Goal: Navigation & Orientation: Find specific page/section

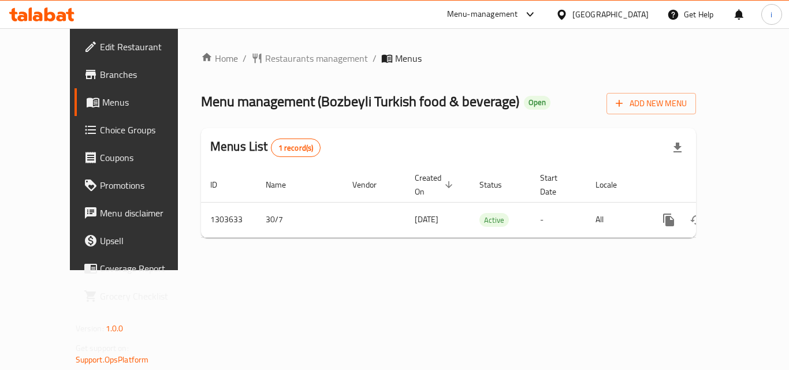
click at [591, 13] on div "[GEOGRAPHIC_DATA]" at bounding box center [610, 14] width 76 height 13
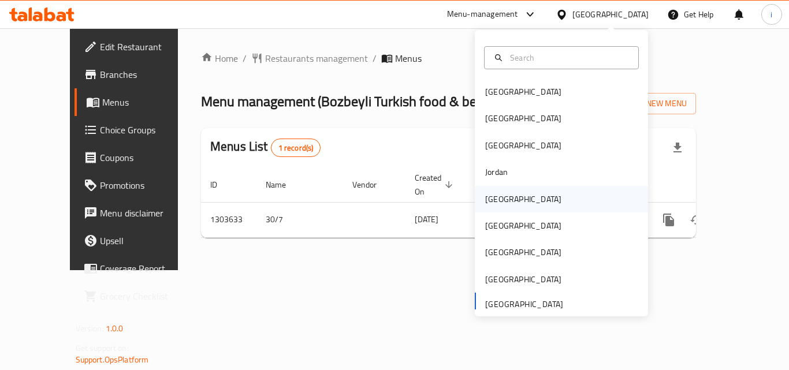
click at [507, 198] on div "[GEOGRAPHIC_DATA]" at bounding box center [523, 199] width 95 height 27
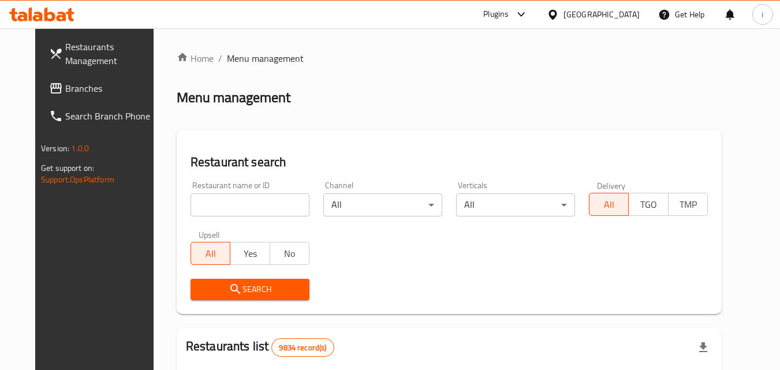
click at [84, 81] on span "Branches" at bounding box center [110, 88] width 91 height 14
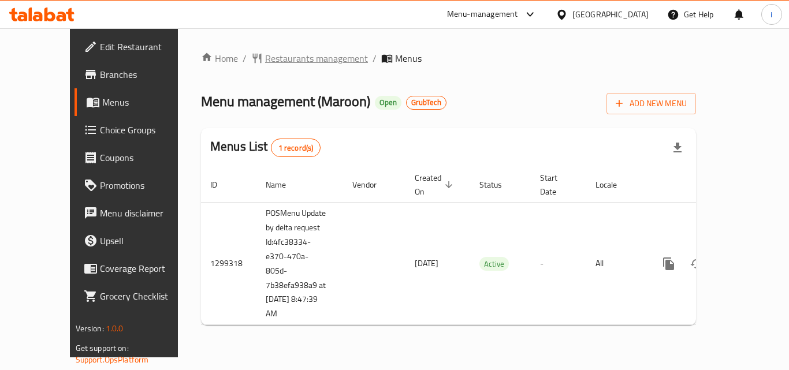
click at [266, 64] on span "Restaurants management" at bounding box center [316, 58] width 103 height 14
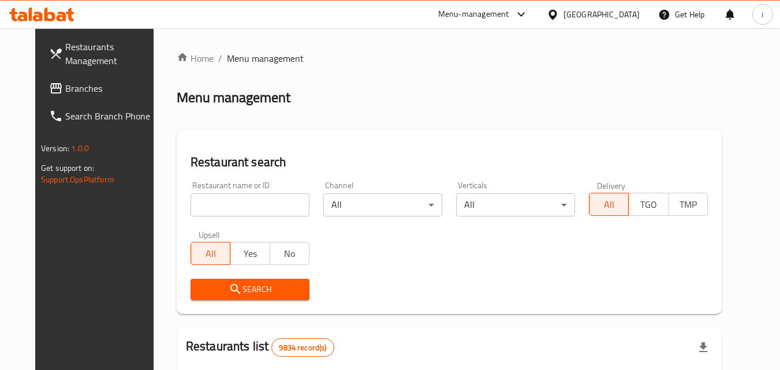
click at [249, 206] on input "search" at bounding box center [250, 204] width 119 height 23
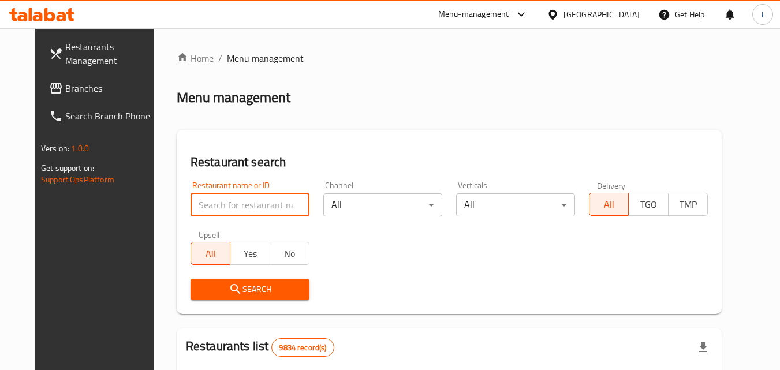
paste input "701289"
type input "701289"
click button "Search" at bounding box center [250, 289] width 119 height 21
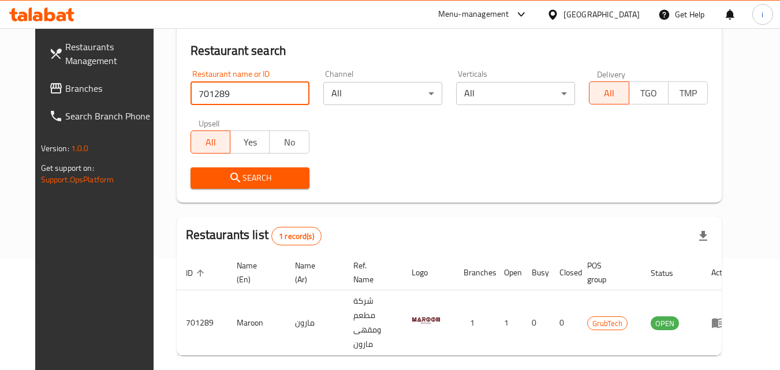
scroll to position [135, 0]
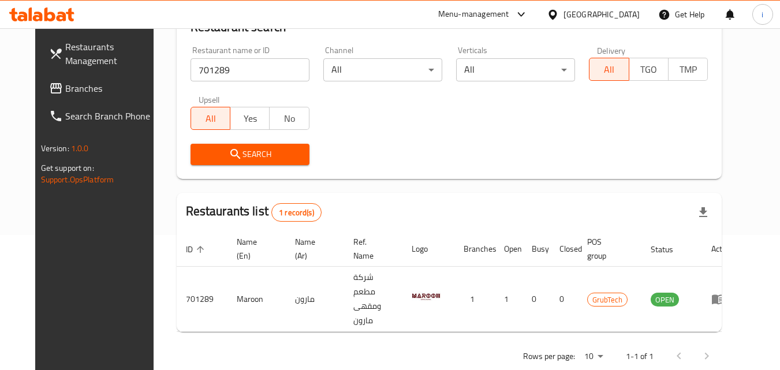
click at [622, 12] on div "Kuwait" at bounding box center [602, 14] width 76 height 13
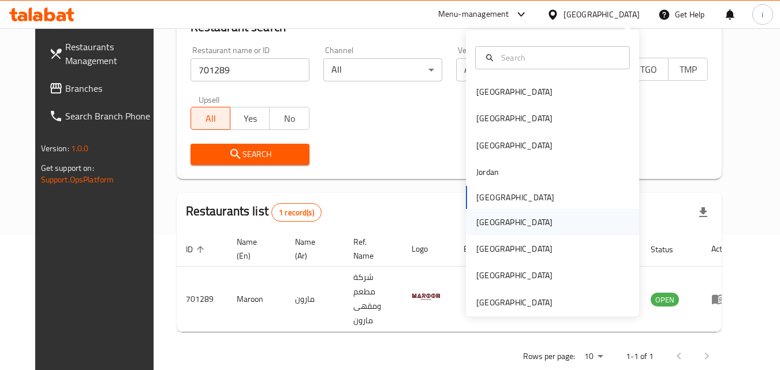
click at [496, 223] on div "Oman" at bounding box center [514, 222] width 95 height 27
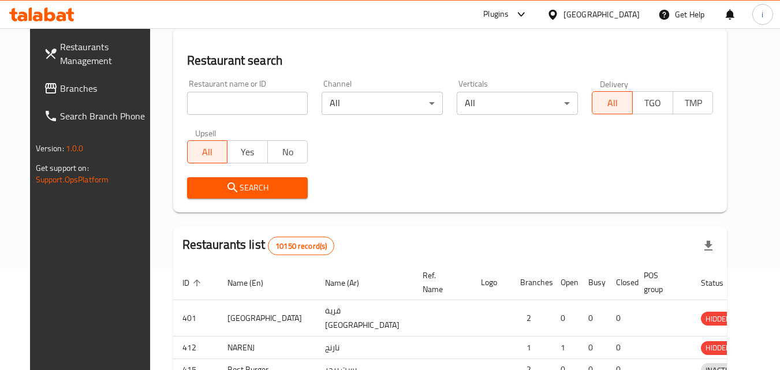
scroll to position [135, 0]
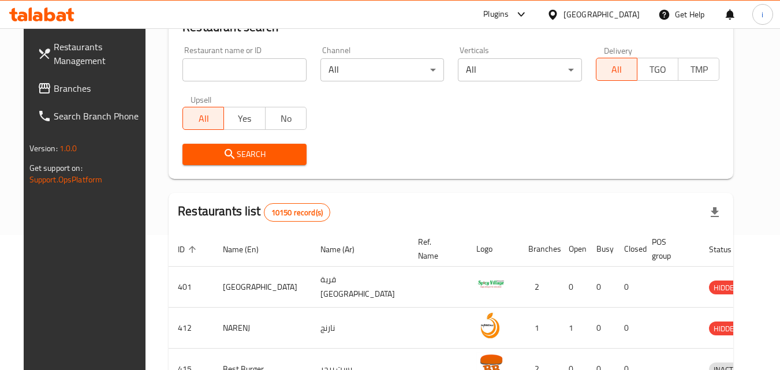
click at [528, 17] on icon at bounding box center [521, 15] width 14 height 14
click at [60, 87] on span "Branches" at bounding box center [99, 88] width 91 height 14
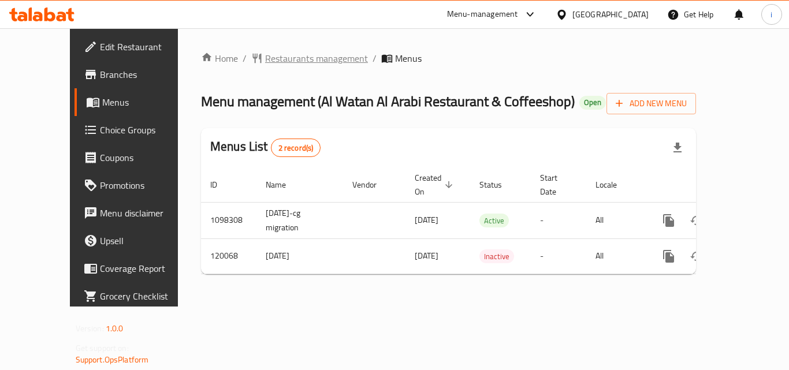
click at [282, 62] on span "Restaurants management" at bounding box center [316, 58] width 103 height 14
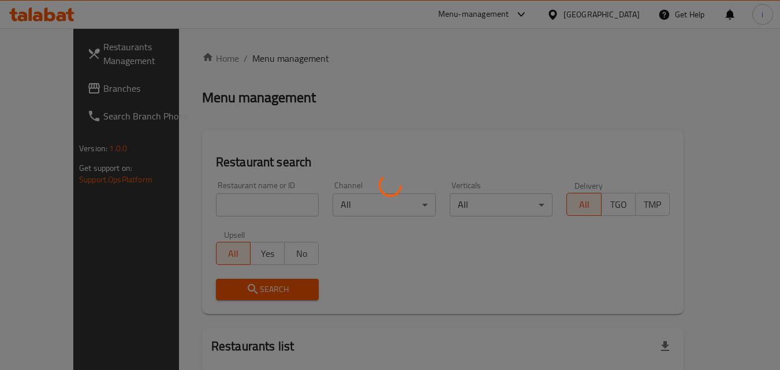
click at [255, 203] on div at bounding box center [390, 185] width 780 height 370
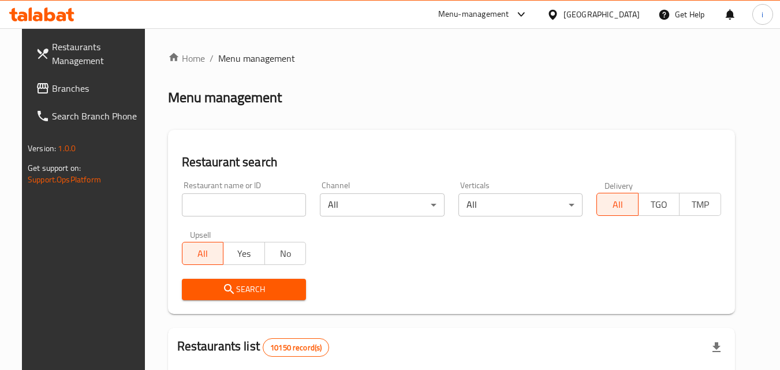
click at [263, 203] on input "search" at bounding box center [244, 204] width 125 height 23
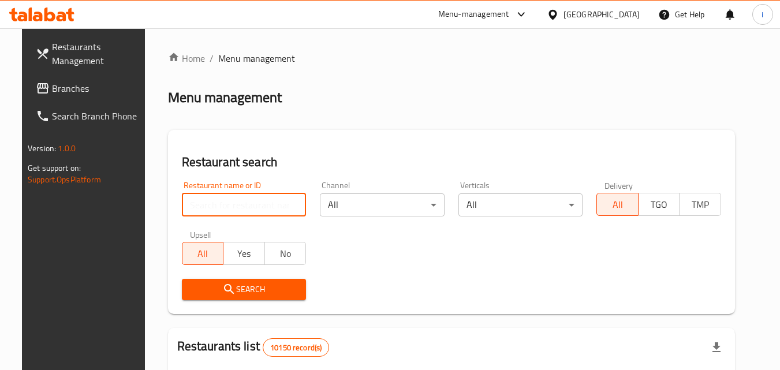
paste input "606619"
type input "606619"
click button "Search" at bounding box center [244, 289] width 125 height 21
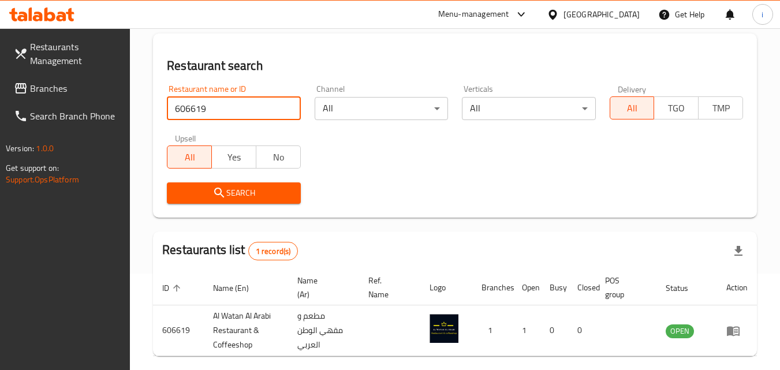
scroll to position [145, 0]
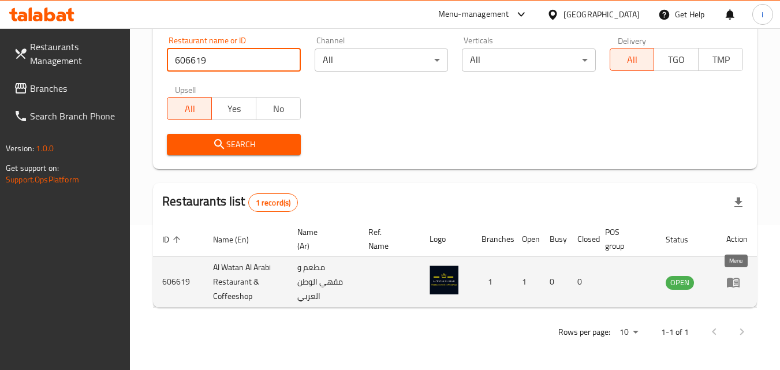
click at [733, 286] on icon "enhanced table" at bounding box center [733, 283] width 13 height 10
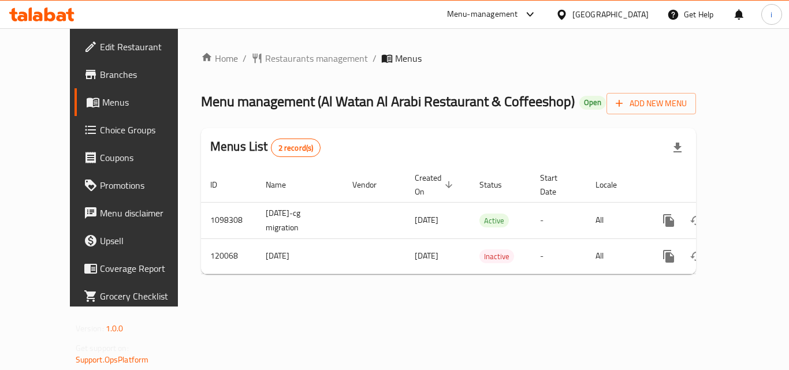
click at [635, 17] on div "[GEOGRAPHIC_DATA]" at bounding box center [610, 14] width 76 height 13
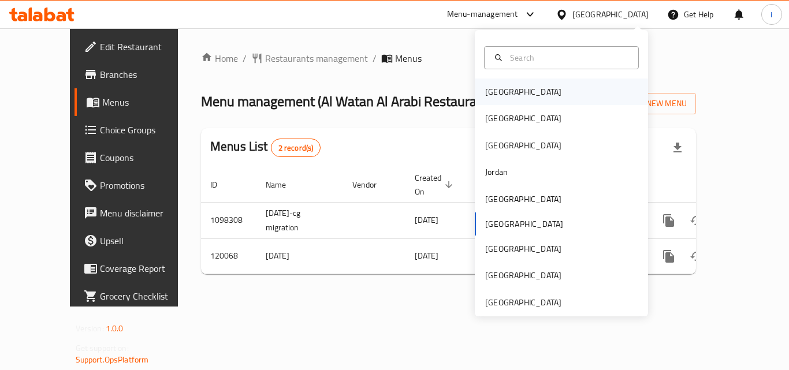
click at [546, 89] on div "[GEOGRAPHIC_DATA]" at bounding box center [561, 92] width 173 height 27
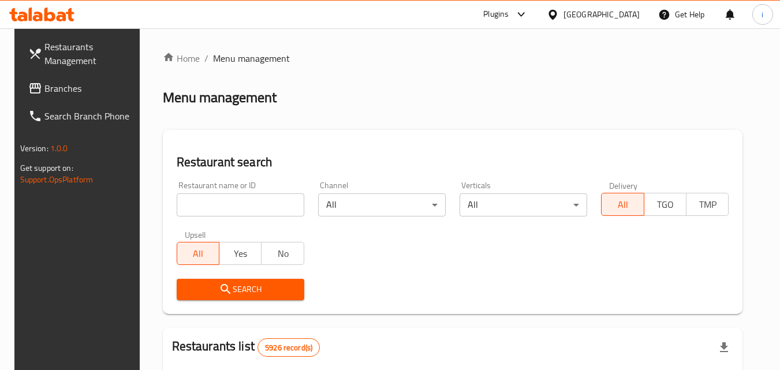
click at [62, 86] on span "Branches" at bounding box center [89, 88] width 91 height 14
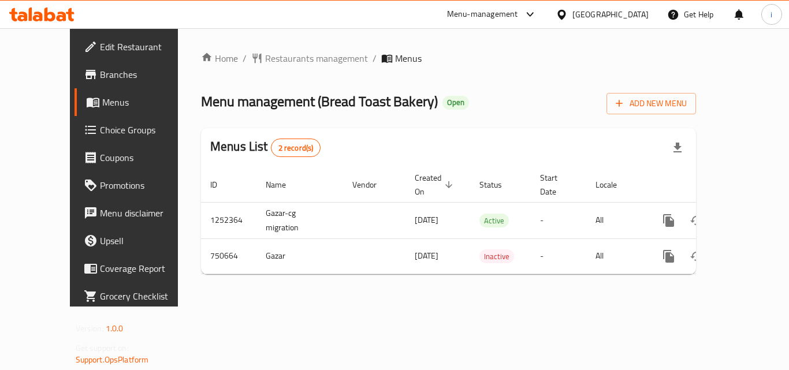
click at [568, 18] on icon at bounding box center [561, 15] width 12 height 12
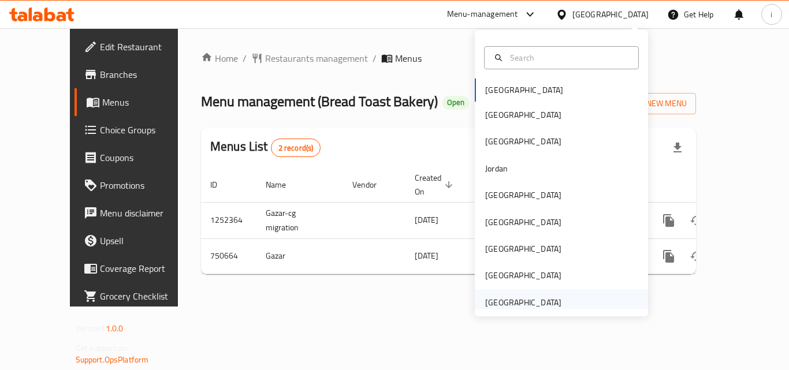
click at [536, 300] on div "[GEOGRAPHIC_DATA]" at bounding box center [523, 302] width 76 height 13
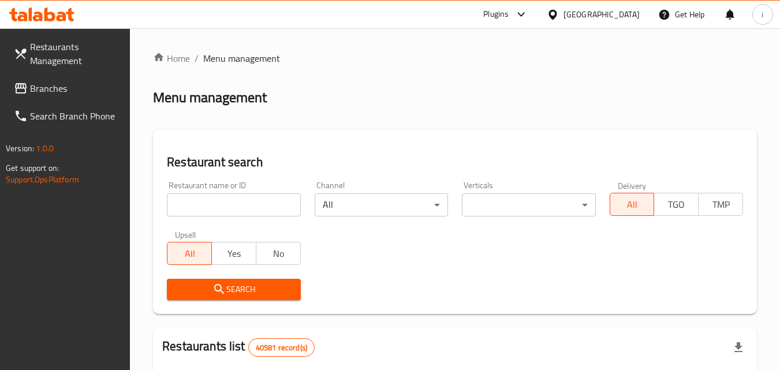
click at [72, 92] on span "Branches" at bounding box center [75, 88] width 91 height 14
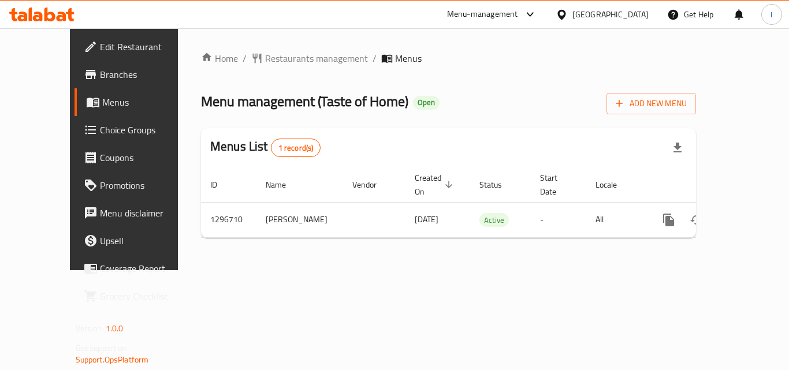
click at [507, 9] on div "Menu-management" at bounding box center [482, 15] width 71 height 14
click at [442, 98] on div "Restaurant-Management" at bounding box center [420, 100] width 91 height 13
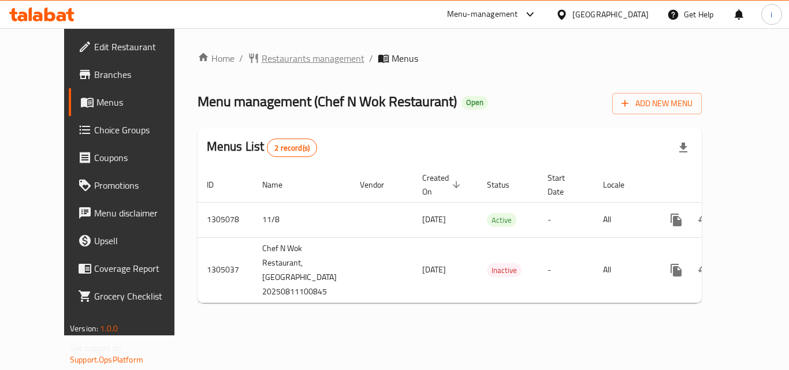
click at [291, 61] on span "Restaurants management" at bounding box center [313, 58] width 103 height 14
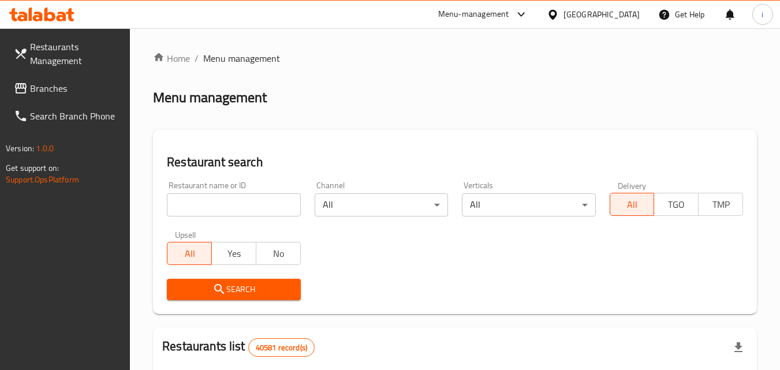
click at [222, 210] on input "search" at bounding box center [233, 204] width 133 height 23
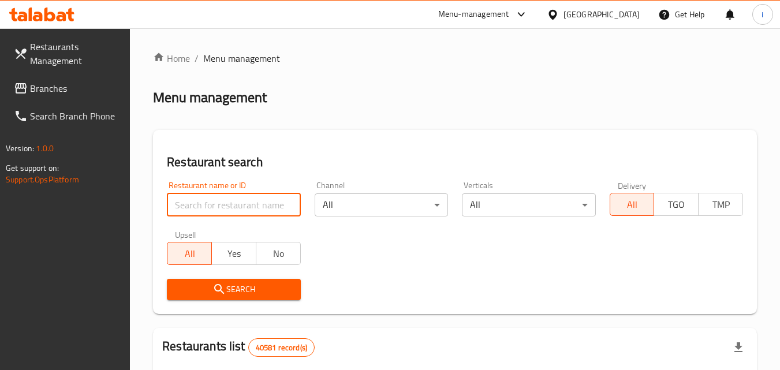
paste input "703534"
type input "703534"
click button "Search" at bounding box center [233, 289] width 133 height 21
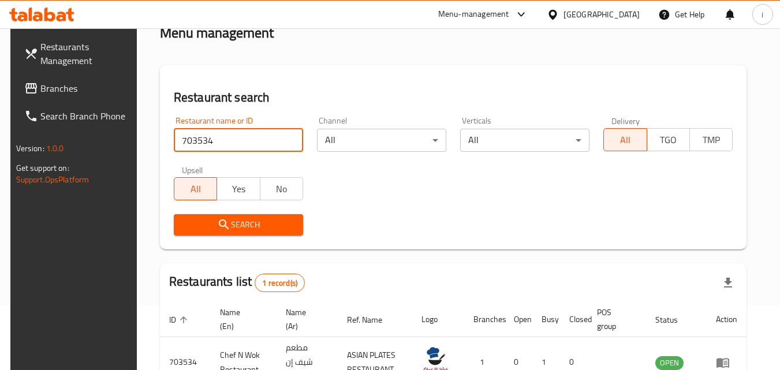
scroll to position [135, 0]
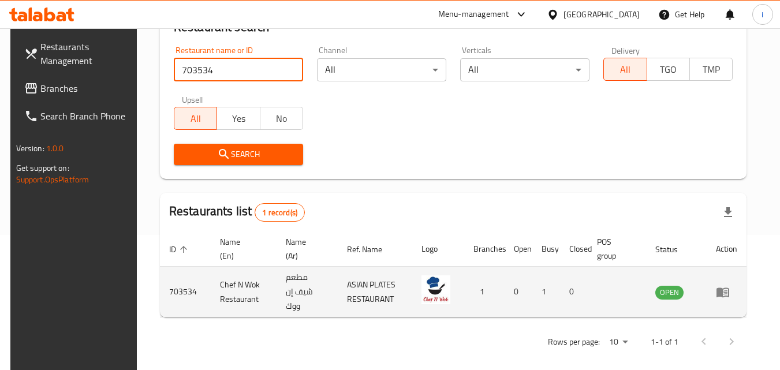
click at [729, 288] on icon "enhanced table" at bounding box center [723, 293] width 13 height 10
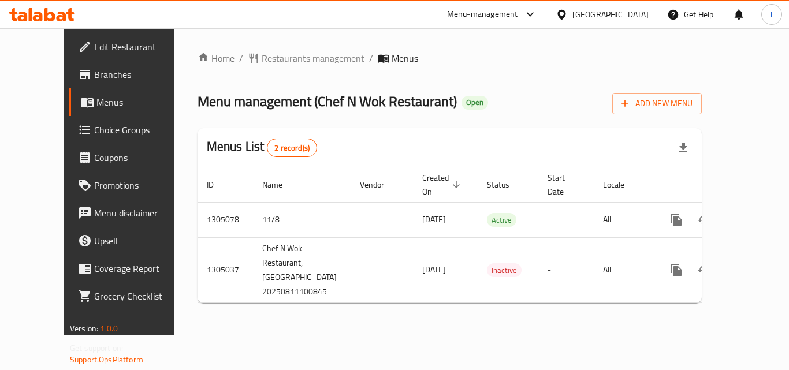
click at [582, 11] on div "[GEOGRAPHIC_DATA]" at bounding box center [610, 14] width 76 height 13
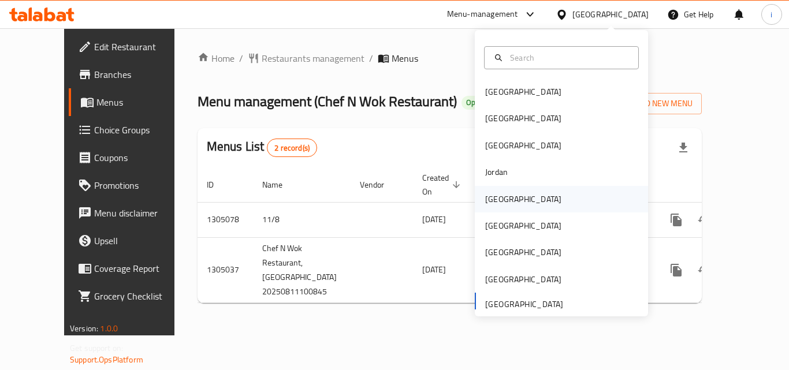
click at [507, 202] on div "Kuwait" at bounding box center [523, 199] width 95 height 27
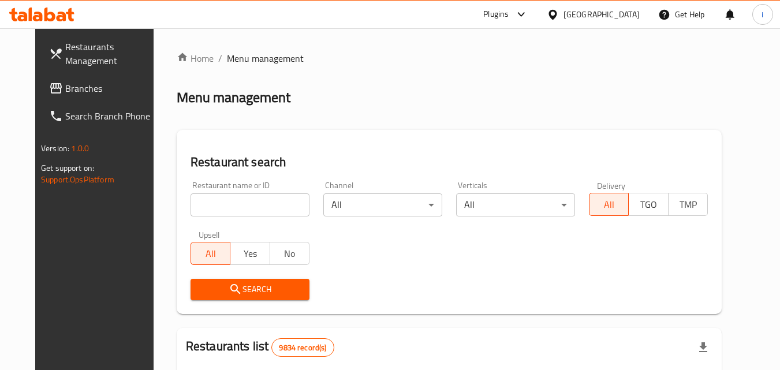
click at [49, 89] on icon at bounding box center [56, 88] width 14 height 14
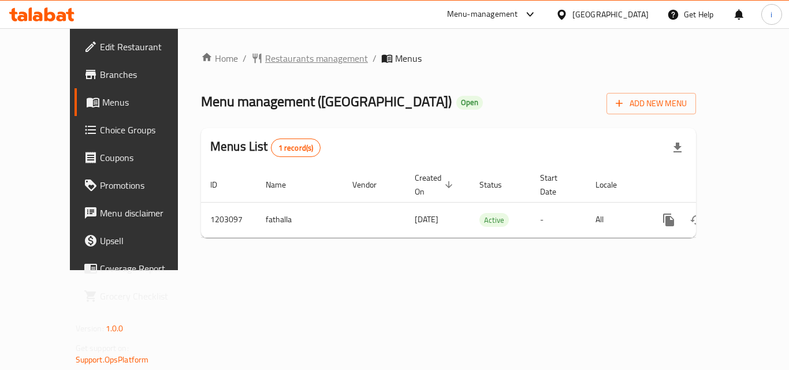
click at [265, 58] on span "Restaurants management" at bounding box center [316, 58] width 103 height 14
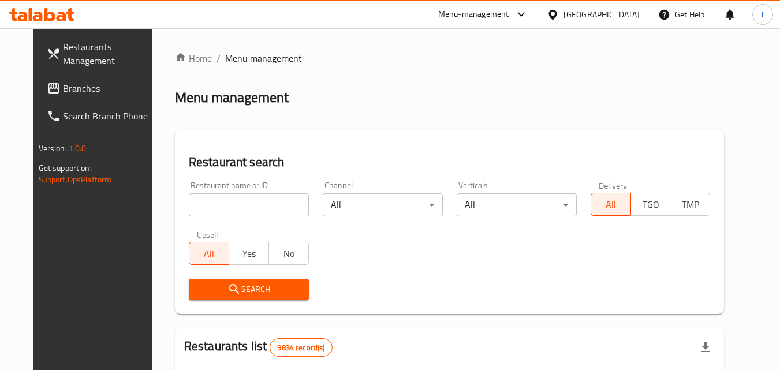
click at [240, 207] on input "search" at bounding box center [249, 204] width 120 height 23
paste input "669488"
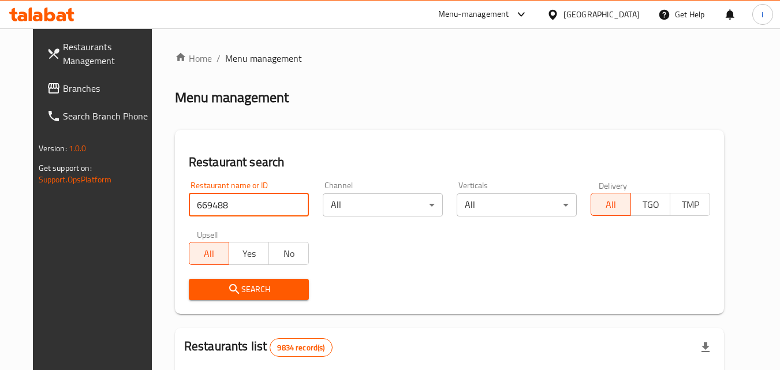
type input "669488"
click button "Search" at bounding box center [249, 289] width 120 height 21
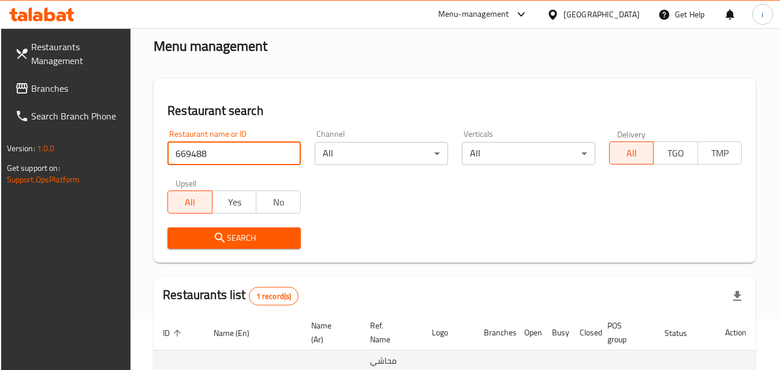
scroll to position [145, 0]
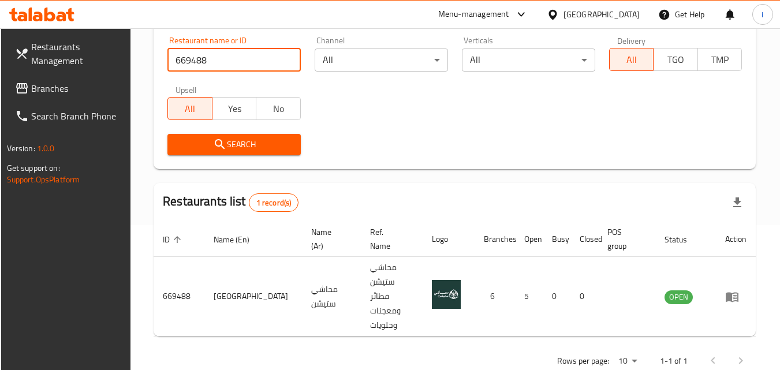
click at [733, 292] on icon "enhanced table" at bounding box center [732, 297] width 13 height 10
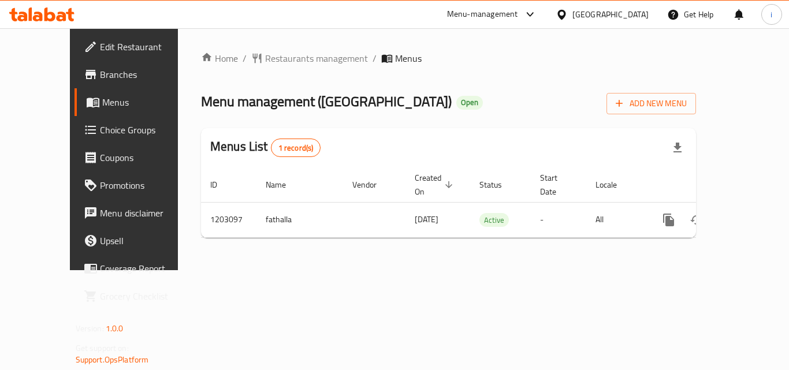
click at [625, 13] on div "Kuwait" at bounding box center [610, 14] width 76 height 13
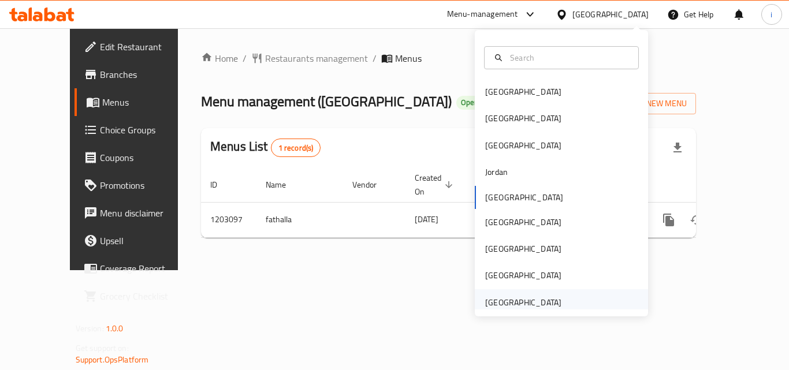
click at [540, 296] on div "[GEOGRAPHIC_DATA]" at bounding box center [523, 302] width 76 height 13
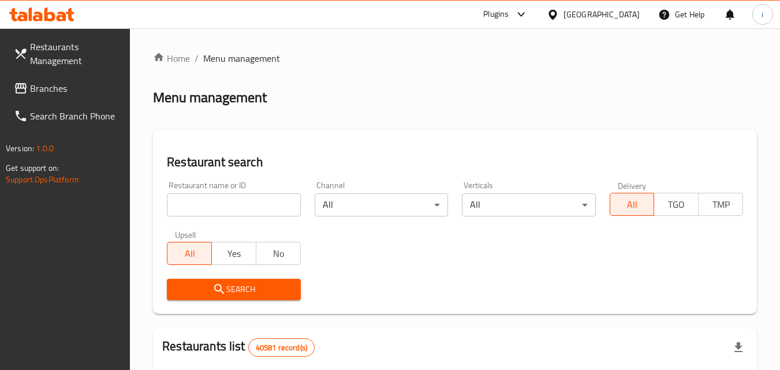
click at [70, 89] on span "Branches" at bounding box center [75, 88] width 91 height 14
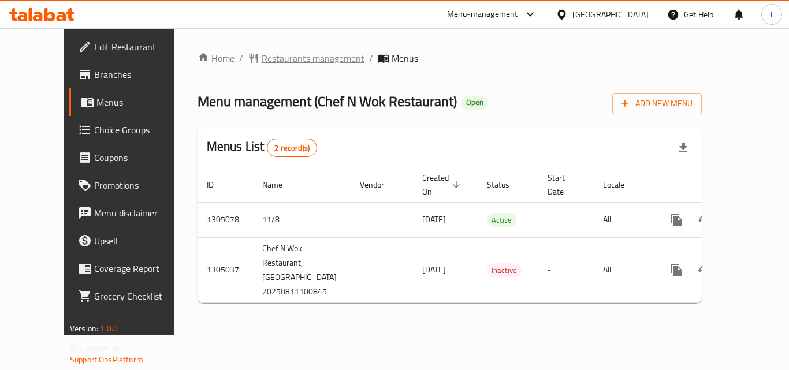
click at [262, 64] on span "Restaurants management" at bounding box center [313, 58] width 103 height 14
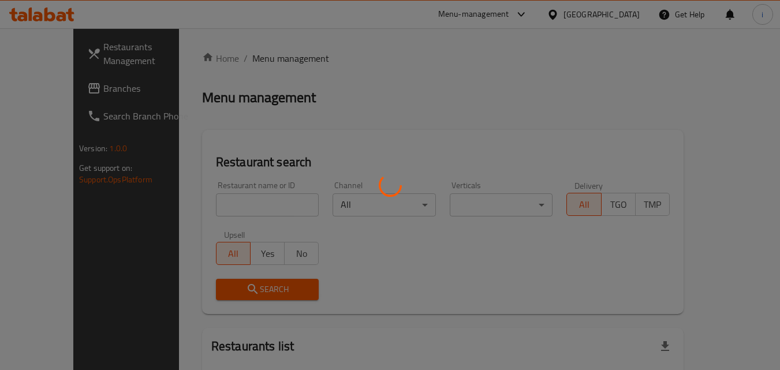
click at [228, 206] on div at bounding box center [390, 185] width 780 height 370
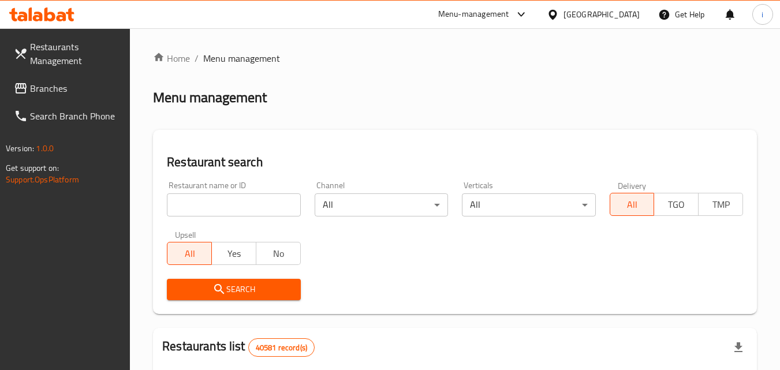
click at [228, 206] on input "search" at bounding box center [233, 204] width 133 height 23
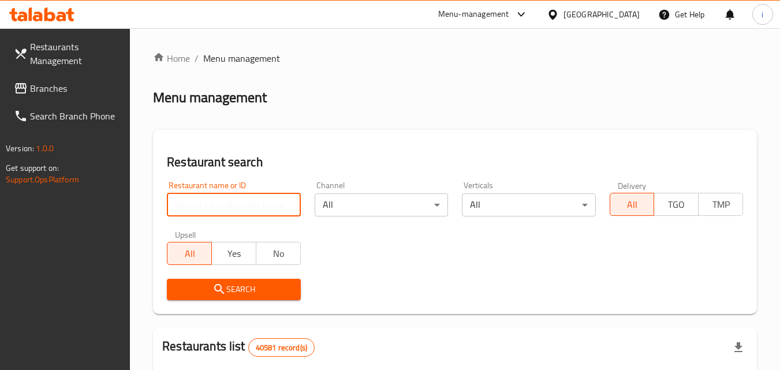
paste input "703534"
type input "703534"
click button "Search" at bounding box center [233, 289] width 133 height 21
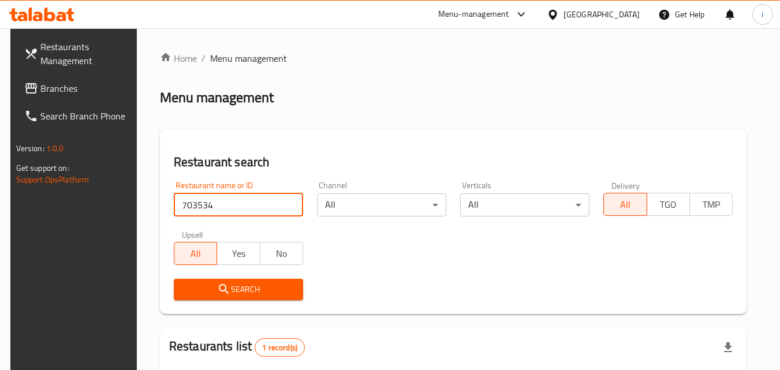
scroll to position [135, 0]
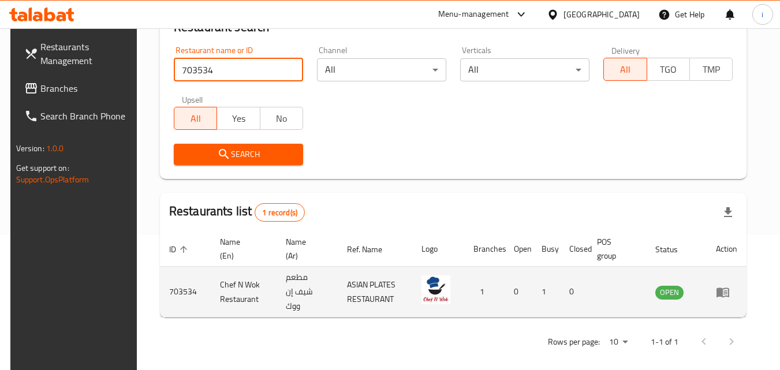
click at [730, 285] on icon "enhanced table" at bounding box center [723, 292] width 14 height 14
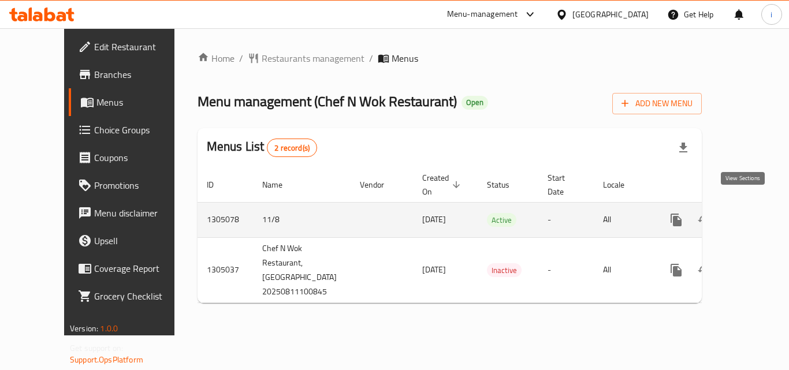
click at [752, 213] on icon "enhanced table" at bounding box center [759, 220] width 14 height 14
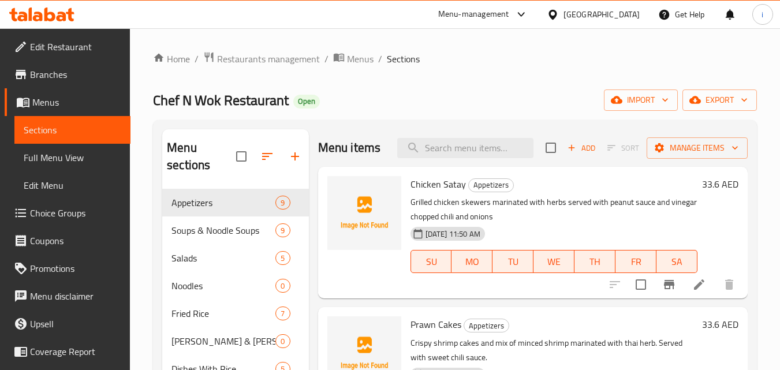
click at [60, 212] on span "Choice Groups" at bounding box center [75, 213] width 91 height 14
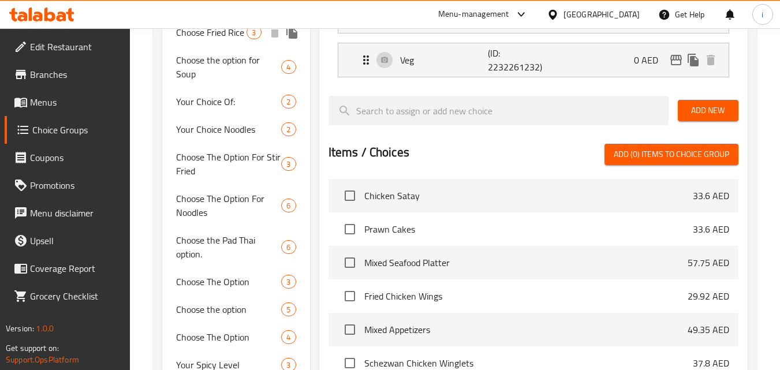
scroll to position [357, 0]
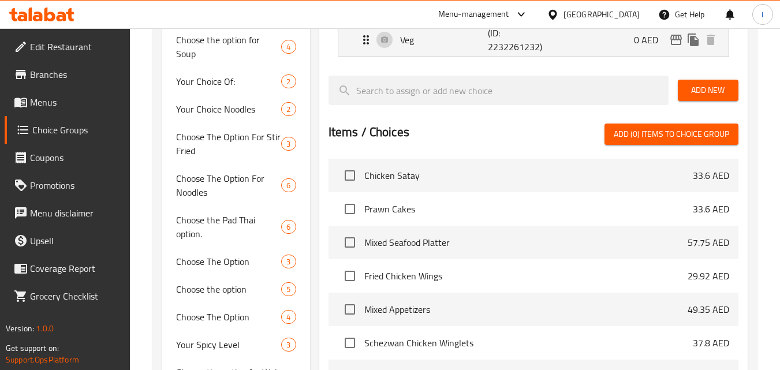
click at [509, 21] on div "Menu-management" at bounding box center [473, 15] width 71 height 14
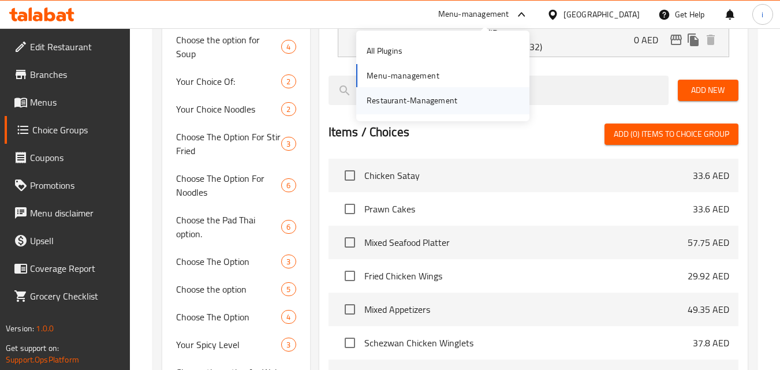
click at [454, 99] on div "Restaurant-Management" at bounding box center [412, 100] width 91 height 13
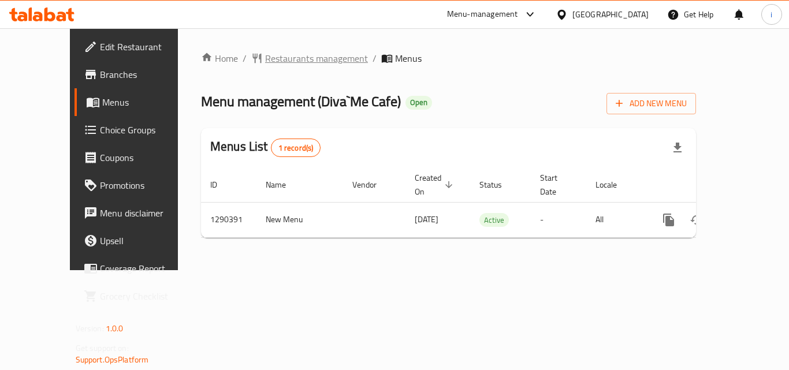
click at [282, 59] on span "Restaurants management" at bounding box center [316, 58] width 103 height 14
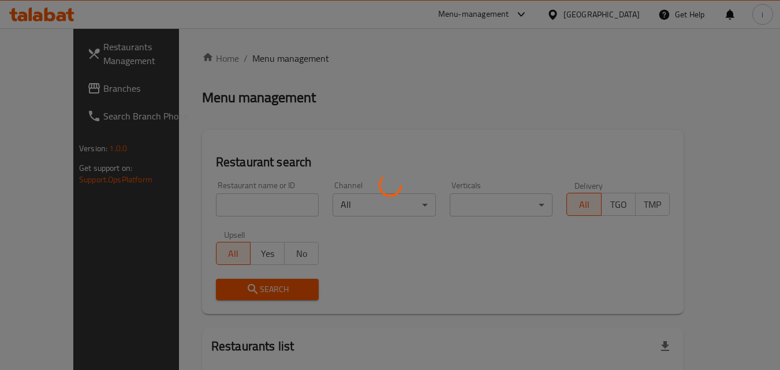
click at [224, 201] on div at bounding box center [390, 185] width 780 height 370
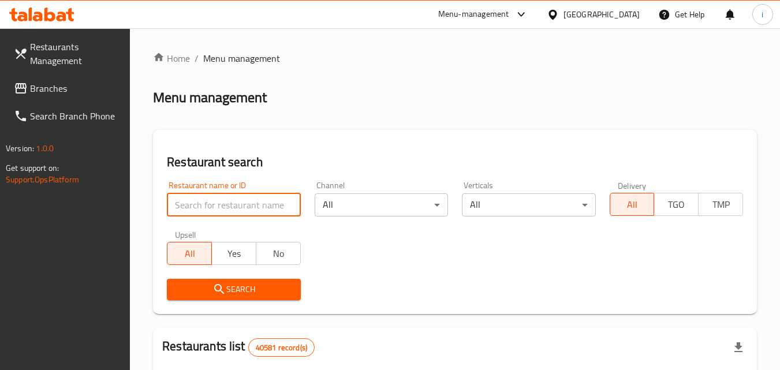
click at [224, 201] on input "search" at bounding box center [233, 204] width 133 height 23
paste input "698225"
type input "698225"
click button "Search" at bounding box center [233, 289] width 133 height 21
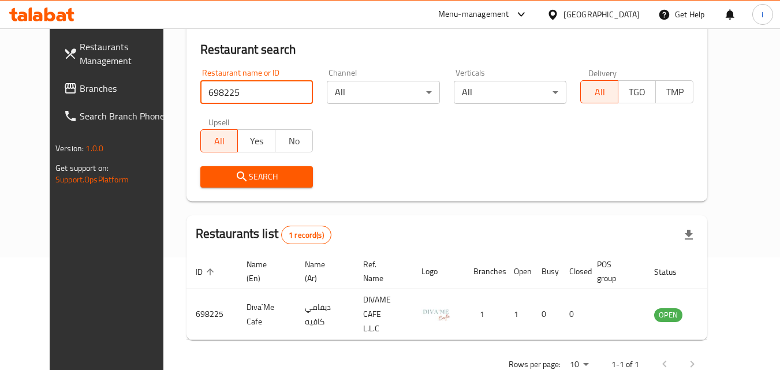
scroll to position [135, 0]
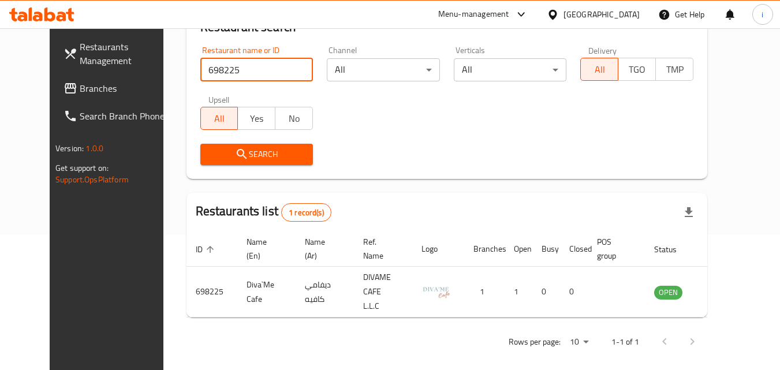
click at [575, 12] on div "[GEOGRAPHIC_DATA]" at bounding box center [602, 14] width 76 height 13
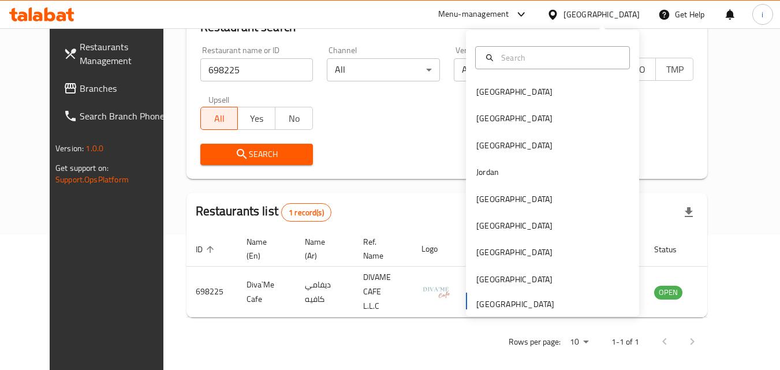
click at [495, 10] on div "Menu-management" at bounding box center [473, 15] width 71 height 14
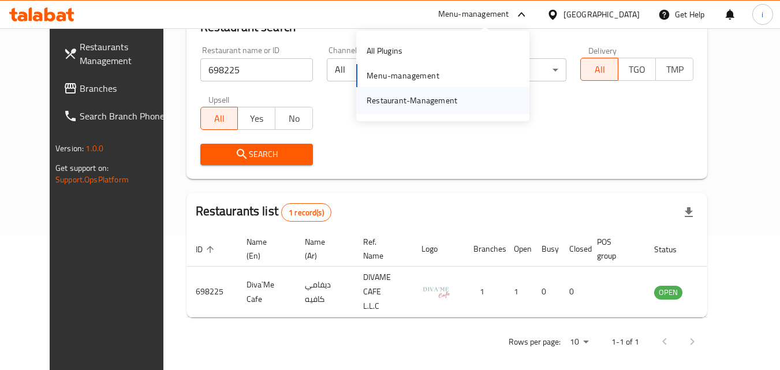
click at [463, 103] on div "Restaurant-Management" at bounding box center [411, 100] width 109 height 27
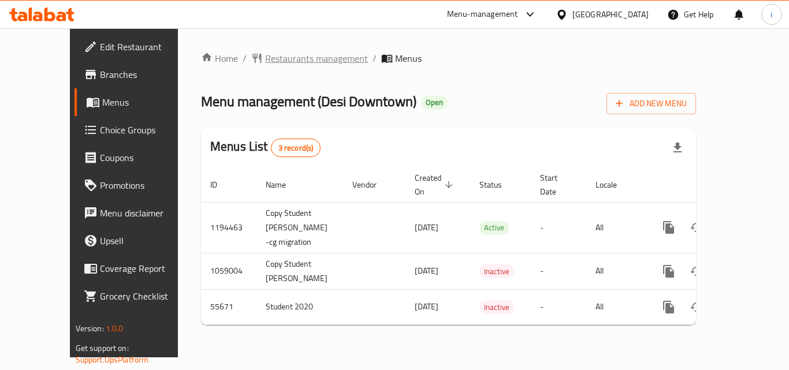
click at [275, 58] on span "Restaurants management" at bounding box center [316, 58] width 103 height 14
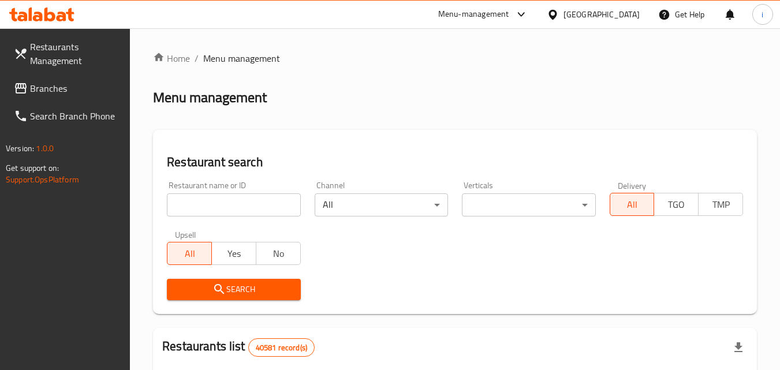
click at [255, 201] on div at bounding box center [390, 185] width 780 height 370
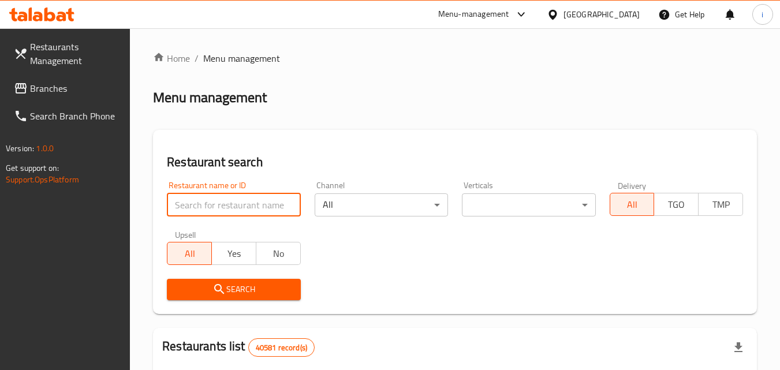
click at [255, 201] on input "search" at bounding box center [233, 204] width 133 height 23
paste input "27383"
type input "27383"
click button "Search" at bounding box center [233, 289] width 133 height 21
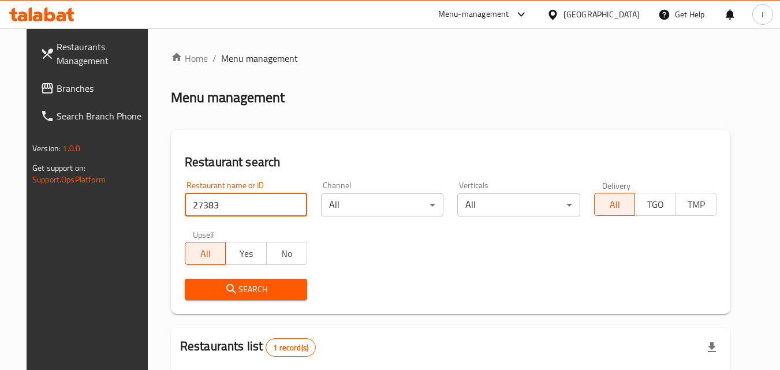
click at [604, 17] on div "[GEOGRAPHIC_DATA]" at bounding box center [602, 14] width 76 height 13
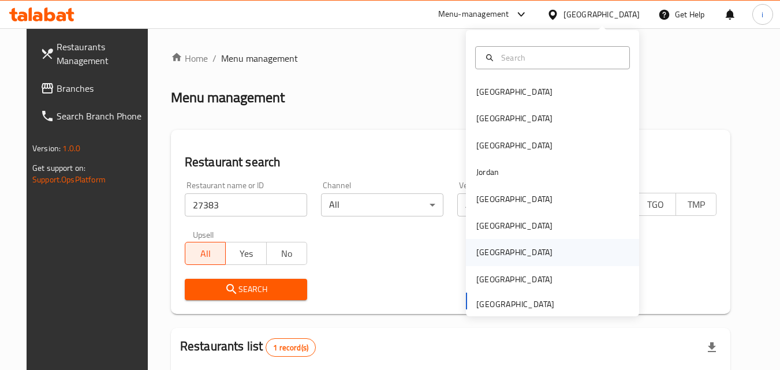
click at [493, 245] on div "[GEOGRAPHIC_DATA]" at bounding box center [514, 252] width 95 height 27
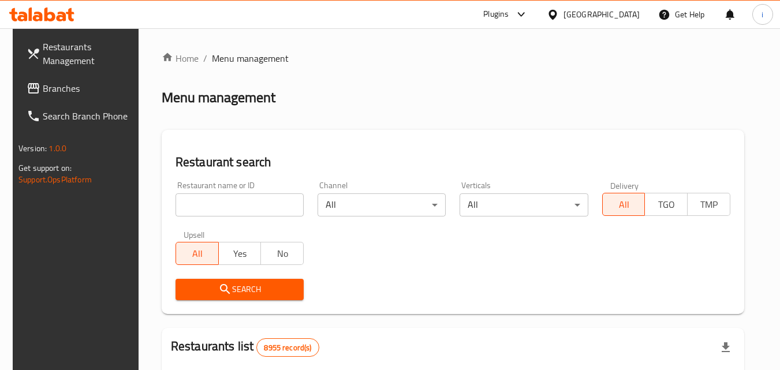
click at [67, 92] on span "Branches" at bounding box center [88, 88] width 91 height 14
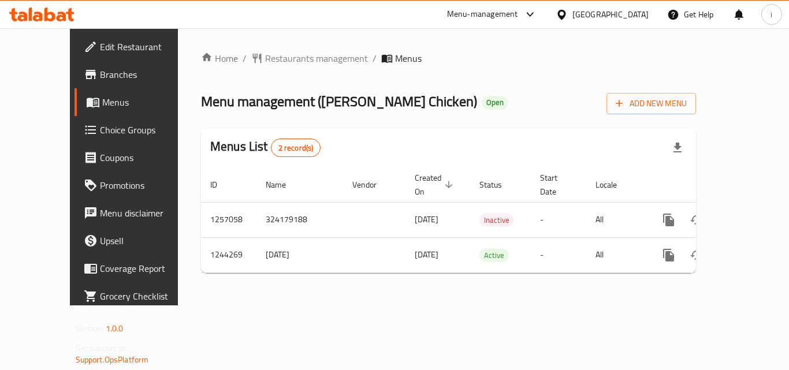
click at [568, 14] on icon at bounding box center [561, 15] width 12 height 12
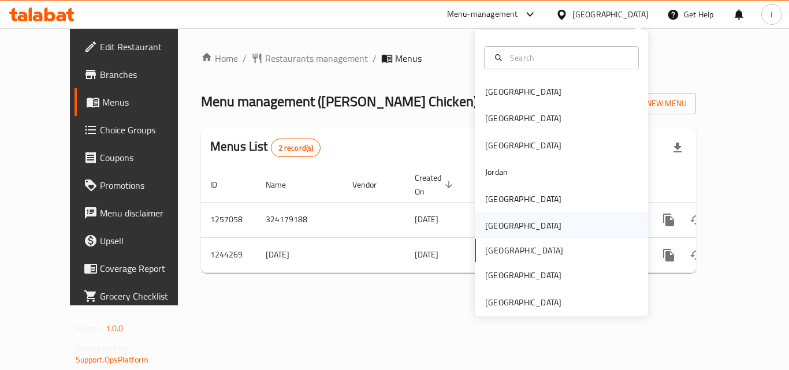
click at [493, 226] on div "[GEOGRAPHIC_DATA]" at bounding box center [523, 225] width 76 height 13
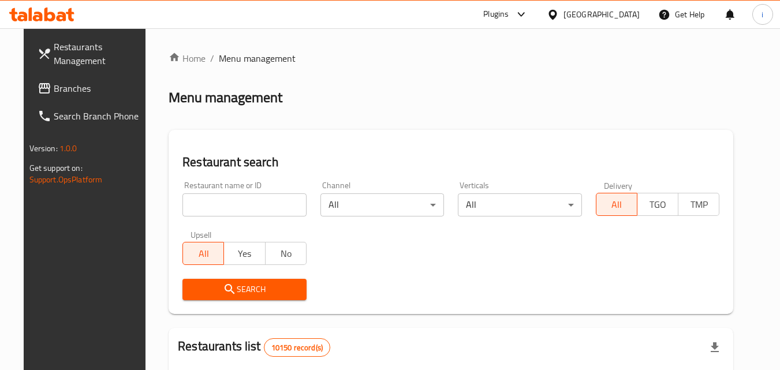
click at [58, 86] on span "Branches" at bounding box center [99, 88] width 91 height 14
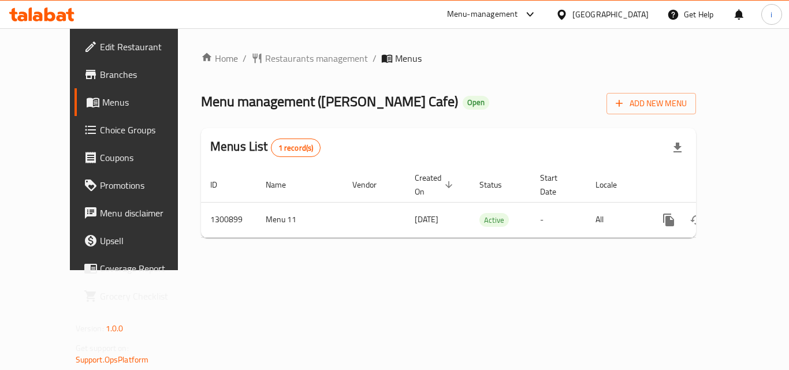
click at [264, 67] on div "Home / Restaurants management / Menus Menu management ( [PERSON_NAME] Cafe ) Op…" at bounding box center [448, 149] width 495 height 196
click at [269, 64] on span "Restaurants management" at bounding box center [316, 58] width 103 height 14
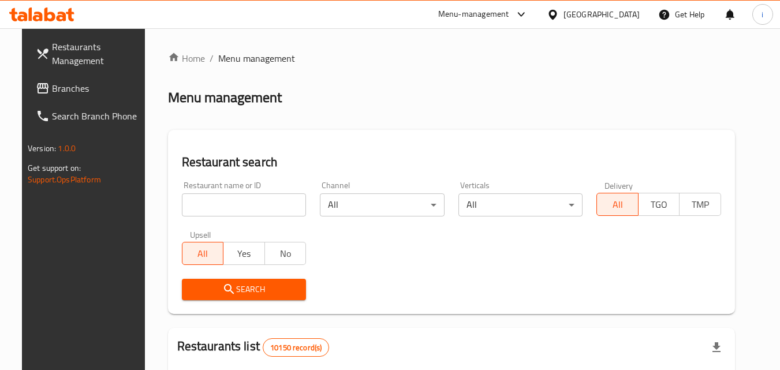
click at [242, 206] on input "search" at bounding box center [244, 204] width 125 height 23
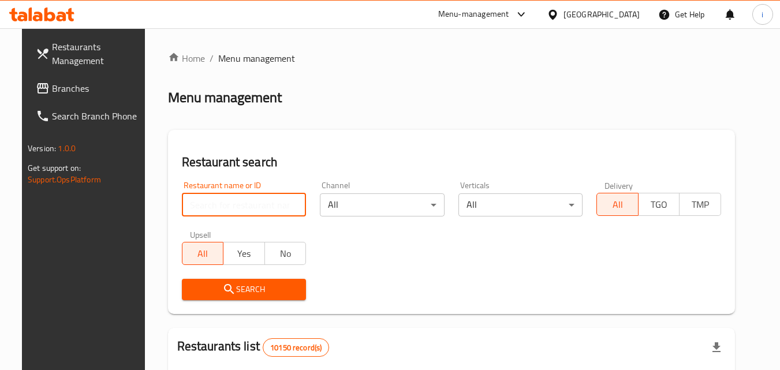
paste input "701556"
type input "701556"
click button "Search" at bounding box center [244, 289] width 125 height 21
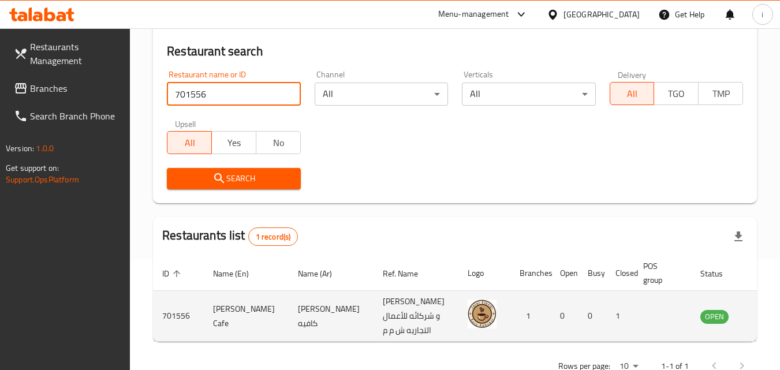
scroll to position [145, 0]
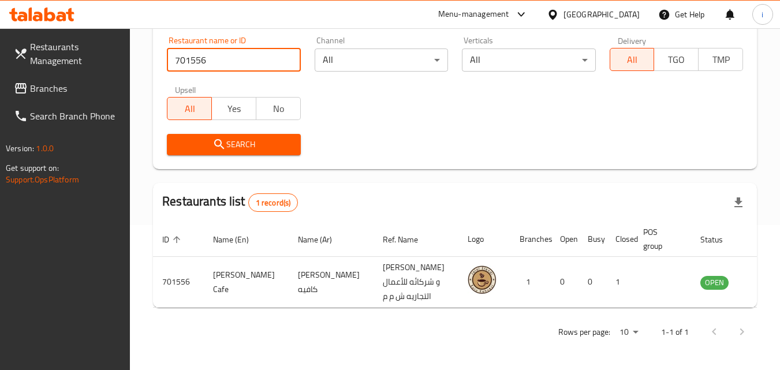
click at [761, 284] on link "enhanced table" at bounding box center [771, 282] width 21 height 14
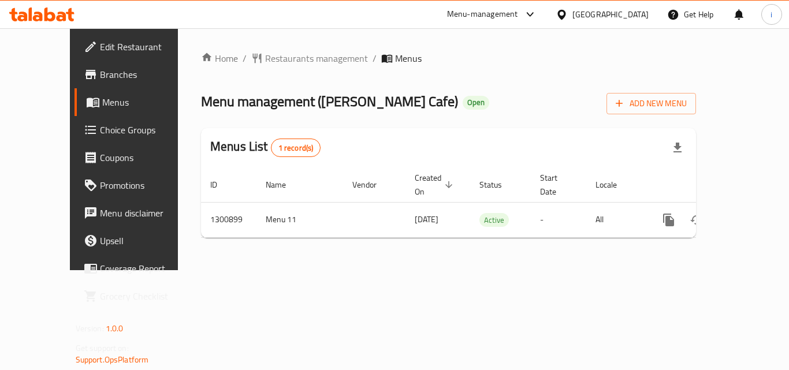
click at [631, 14] on div "[GEOGRAPHIC_DATA]" at bounding box center [610, 14] width 76 height 13
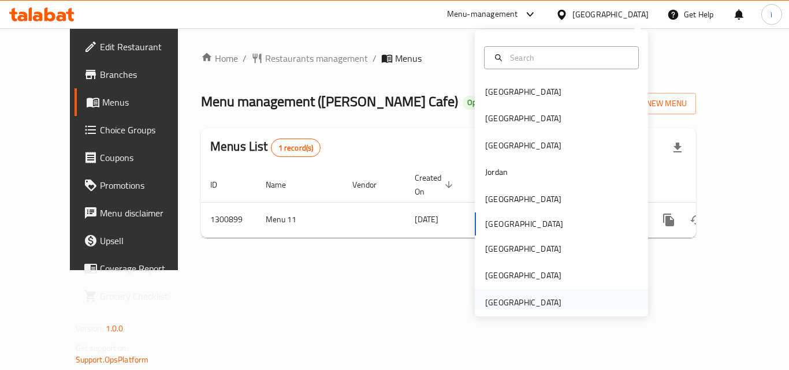
click at [522, 303] on div "[GEOGRAPHIC_DATA]" at bounding box center [523, 302] width 76 height 13
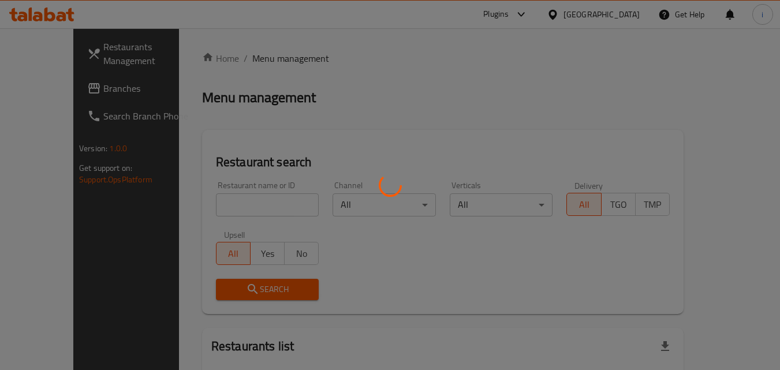
click at [55, 87] on div at bounding box center [390, 185] width 780 height 370
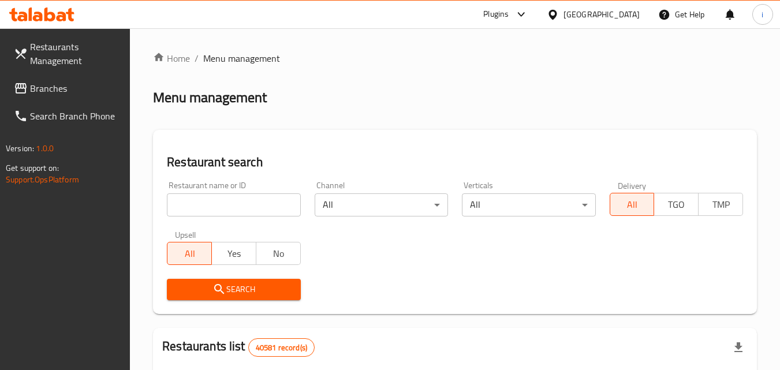
click at [55, 87] on span "Branches" at bounding box center [75, 88] width 91 height 14
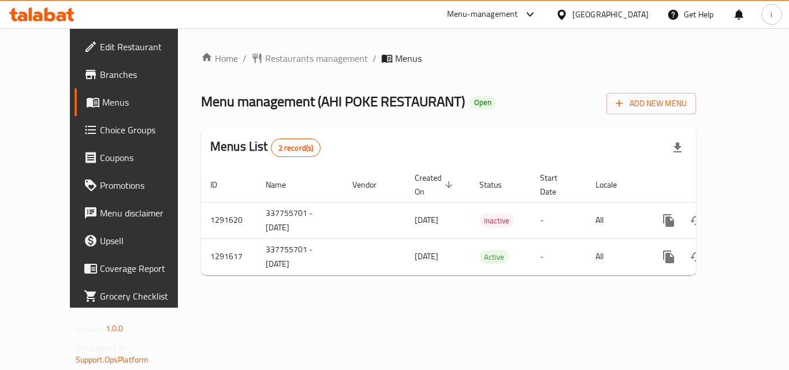
click at [518, 21] on div "Menu-management" at bounding box center [482, 15] width 71 height 14
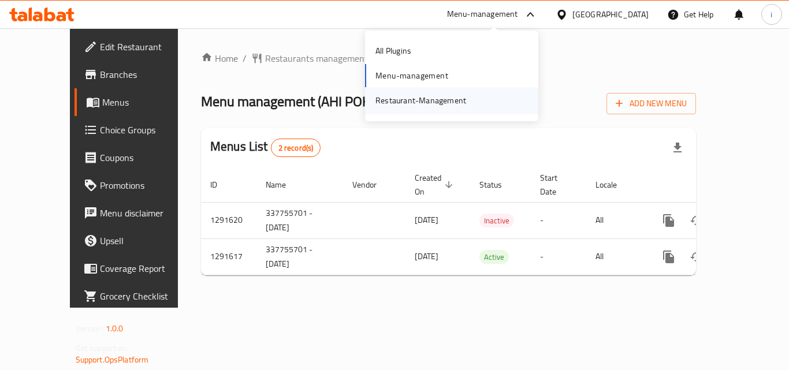
click at [457, 99] on div "Restaurant-Management" at bounding box center [420, 100] width 91 height 13
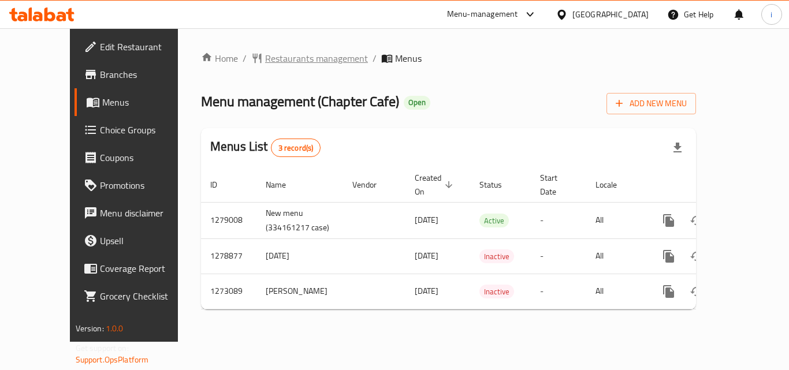
click at [265, 63] on span "Restaurants management" at bounding box center [316, 58] width 103 height 14
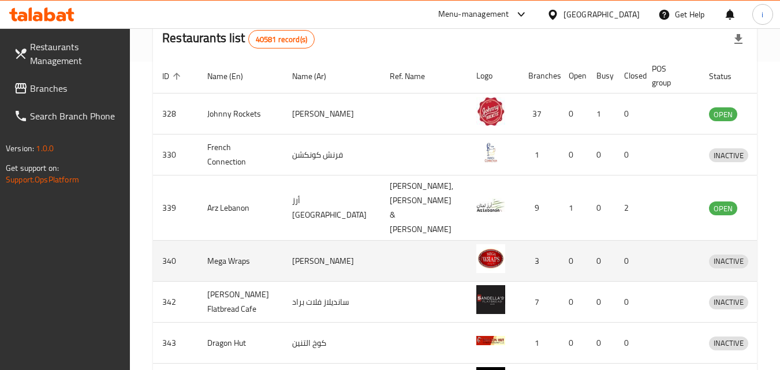
scroll to position [404, 0]
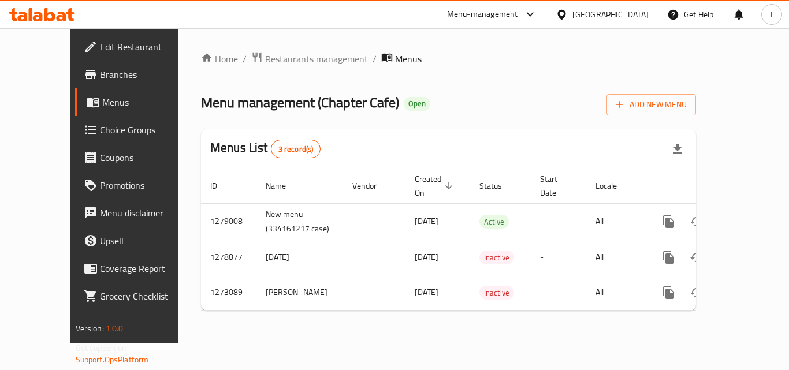
click at [622, 16] on div "[GEOGRAPHIC_DATA]" at bounding box center [610, 14] width 76 height 13
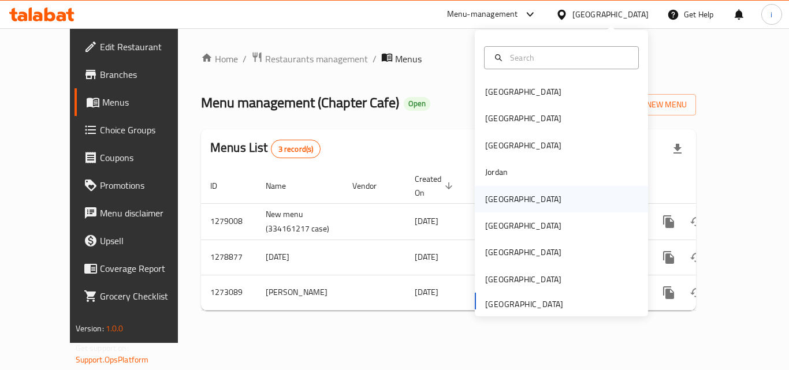
click at [490, 199] on div "[GEOGRAPHIC_DATA]" at bounding box center [523, 199] width 76 height 13
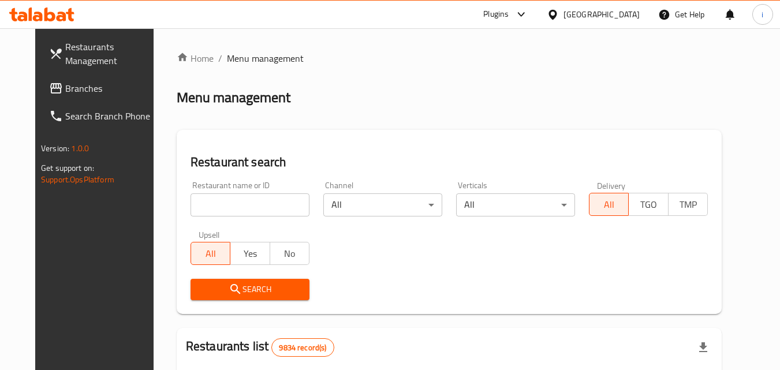
click at [65, 91] on span "Branches" at bounding box center [110, 88] width 91 height 14
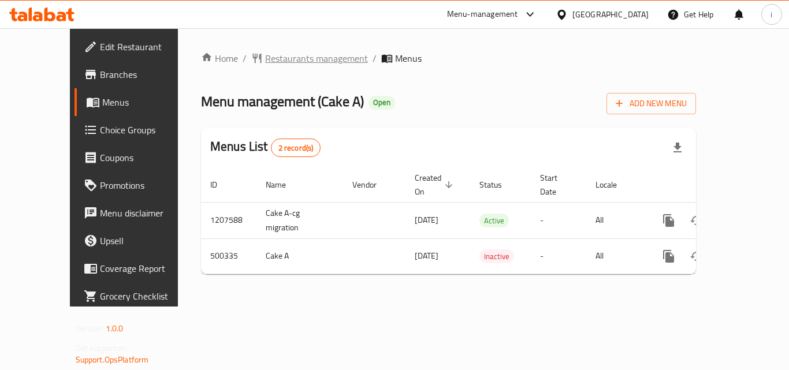
click at [265, 52] on span "Restaurants management" at bounding box center [316, 58] width 103 height 14
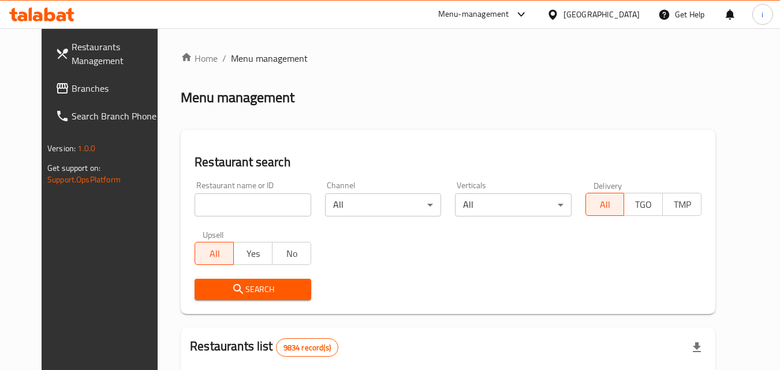
click at [221, 204] on div at bounding box center [390, 185] width 780 height 370
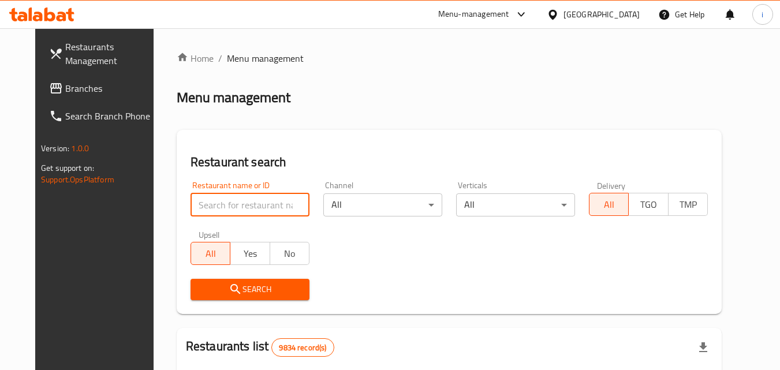
click at [221, 204] on input "search" at bounding box center [250, 204] width 119 height 23
paste input "634562"
type input "634562"
click button "Search" at bounding box center [250, 289] width 119 height 21
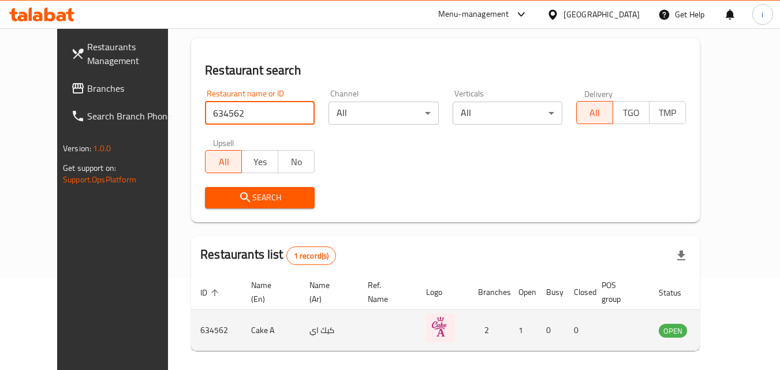
scroll to position [135, 0]
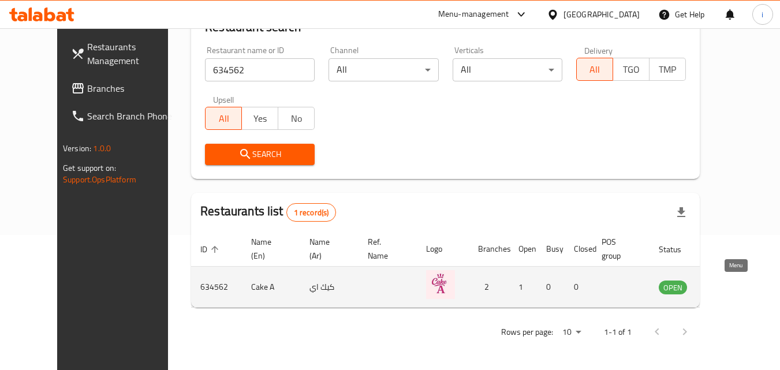
click at [733, 288] on icon "enhanced table" at bounding box center [726, 287] width 14 height 14
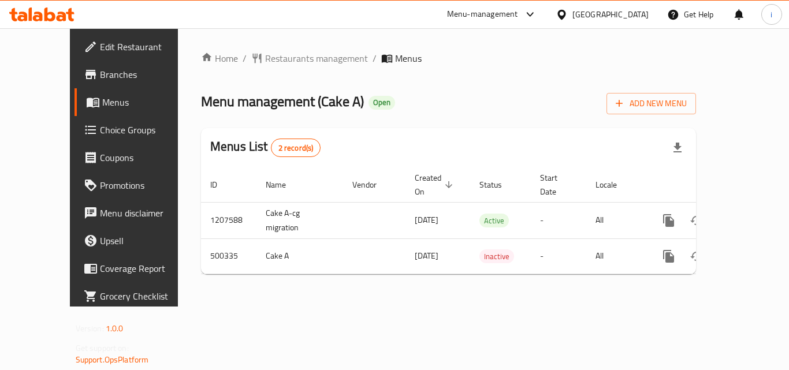
click at [624, 8] on div "[GEOGRAPHIC_DATA]" at bounding box center [610, 14] width 76 height 13
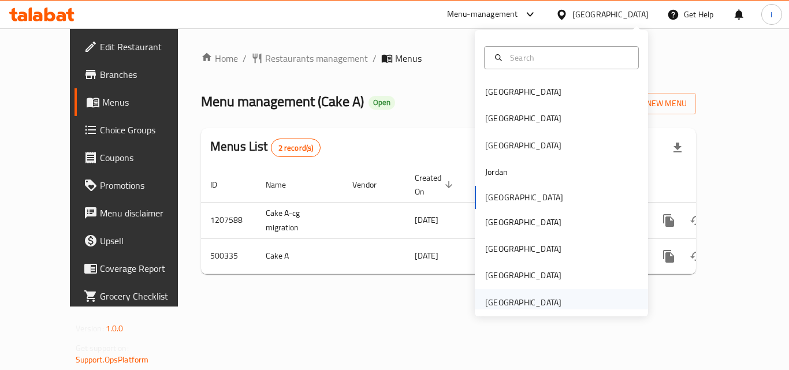
click at [514, 297] on div "[GEOGRAPHIC_DATA]" at bounding box center [523, 302] width 76 height 13
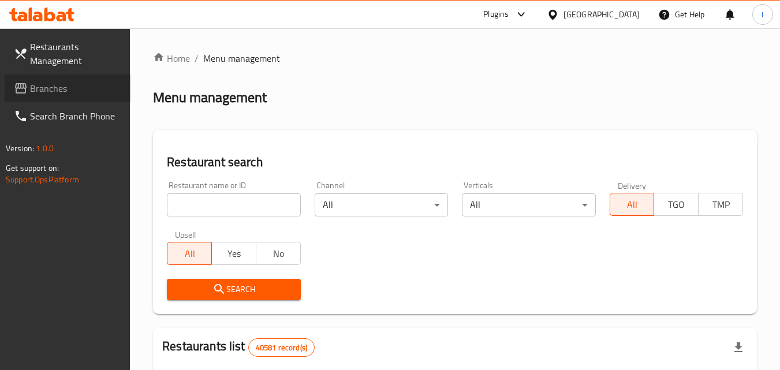
click at [77, 91] on span "Branches" at bounding box center [75, 88] width 91 height 14
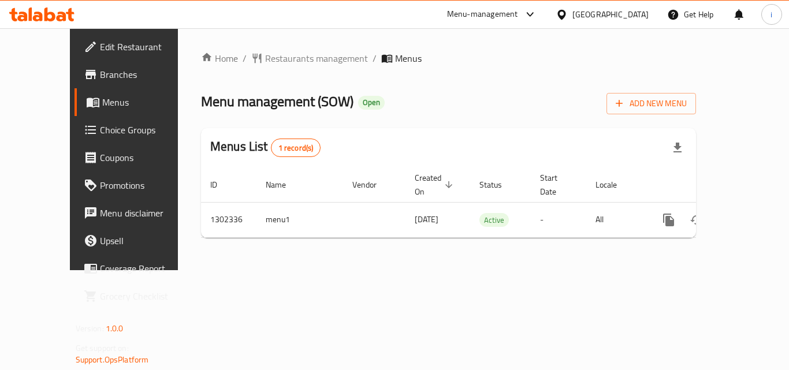
click at [613, 17] on div "[GEOGRAPHIC_DATA]" at bounding box center [610, 14] width 76 height 13
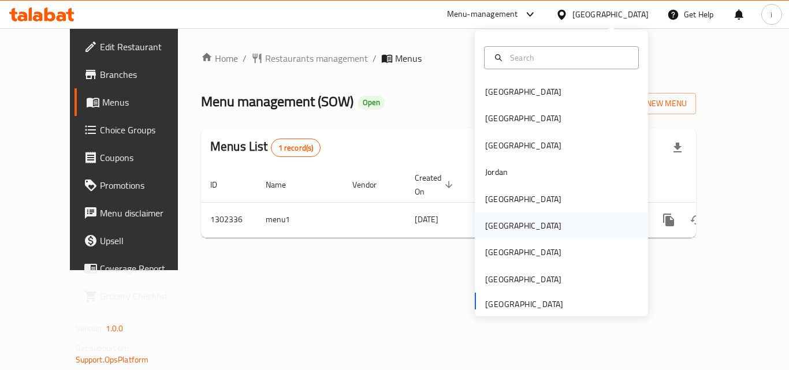
click at [492, 229] on div "[GEOGRAPHIC_DATA]" at bounding box center [523, 225] width 76 height 13
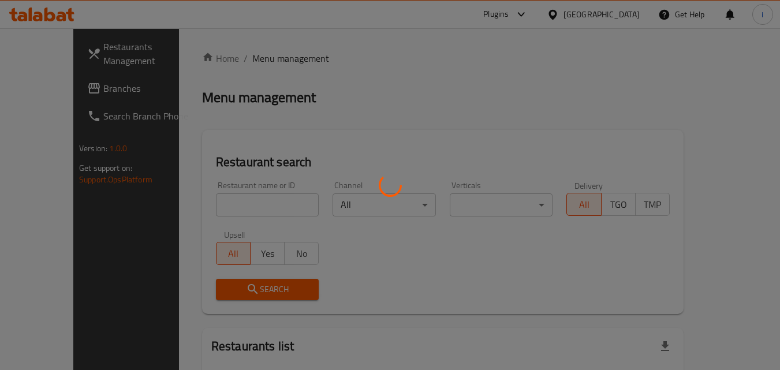
click at [58, 88] on div at bounding box center [390, 185] width 780 height 370
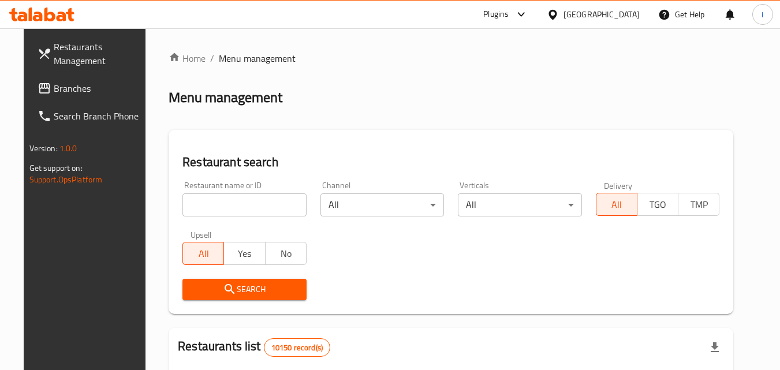
click at [226, 204] on input "search" at bounding box center [244, 204] width 124 height 23
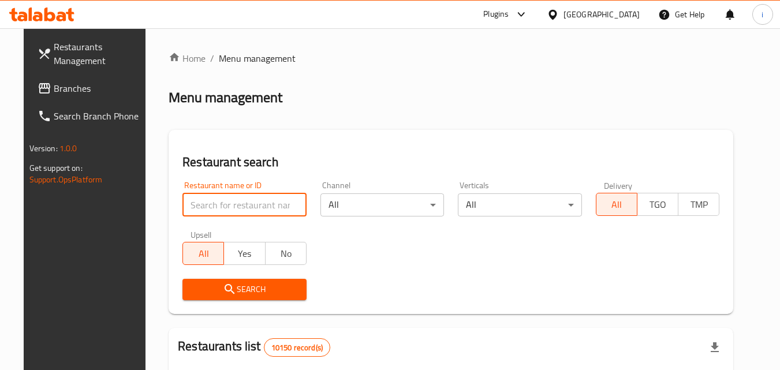
paste input "770239"
type input "770239"
click button "Search" at bounding box center [244, 289] width 124 height 21
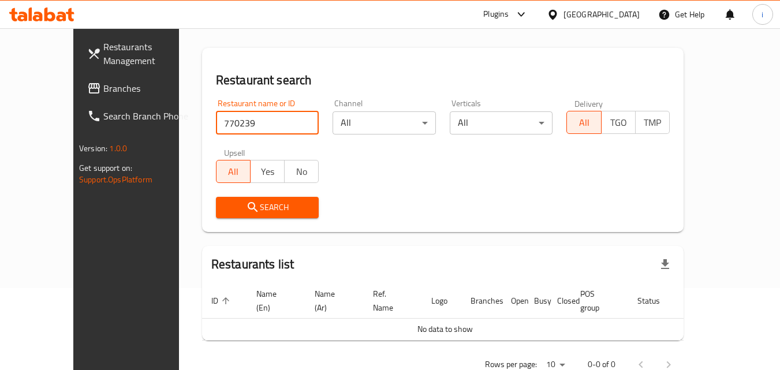
scroll to position [102, 0]
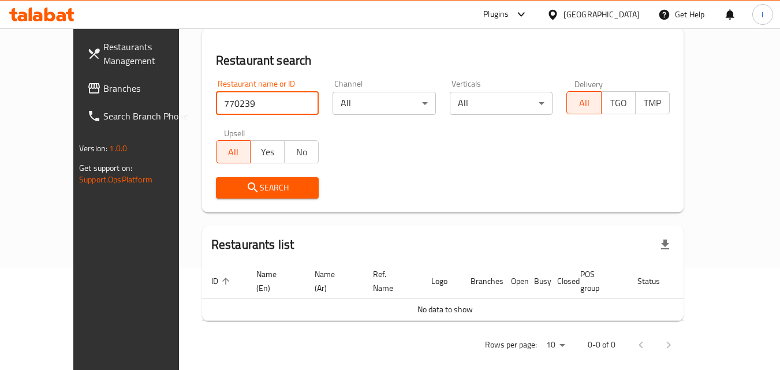
click at [78, 81] on link "Branches" at bounding box center [141, 88] width 126 height 28
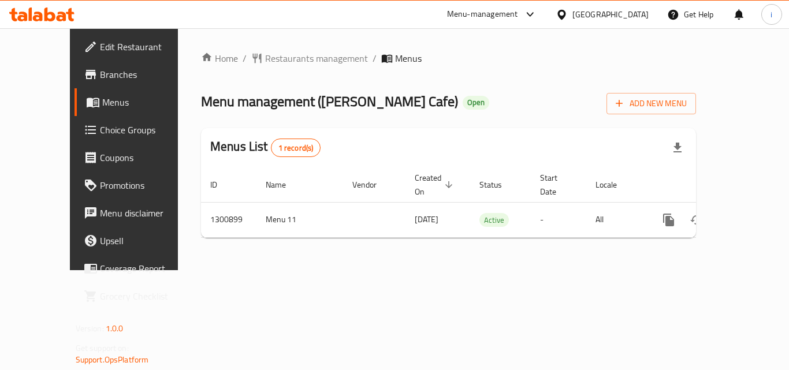
click at [230, 48] on div "Home / Restaurants management / Menus Menu management ( [PERSON_NAME] Cafe ) Op…" at bounding box center [448, 149] width 541 height 242
click at [290, 59] on span "Restaurants management" at bounding box center [316, 58] width 103 height 14
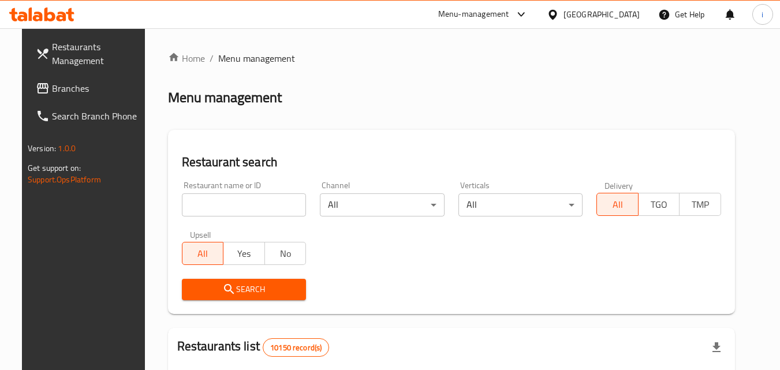
click at [227, 208] on input "search" at bounding box center [244, 204] width 125 height 23
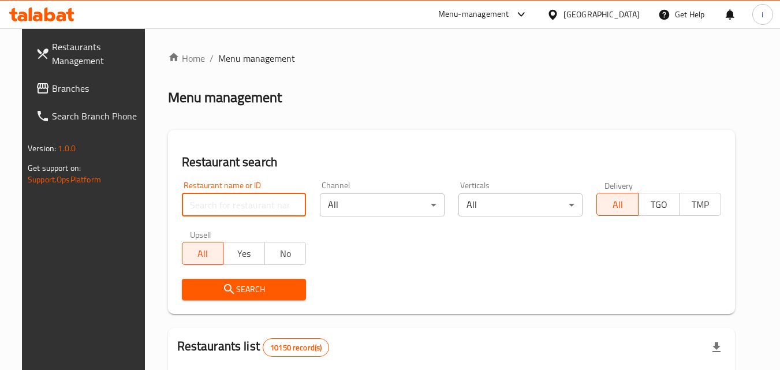
paste input "701556"
type input "701556"
click button "Search" at bounding box center [244, 289] width 125 height 21
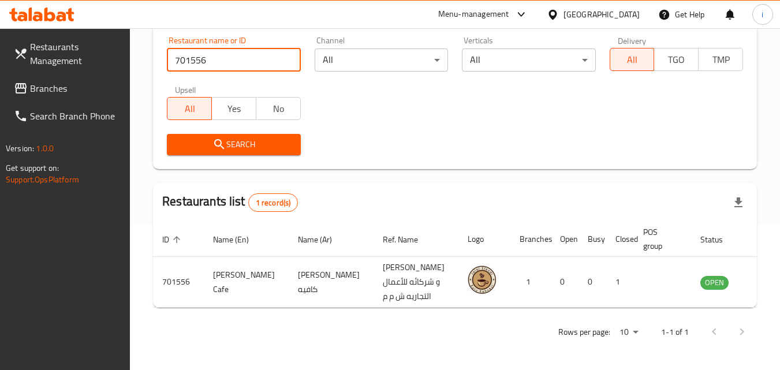
scroll to position [145, 0]
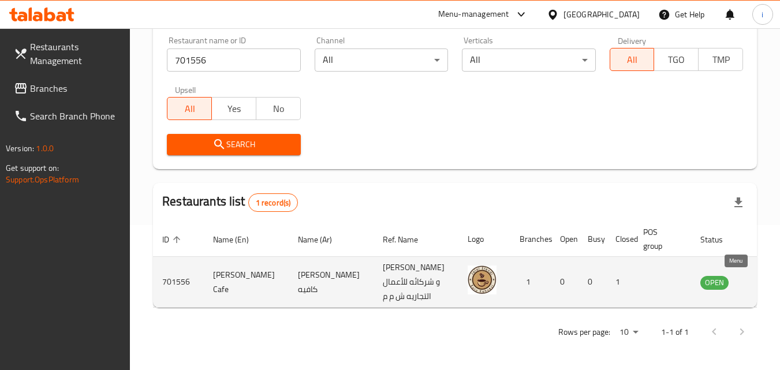
click at [762, 287] on icon "enhanced table" at bounding box center [768, 283] width 13 height 10
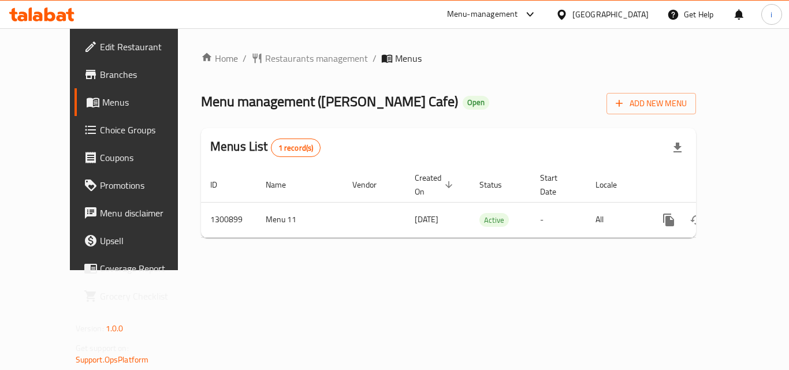
click at [636, 17] on div "[GEOGRAPHIC_DATA]" at bounding box center [610, 14] width 76 height 13
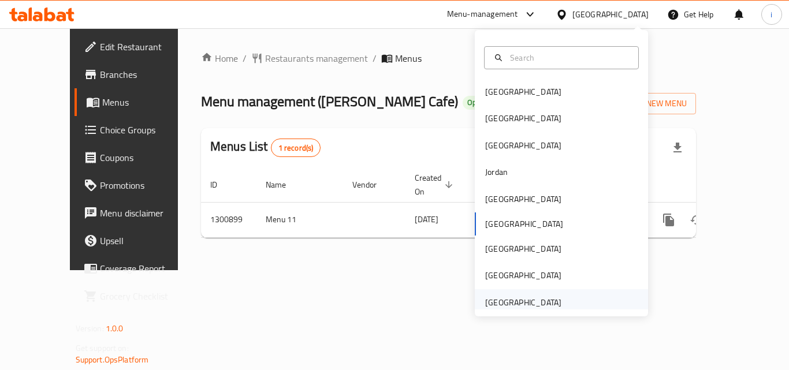
click at [548, 303] on div "[GEOGRAPHIC_DATA]" at bounding box center [523, 302] width 76 height 13
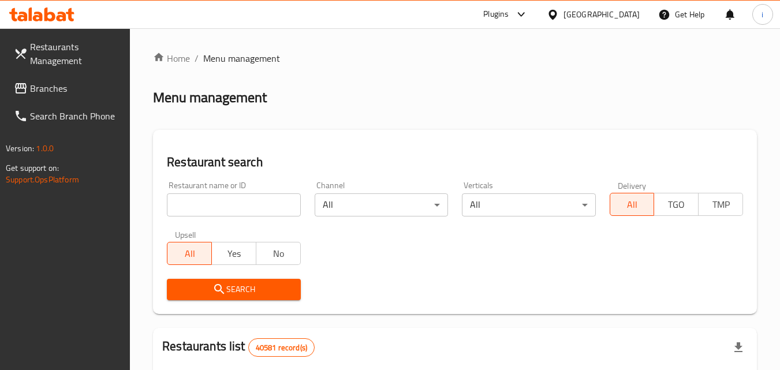
click at [68, 90] on span "Branches" at bounding box center [75, 88] width 91 height 14
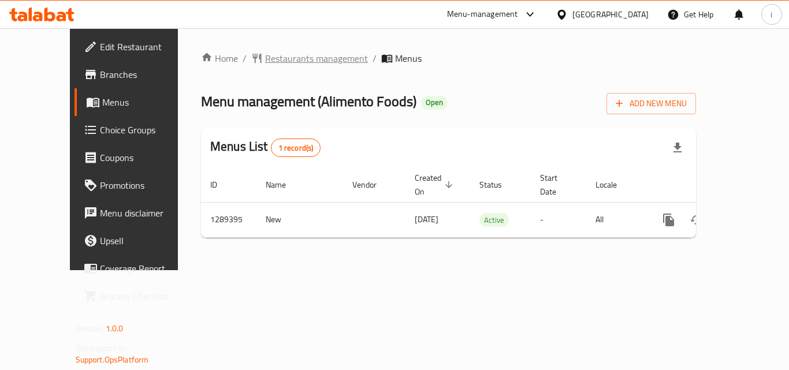
click at [294, 61] on span "Restaurants management" at bounding box center [316, 58] width 103 height 14
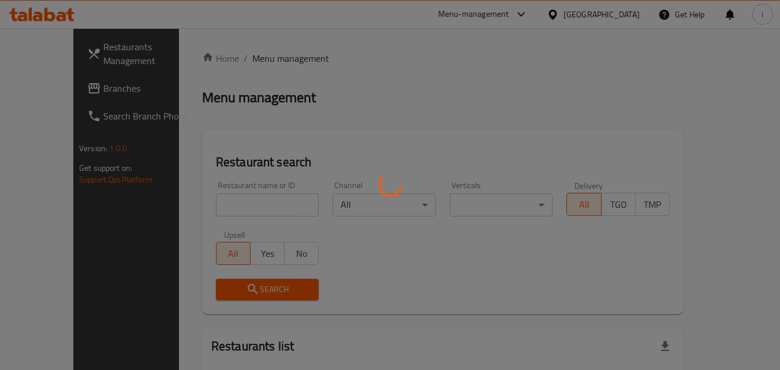
click at [238, 188] on div at bounding box center [390, 185] width 780 height 370
click at [235, 207] on div at bounding box center [390, 185] width 780 height 370
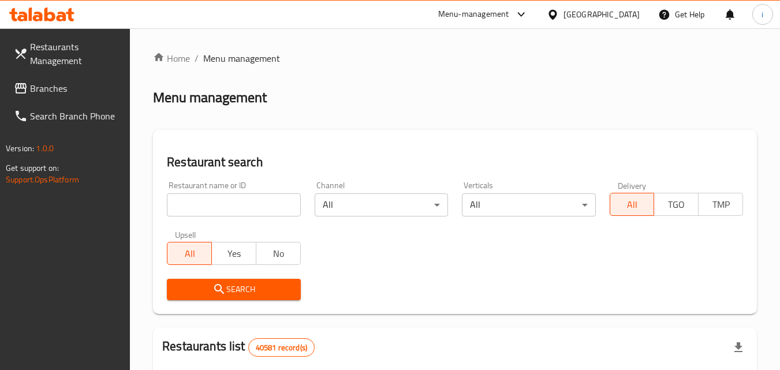
click at [235, 207] on input "search" at bounding box center [233, 204] width 133 height 23
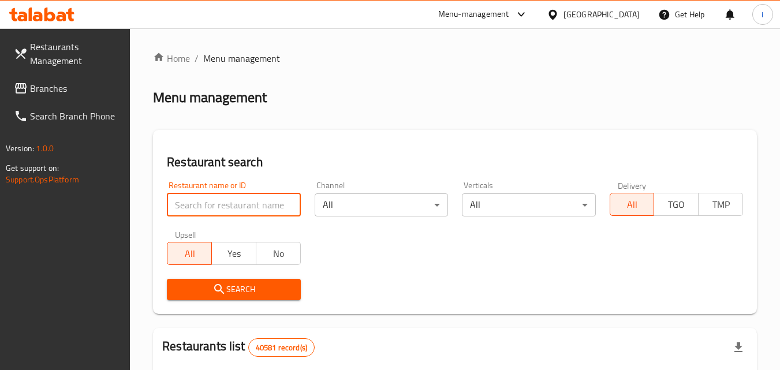
paste input "697661"
type input "697661"
click button "Search" at bounding box center [233, 289] width 133 height 21
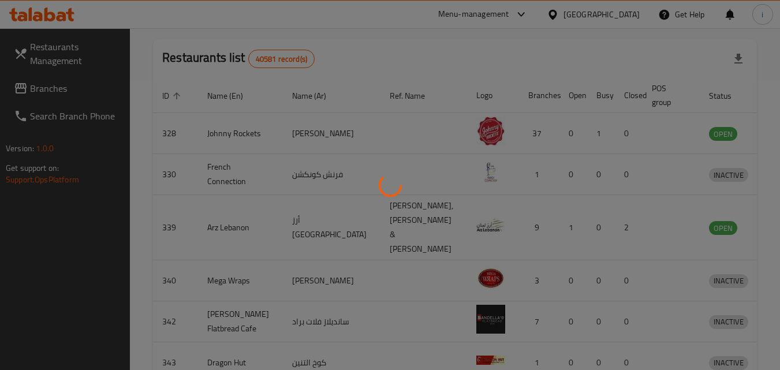
scroll to position [135, 0]
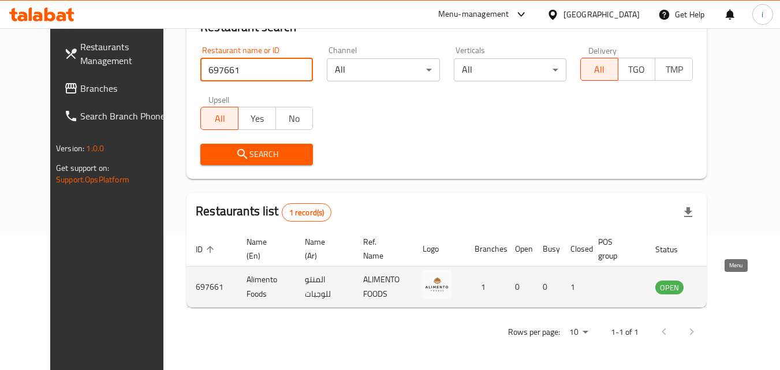
click at [728, 289] on icon "enhanced table" at bounding box center [726, 287] width 4 height 5
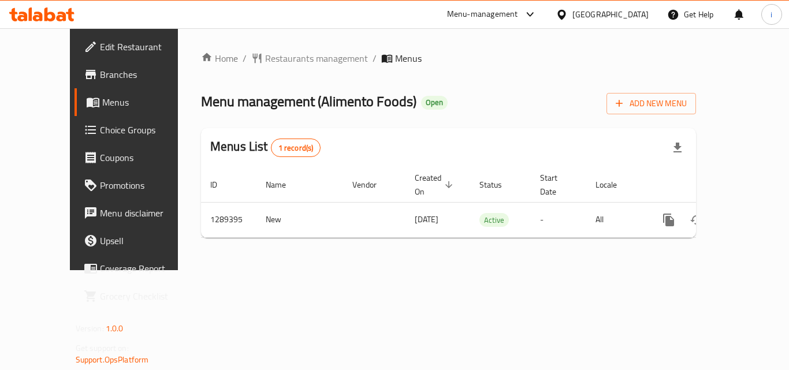
click at [496, 17] on div "Menu-management" at bounding box center [482, 15] width 71 height 14
click at [460, 92] on div "Restaurant-Management" at bounding box center [420, 100] width 109 height 27
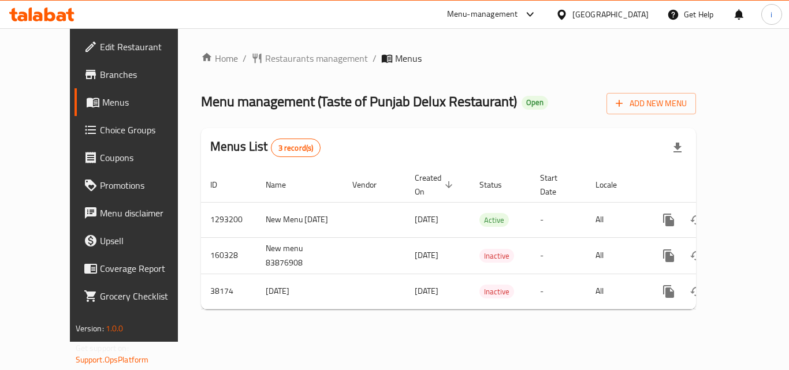
click at [617, 19] on div "[GEOGRAPHIC_DATA]" at bounding box center [610, 14] width 76 height 13
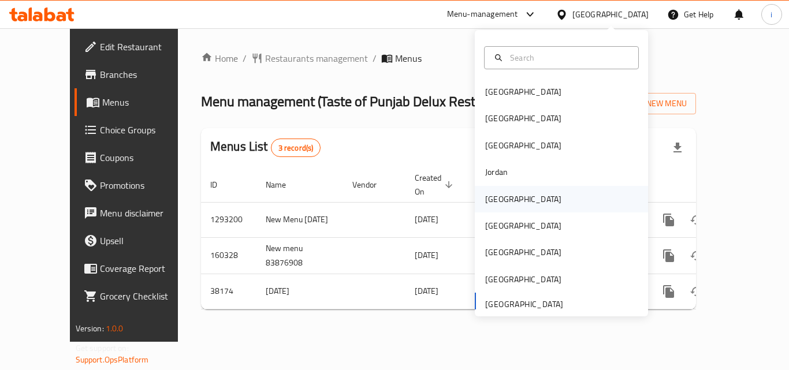
click at [490, 191] on div "[GEOGRAPHIC_DATA]" at bounding box center [523, 199] width 95 height 27
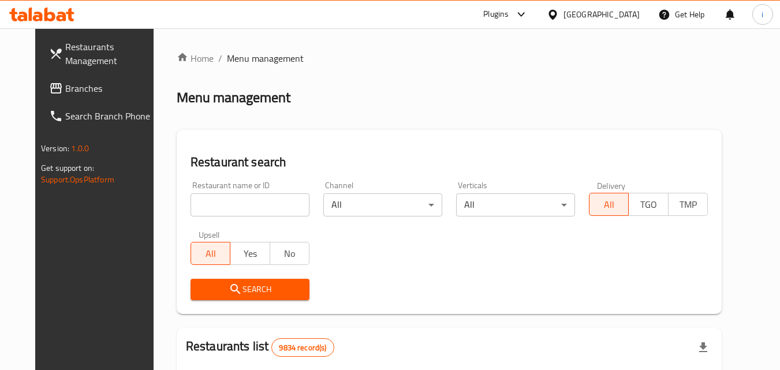
click at [65, 83] on span "Branches" at bounding box center [110, 88] width 91 height 14
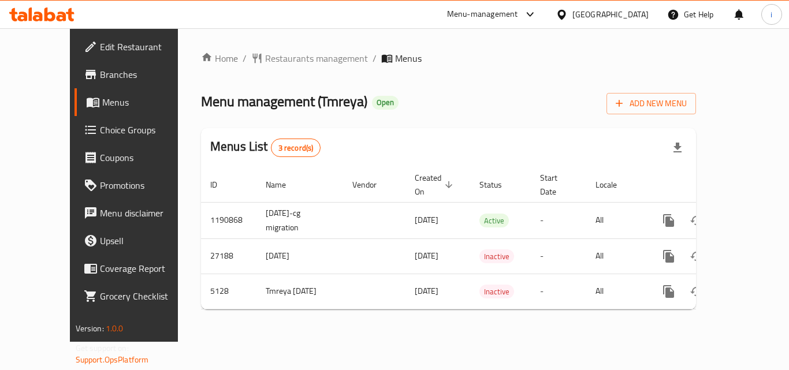
click at [518, 18] on div "Menu-management" at bounding box center [482, 15] width 71 height 14
click at [517, 99] on div "Restaurant-Management" at bounding box center [471, 100] width 109 height 27
click at [285, 58] on span "Restaurants management" at bounding box center [316, 58] width 103 height 14
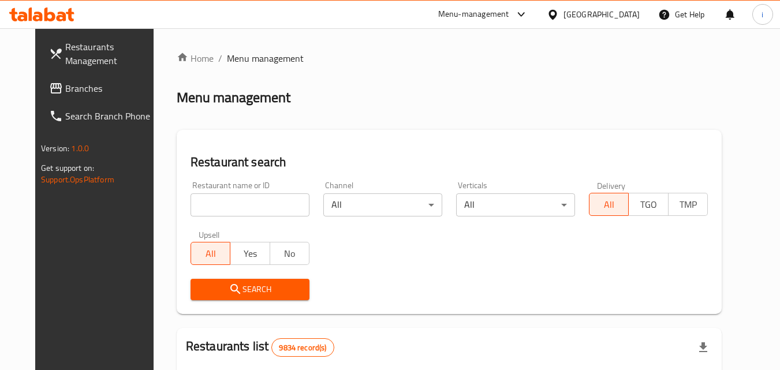
click at [243, 207] on input "search" at bounding box center [250, 204] width 119 height 23
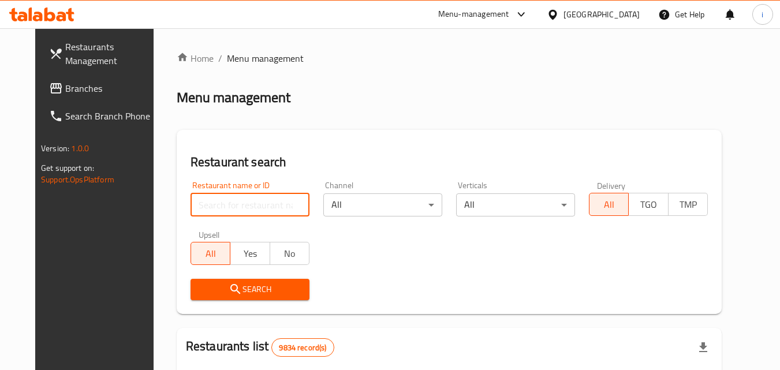
paste input "3373"
type input "3373"
click button "Search" at bounding box center [250, 289] width 119 height 21
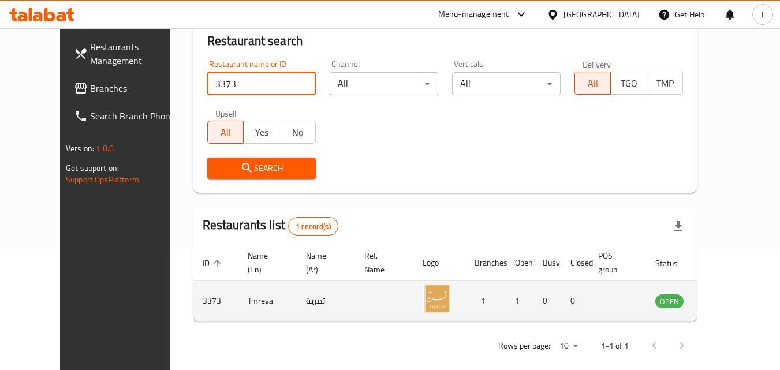
scroll to position [135, 0]
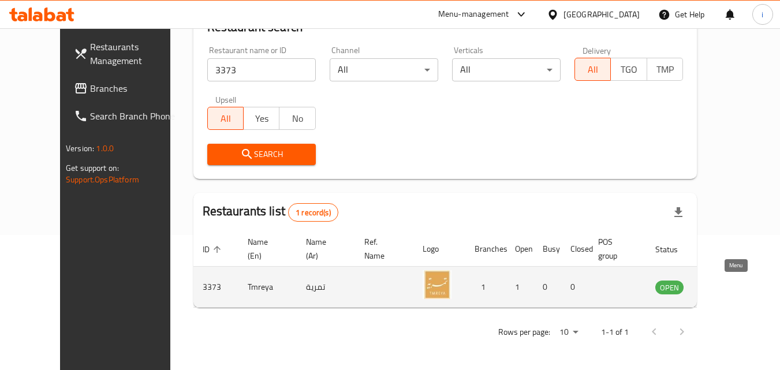
click at [729, 289] on icon "enhanced table" at bounding box center [723, 288] width 13 height 10
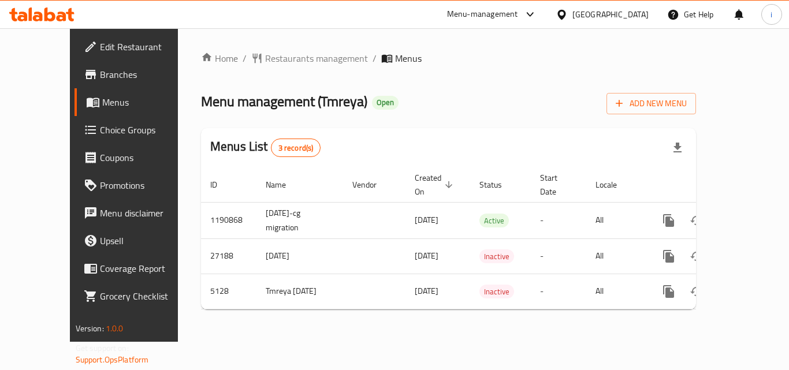
click at [648, 19] on div "[GEOGRAPHIC_DATA]" at bounding box center [601, 15] width 111 height 28
click at [568, 14] on icon at bounding box center [561, 15] width 12 height 12
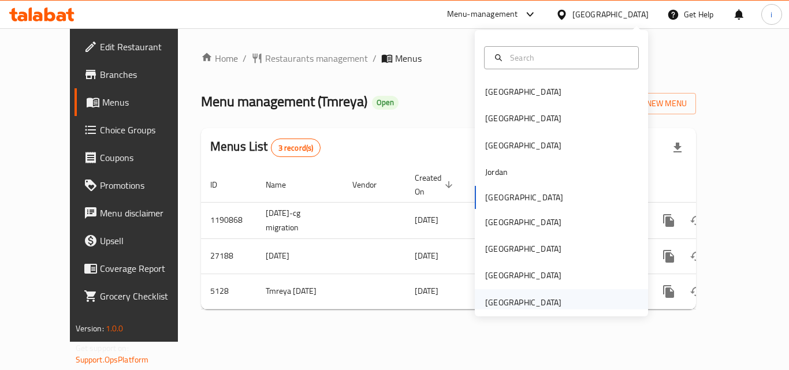
click at [537, 300] on div "[GEOGRAPHIC_DATA]" at bounding box center [523, 302] width 76 height 13
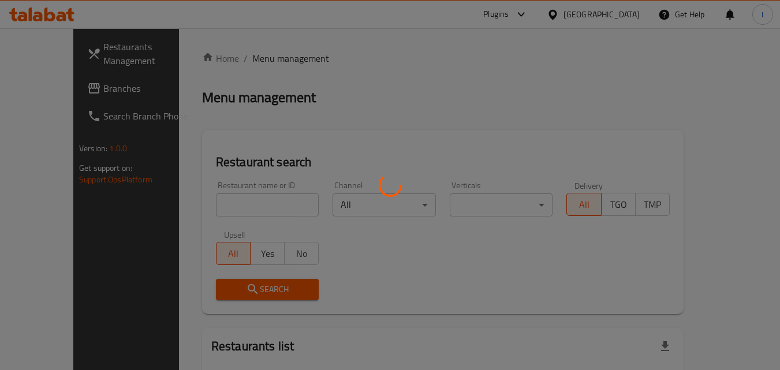
click at [64, 86] on div at bounding box center [390, 185] width 780 height 370
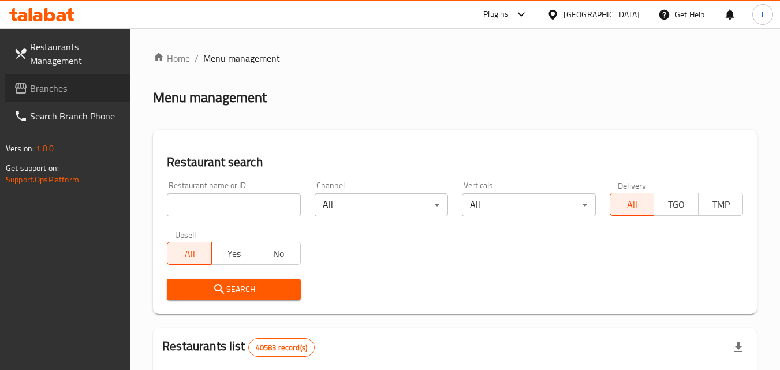
click at [64, 86] on span "Branches" at bounding box center [75, 88] width 91 height 14
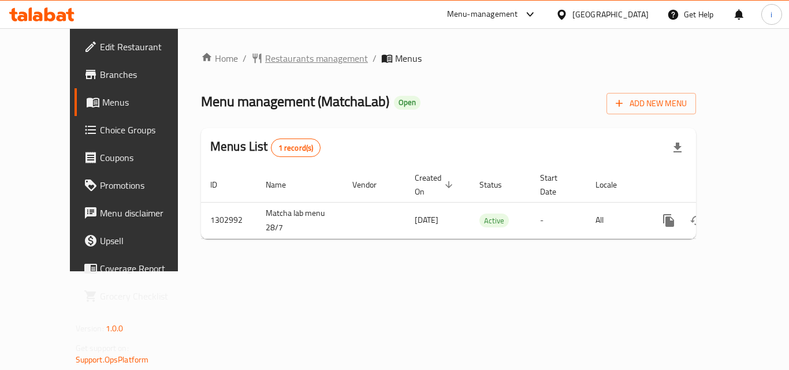
click at [269, 58] on span "Restaurants management" at bounding box center [316, 58] width 103 height 14
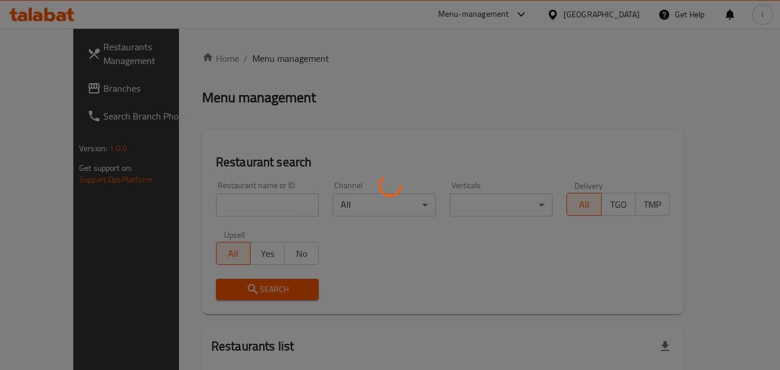
click at [263, 206] on div at bounding box center [390, 185] width 780 height 370
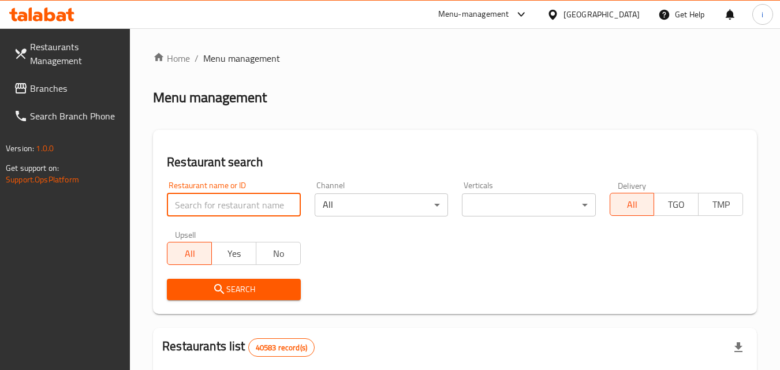
click at [267, 204] on input "search" at bounding box center [233, 204] width 133 height 23
paste input "702667"
type input "702667"
click button "Search" at bounding box center [233, 289] width 133 height 21
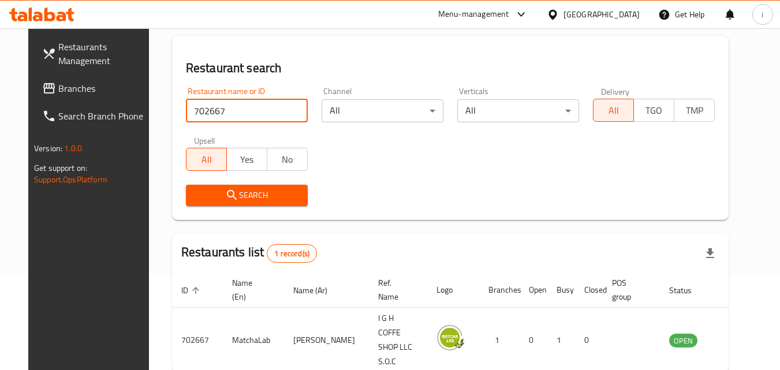
scroll to position [135, 0]
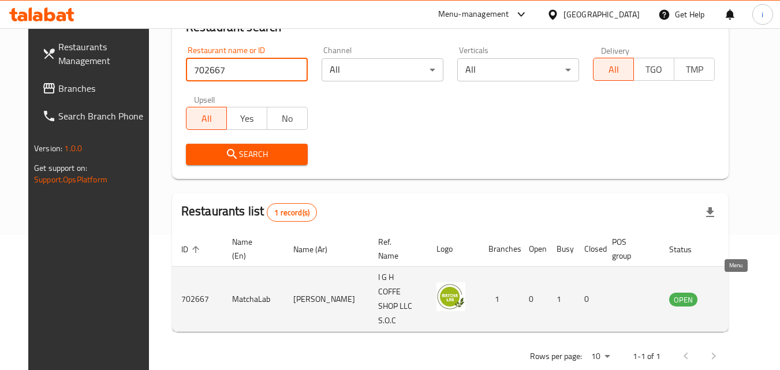
click at [736, 292] on icon "enhanced table" at bounding box center [737, 299] width 14 height 14
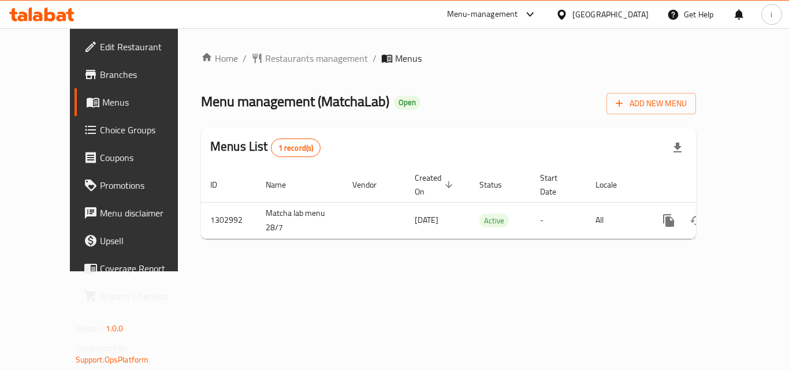
click at [519, 17] on div at bounding box center [527, 15] width 19 height 14
click at [434, 96] on div "Restaurant-Management" at bounding box center [420, 100] width 91 height 13
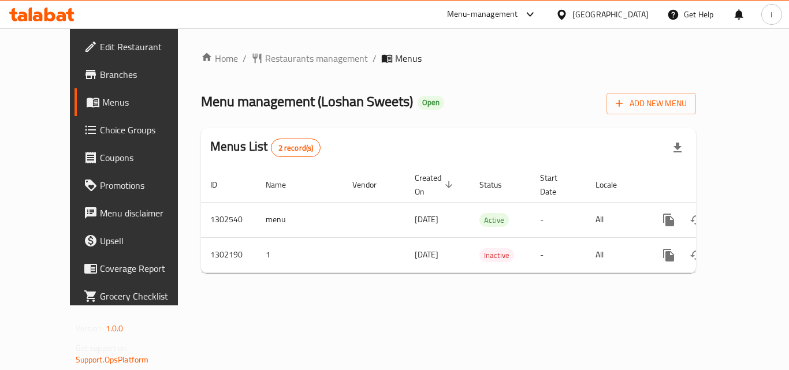
click at [285, 58] on span "Restaurants management" at bounding box center [316, 58] width 103 height 14
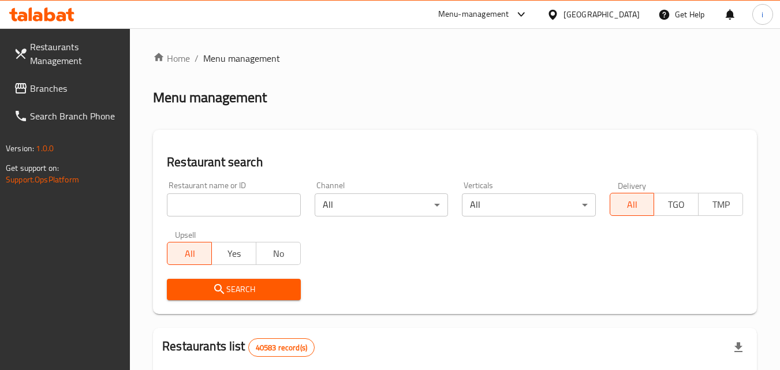
click at [236, 204] on input "search" at bounding box center [233, 204] width 133 height 23
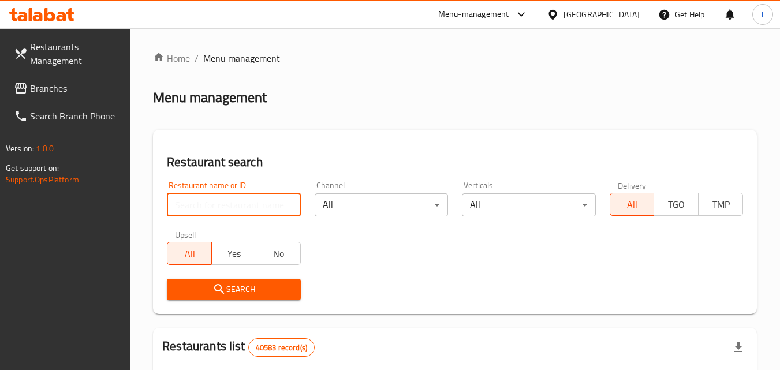
paste input "702327"
type input "702327"
click button "Search" at bounding box center [233, 289] width 133 height 21
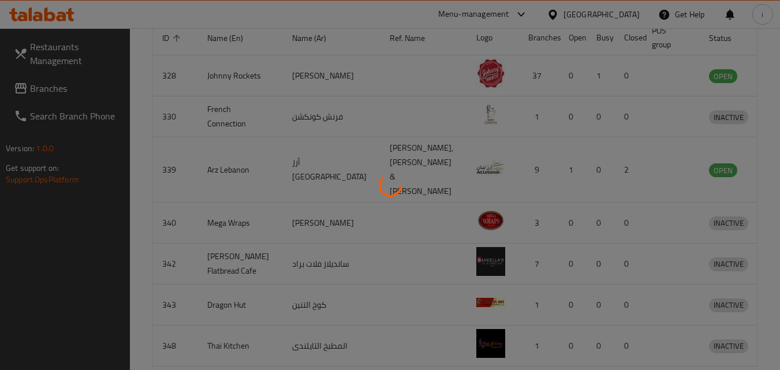
scroll to position [135, 0]
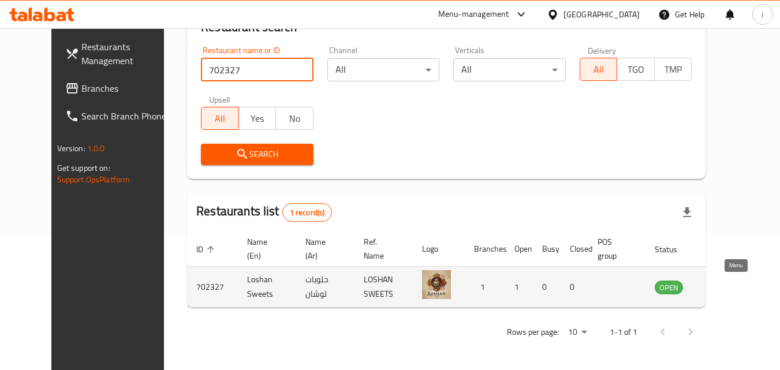
click at [729, 289] on icon "enhanced table" at bounding box center [722, 287] width 14 height 14
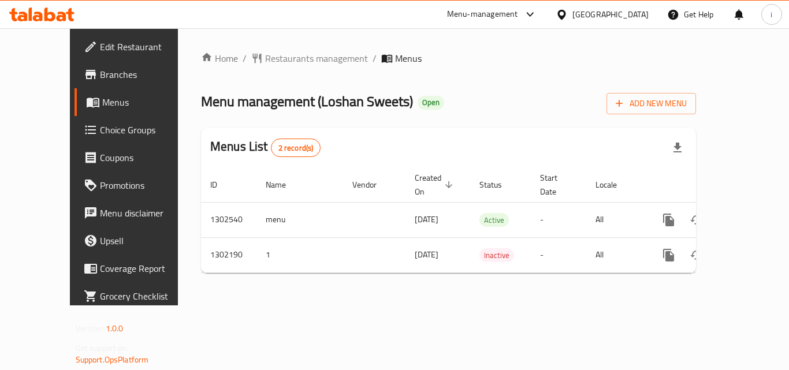
click at [577, 19] on div "[GEOGRAPHIC_DATA]" at bounding box center [610, 14] width 76 height 13
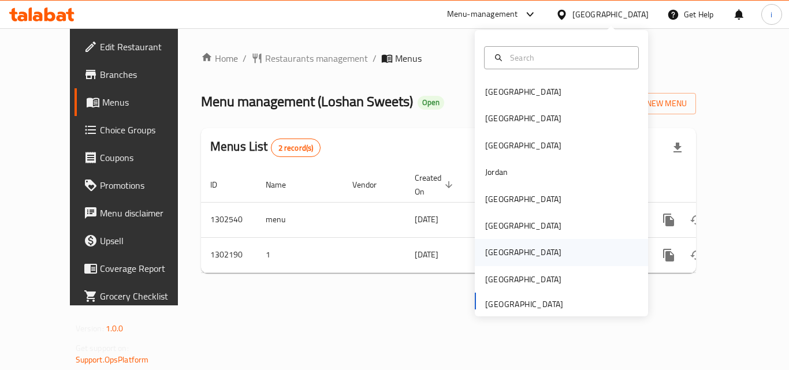
click at [502, 253] on div "Qatar" at bounding box center [523, 252] width 95 height 27
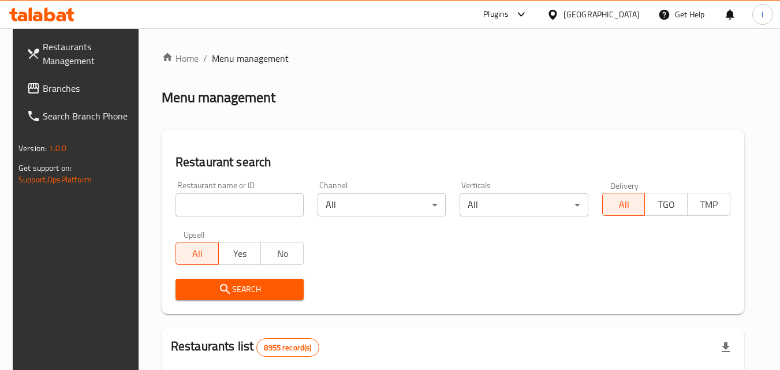
click at [69, 90] on span "Branches" at bounding box center [88, 88] width 91 height 14
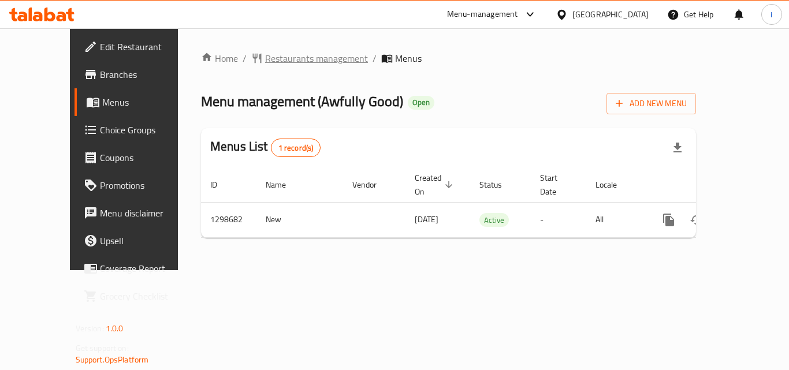
click at [265, 55] on span "Restaurants management" at bounding box center [316, 58] width 103 height 14
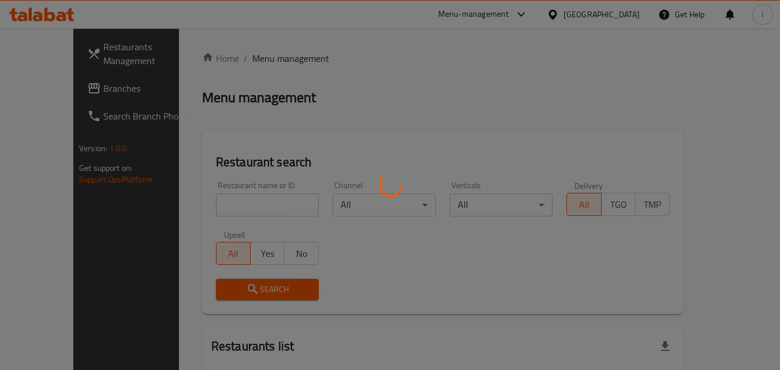
click at [239, 203] on div at bounding box center [390, 185] width 780 height 370
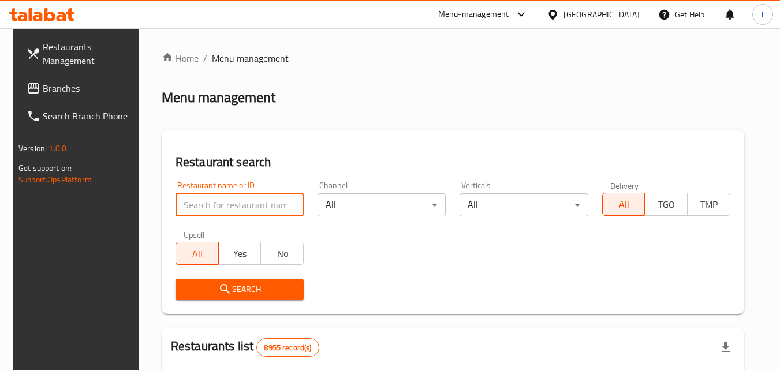
click at [233, 206] on input "search" at bounding box center [240, 204] width 128 height 23
paste input "701056"
type input "701056"
click button "Search" at bounding box center [240, 289] width 128 height 21
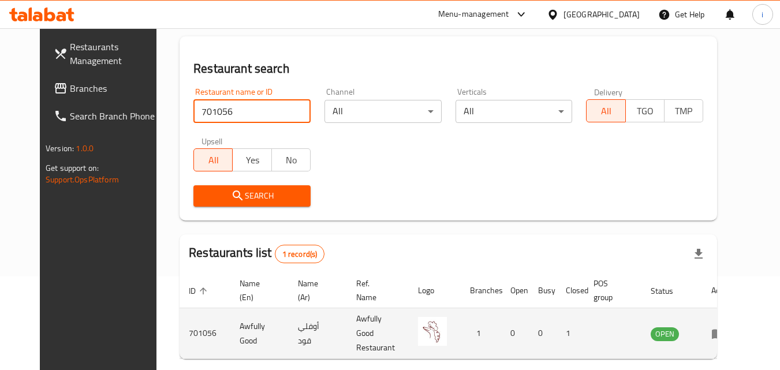
scroll to position [135, 0]
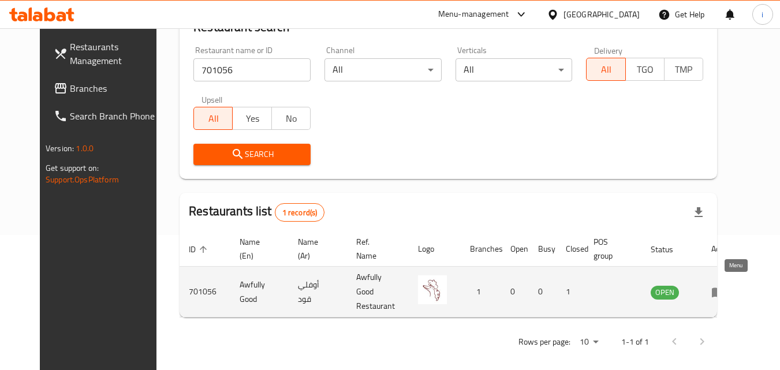
click at [725, 288] on icon "enhanced table" at bounding box center [718, 293] width 13 height 10
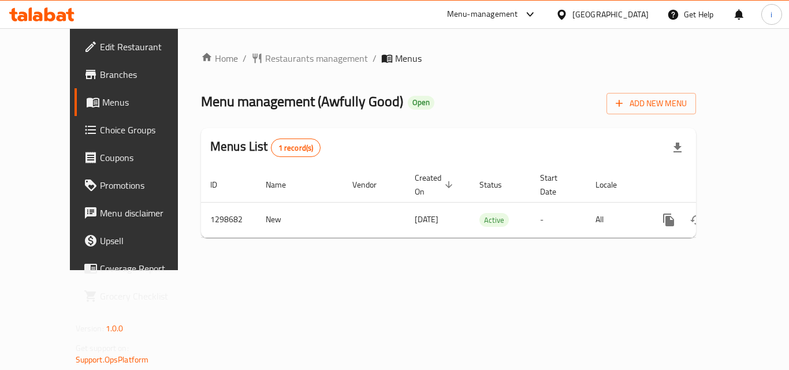
click at [629, 10] on div "[GEOGRAPHIC_DATA]" at bounding box center [610, 14] width 76 height 13
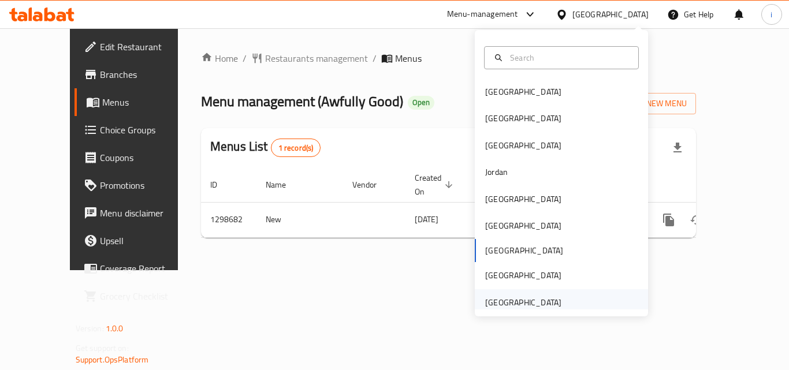
click at [546, 298] on div "[GEOGRAPHIC_DATA]" at bounding box center [523, 302] width 76 height 13
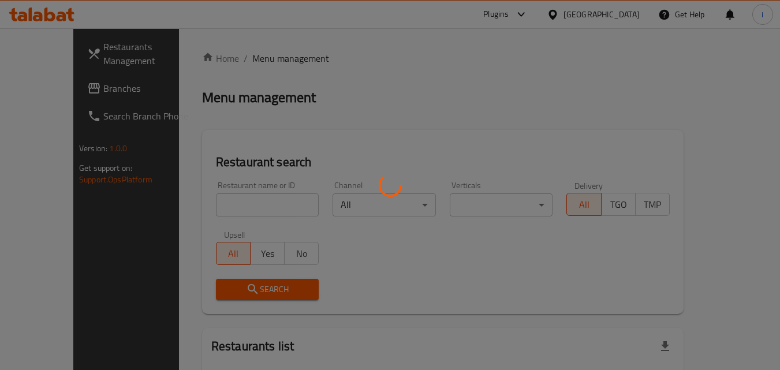
click at [74, 91] on div at bounding box center [390, 185] width 780 height 370
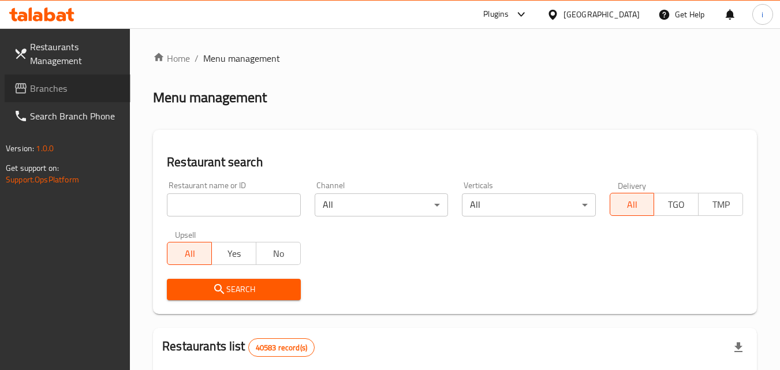
click at [74, 91] on span "Branches" at bounding box center [75, 88] width 91 height 14
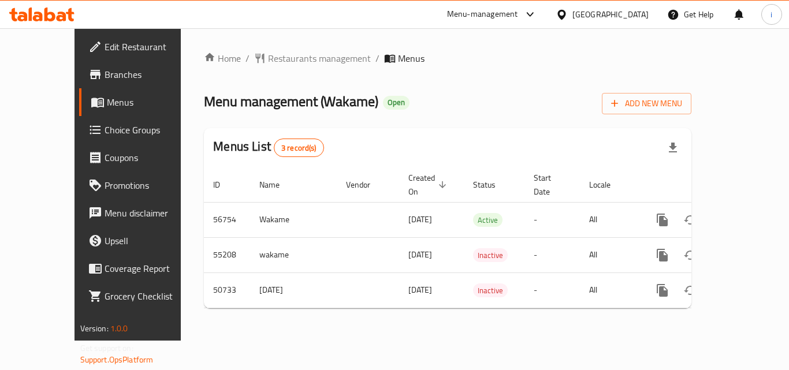
click at [576, 10] on div "[GEOGRAPHIC_DATA]" at bounding box center [610, 14] width 76 height 13
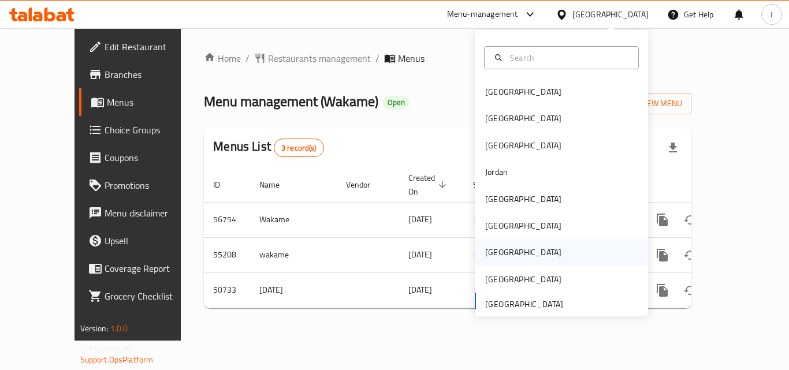
click at [488, 252] on div "[GEOGRAPHIC_DATA]" at bounding box center [523, 252] width 76 height 13
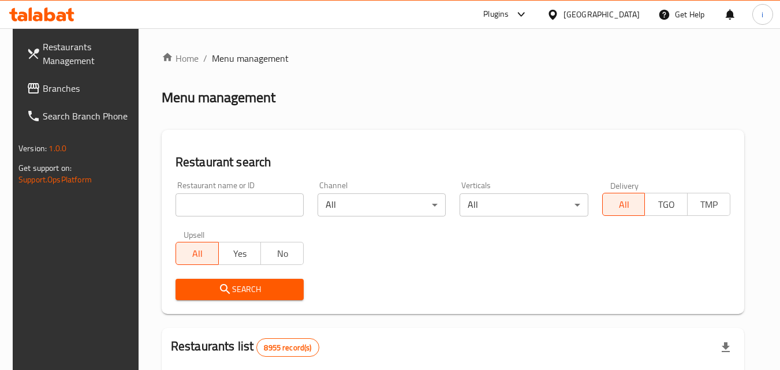
click at [74, 97] on link "Branches" at bounding box center [80, 88] width 126 height 28
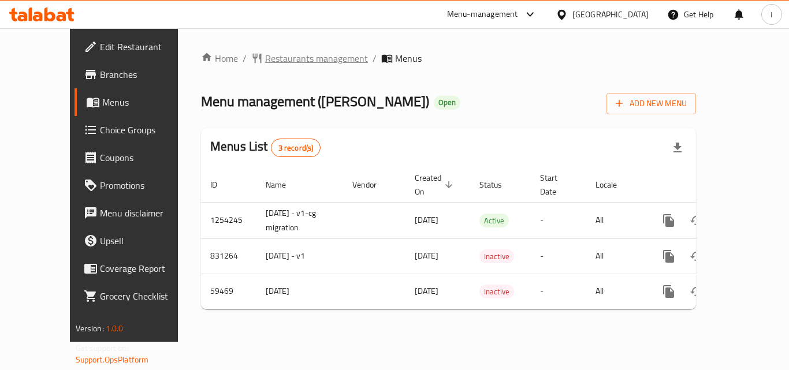
click at [267, 61] on span "Restaurants management" at bounding box center [316, 58] width 103 height 14
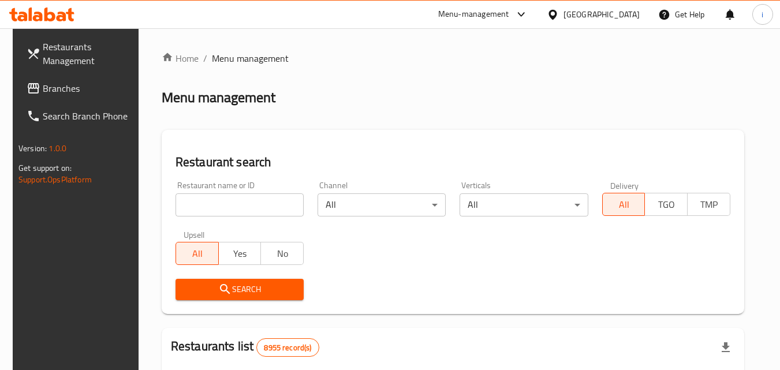
click at [238, 206] on input "search" at bounding box center [240, 204] width 128 height 23
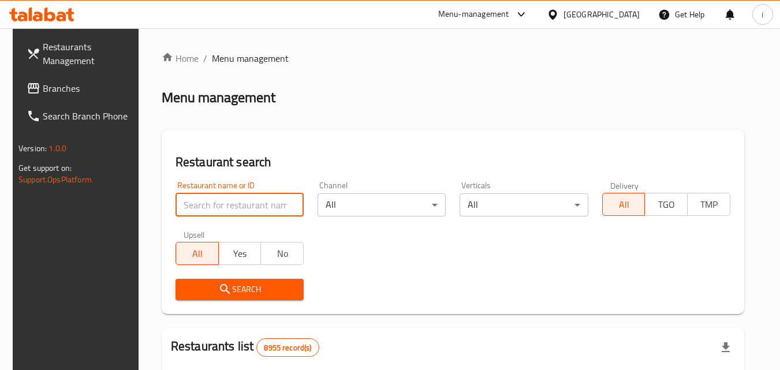
paste input "28826"
type input "28826"
click button "Search" at bounding box center [240, 289] width 128 height 21
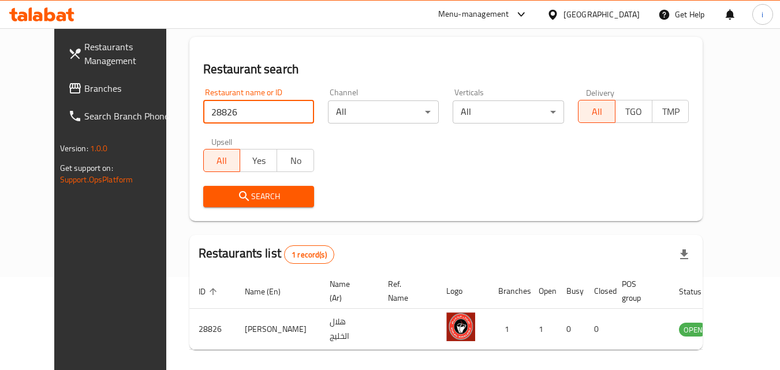
scroll to position [135, 0]
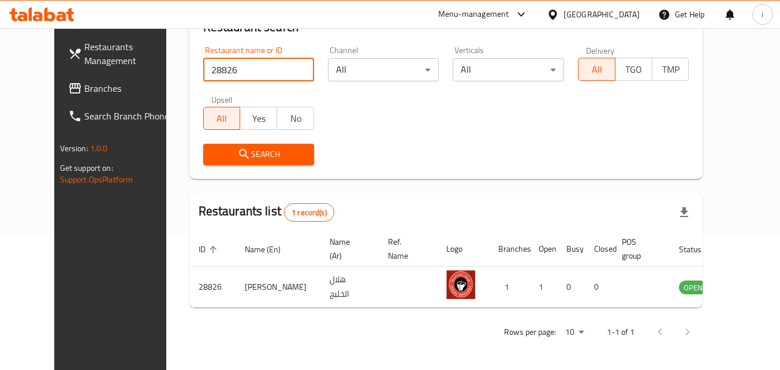
click at [601, 20] on div "[GEOGRAPHIC_DATA]" at bounding box center [593, 15] width 111 height 28
click at [564, 21] on div at bounding box center [555, 14] width 17 height 13
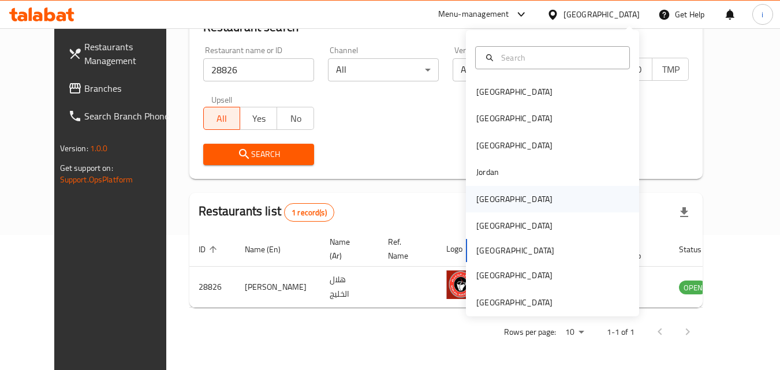
click at [489, 193] on div "[GEOGRAPHIC_DATA]" at bounding box center [514, 199] width 76 height 13
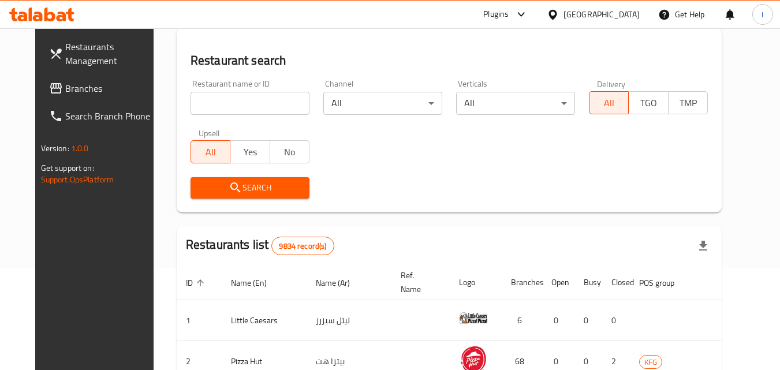
scroll to position [135, 0]
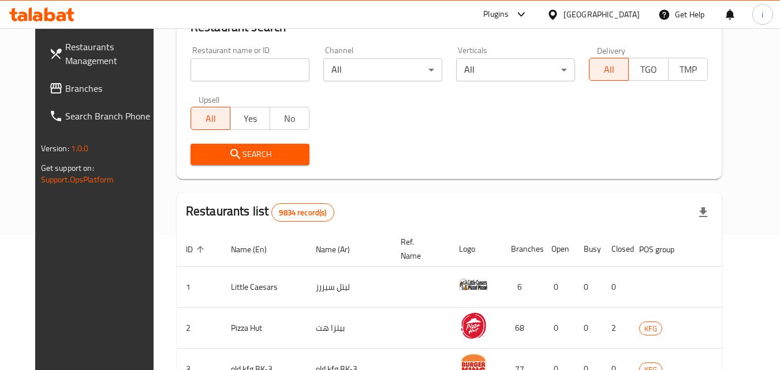
click at [58, 88] on div at bounding box center [390, 185] width 780 height 370
click at [65, 88] on span "Branches" at bounding box center [110, 88] width 91 height 14
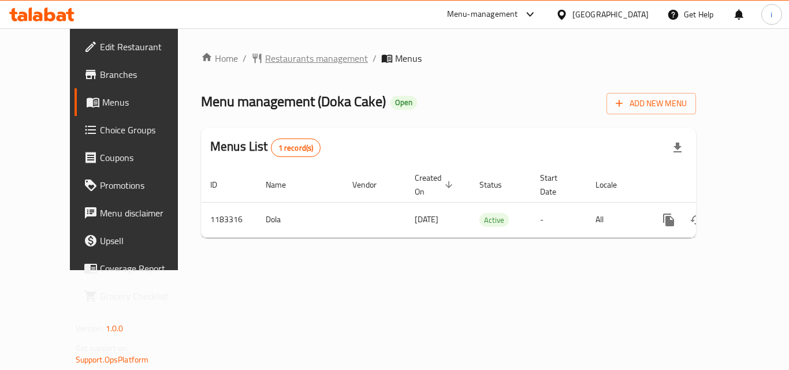
click at [293, 64] on span "Restaurants management" at bounding box center [316, 58] width 103 height 14
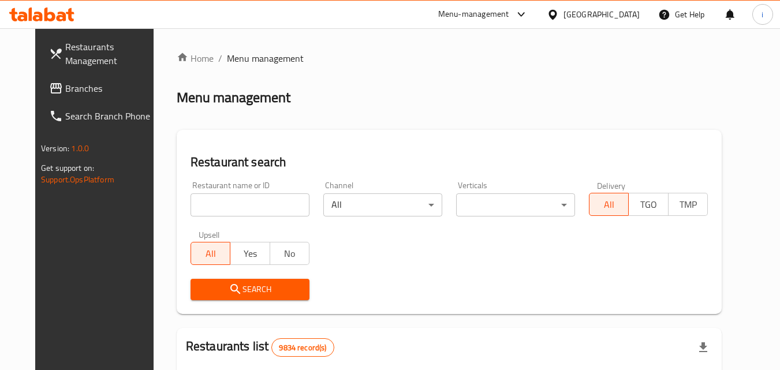
click at [228, 206] on input "search" at bounding box center [250, 204] width 119 height 23
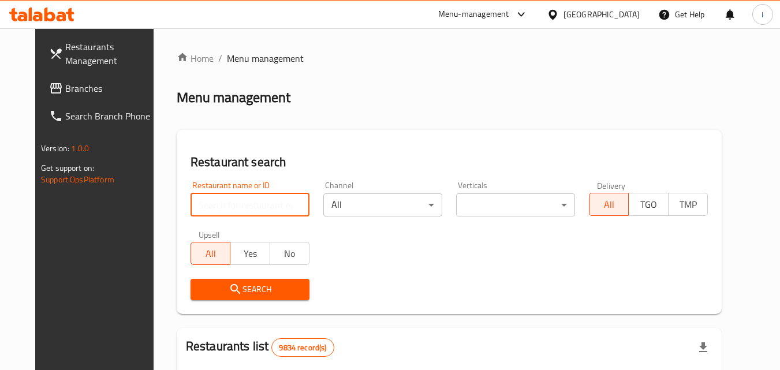
paste input "666326"
type input "666326"
click button "Search" at bounding box center [250, 289] width 119 height 21
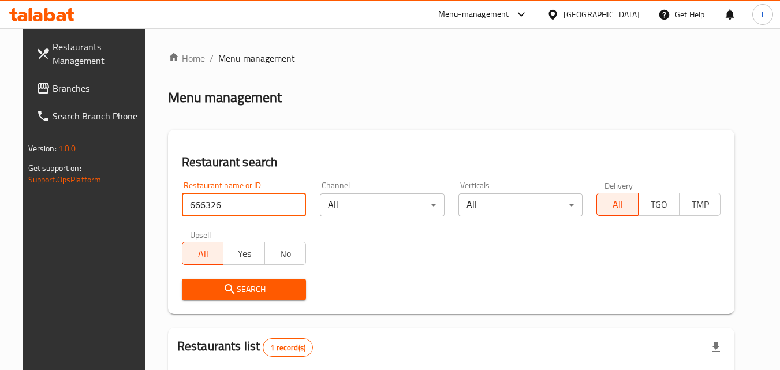
drag, startPoint x: 627, startPoint y: 10, endPoint x: 626, endPoint y: 21, distance: 11.0
click at [627, 10] on div "[GEOGRAPHIC_DATA]" at bounding box center [602, 14] width 76 height 13
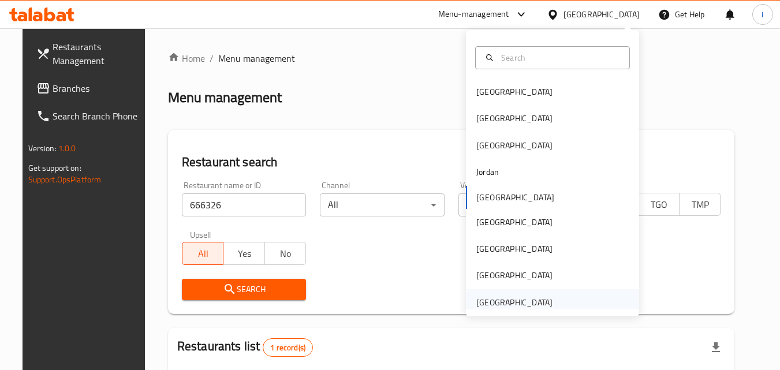
click at [520, 303] on div "[GEOGRAPHIC_DATA]" at bounding box center [514, 302] width 76 height 13
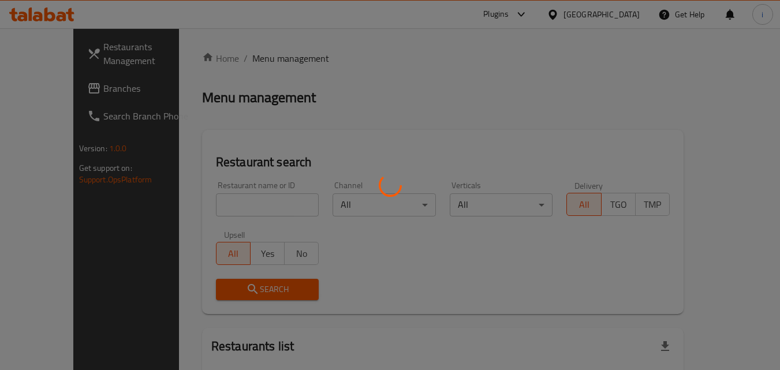
click at [68, 84] on div at bounding box center [390, 185] width 780 height 370
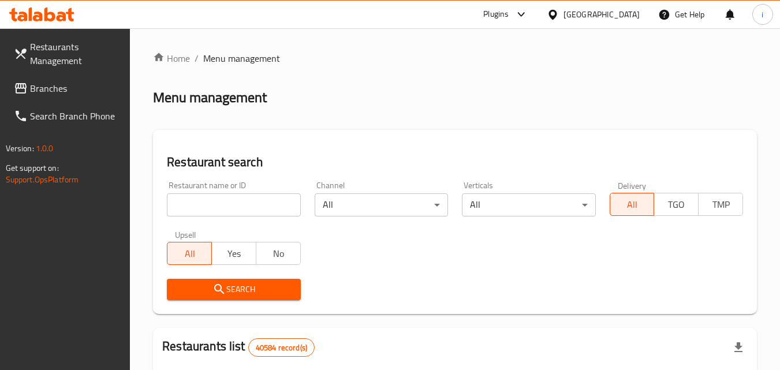
click at [68, 84] on span "Branches" at bounding box center [75, 88] width 91 height 14
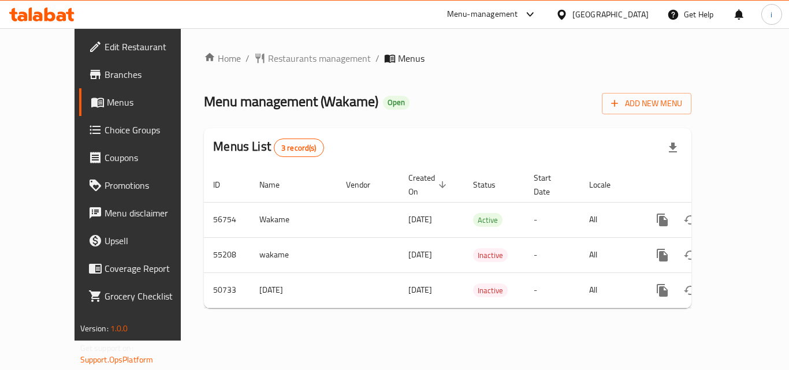
click at [587, 14] on div "[GEOGRAPHIC_DATA]" at bounding box center [610, 14] width 76 height 13
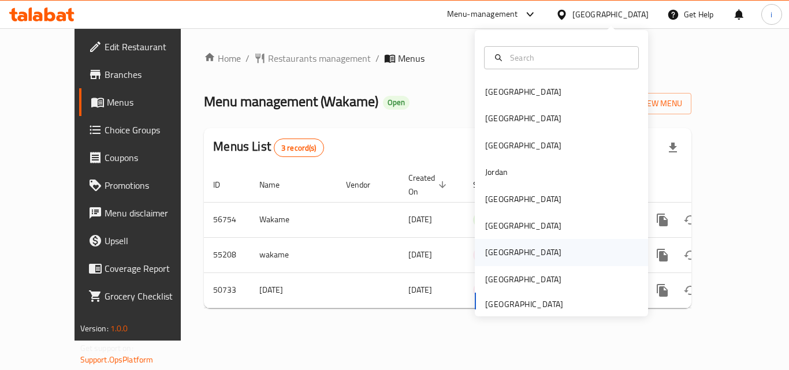
click at [490, 256] on div "[GEOGRAPHIC_DATA]" at bounding box center [523, 252] width 76 height 13
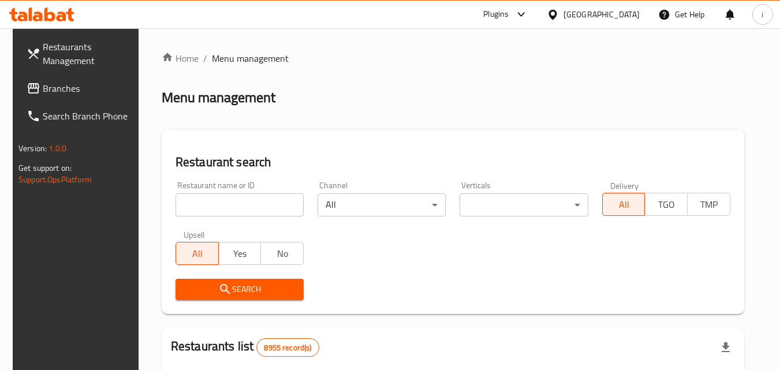
click at [68, 90] on div at bounding box center [390, 185] width 780 height 370
click at [68, 90] on span "Branches" at bounding box center [88, 88] width 91 height 14
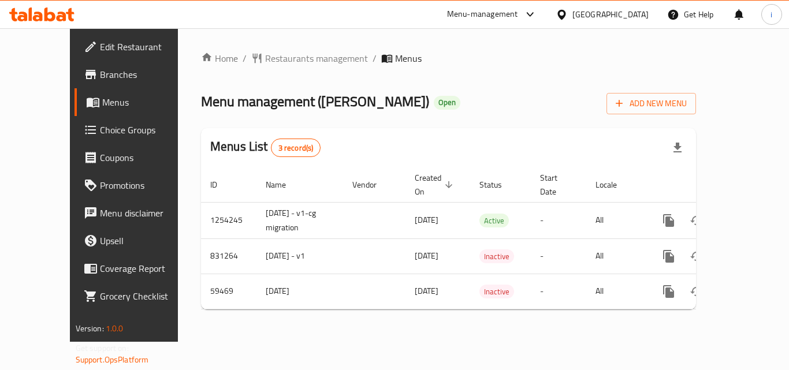
click at [639, 12] on div "[GEOGRAPHIC_DATA]" at bounding box center [610, 14] width 76 height 13
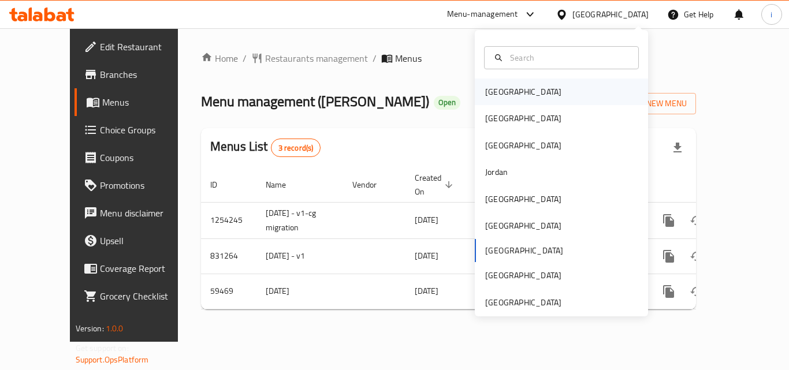
click at [509, 91] on div "[GEOGRAPHIC_DATA]" at bounding box center [523, 92] width 95 height 27
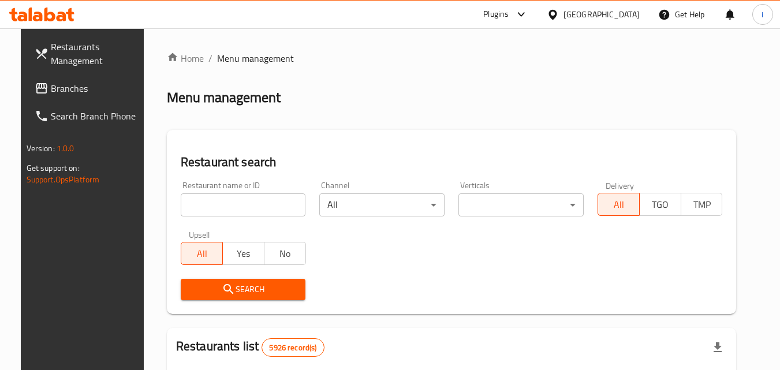
click at [61, 90] on div at bounding box center [390, 185] width 780 height 370
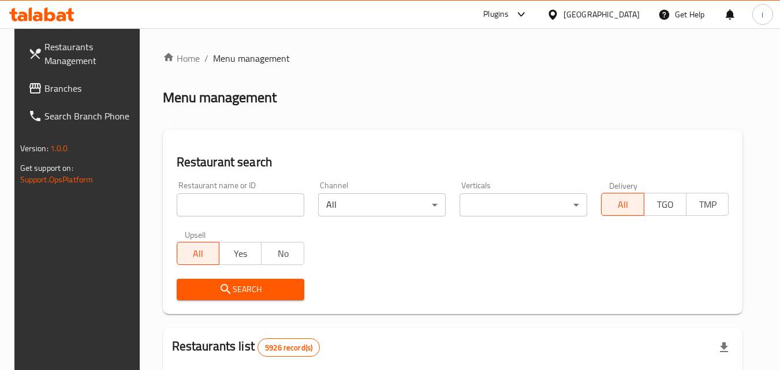
click at [61, 90] on span "Branches" at bounding box center [89, 88] width 91 height 14
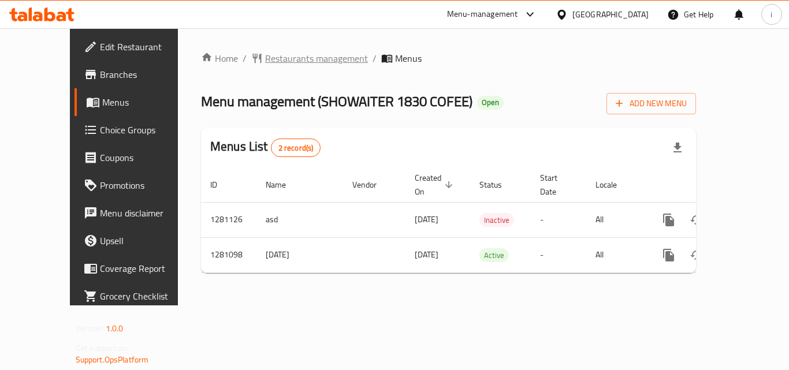
click at [276, 57] on span "Restaurants management" at bounding box center [316, 58] width 103 height 14
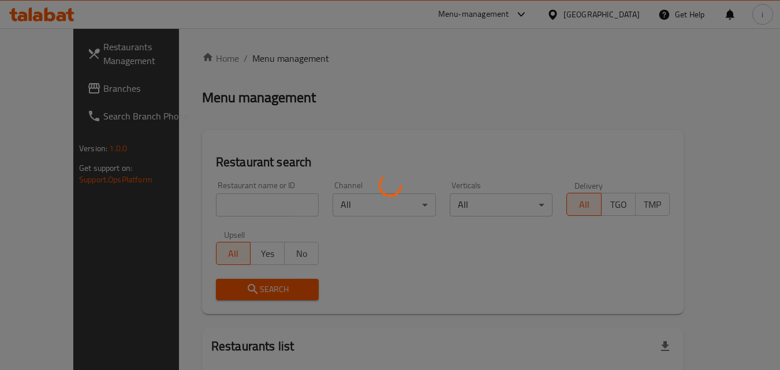
click at [228, 204] on div at bounding box center [390, 185] width 780 height 370
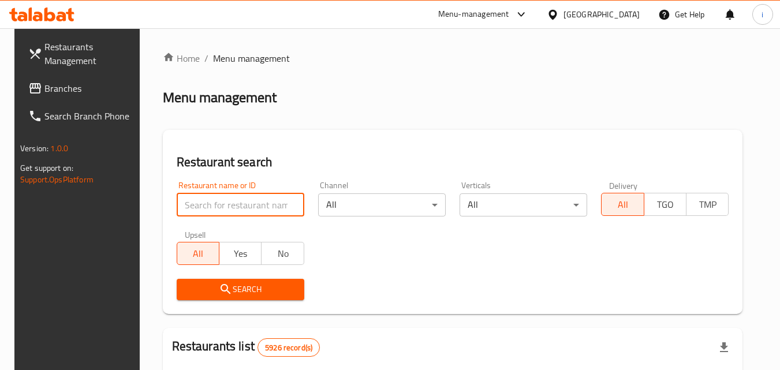
click at [229, 204] on input "search" at bounding box center [241, 204] width 128 height 23
paste input "694166"
type input "694166"
click button "Search" at bounding box center [241, 289] width 128 height 21
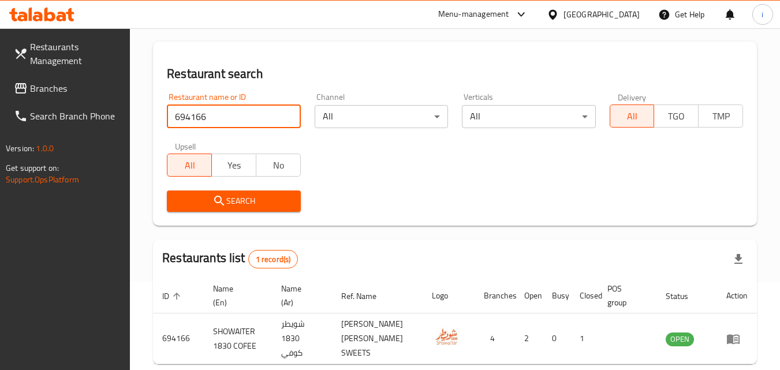
scroll to position [145, 0]
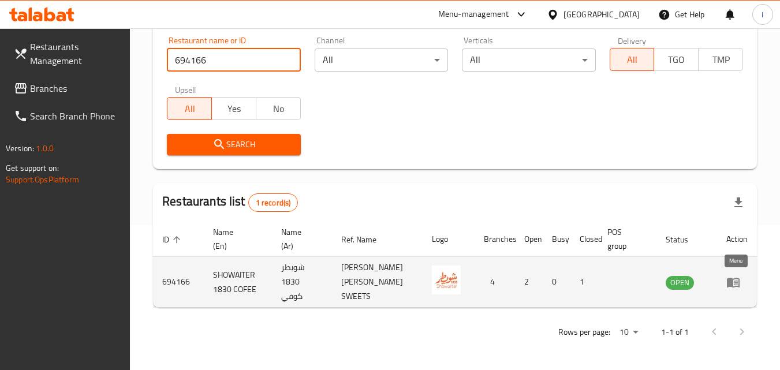
click at [736, 286] on icon "enhanced table" at bounding box center [733, 283] width 13 height 10
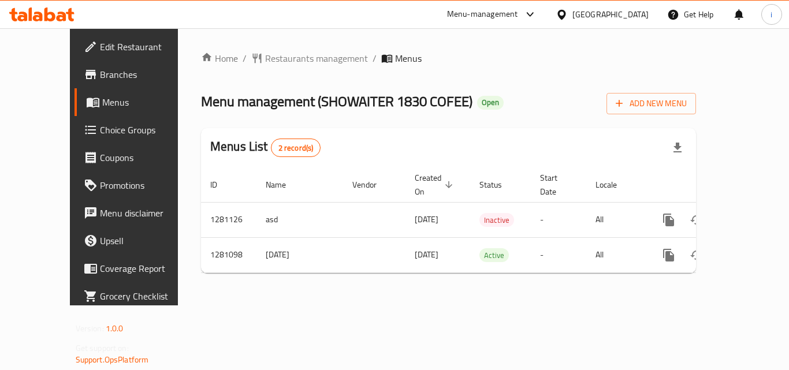
click at [623, 13] on div "[GEOGRAPHIC_DATA]" at bounding box center [610, 14] width 76 height 13
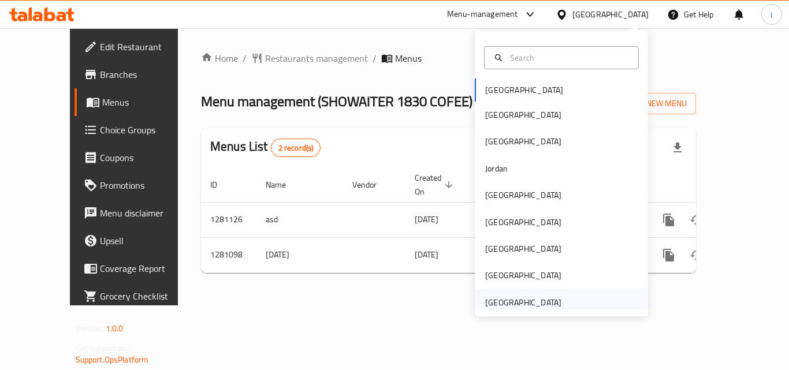
click at [532, 297] on div "[GEOGRAPHIC_DATA]" at bounding box center [523, 302] width 76 height 13
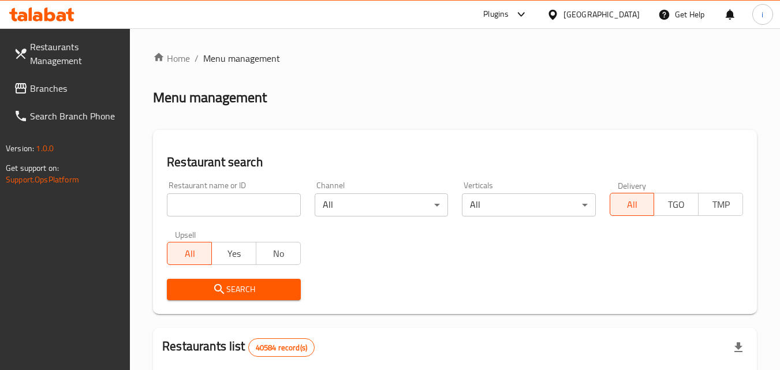
click at [67, 92] on span "Branches" at bounding box center [75, 88] width 91 height 14
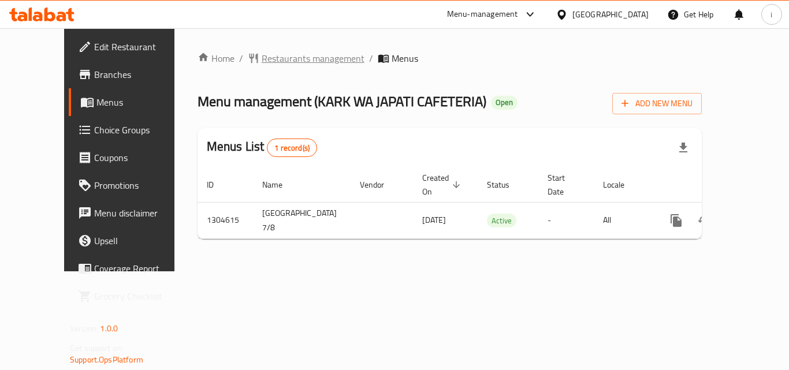
click at [271, 65] on span "Restaurants management" at bounding box center [313, 58] width 103 height 14
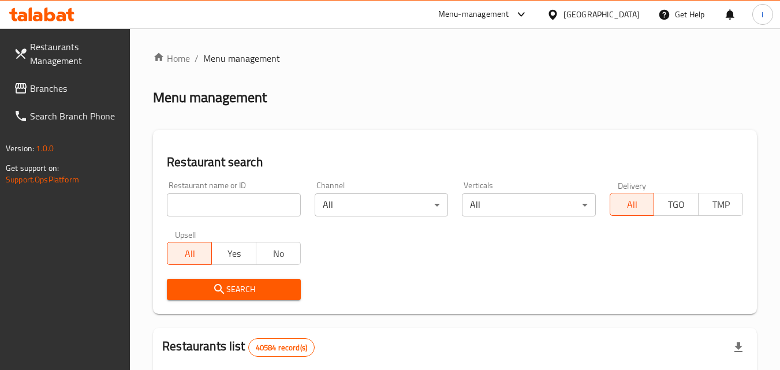
click at [239, 204] on input "search" at bounding box center [233, 204] width 133 height 23
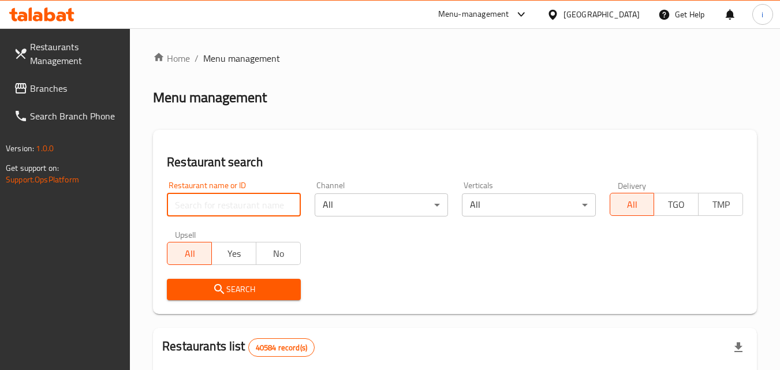
paste input "703040"
type input "703040"
click button "Search" at bounding box center [233, 289] width 133 height 21
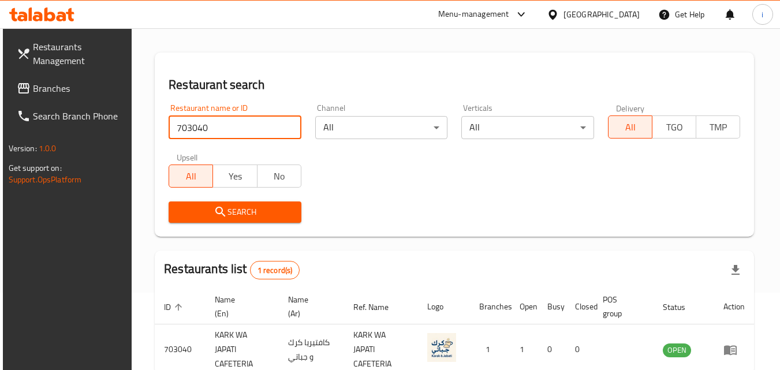
scroll to position [145, 0]
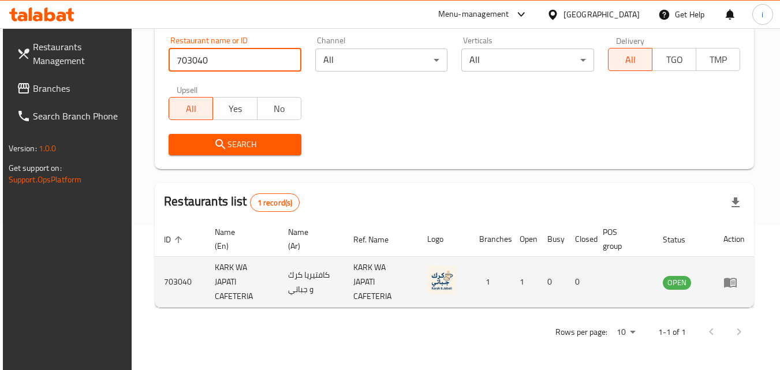
click at [730, 282] on icon "enhanced table" at bounding box center [730, 283] width 13 height 10
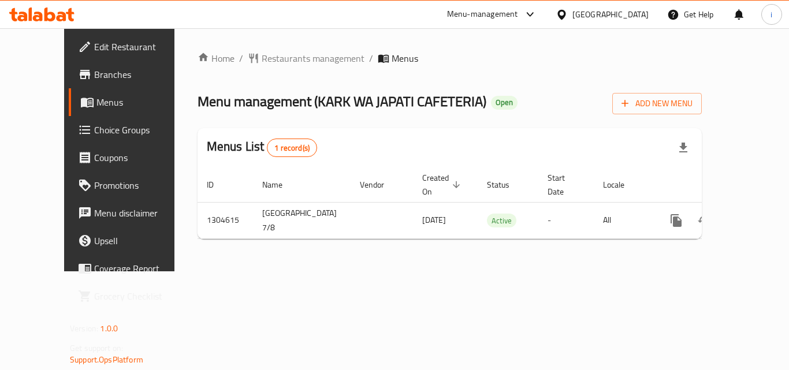
click at [580, 15] on div "[GEOGRAPHIC_DATA]" at bounding box center [610, 14] width 76 height 13
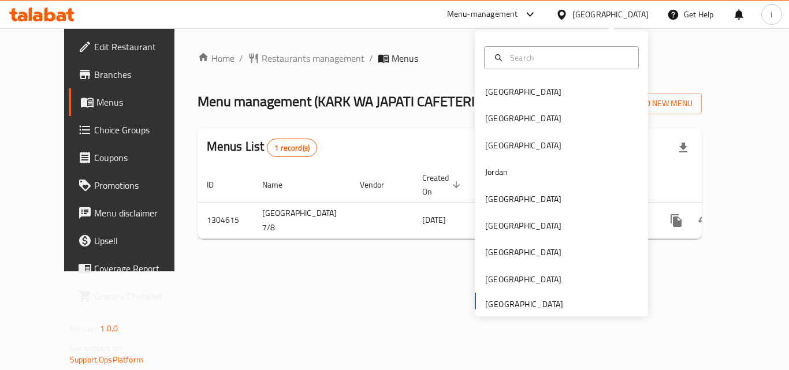
click at [473, 18] on div "Menu-management" at bounding box center [482, 15] width 71 height 14
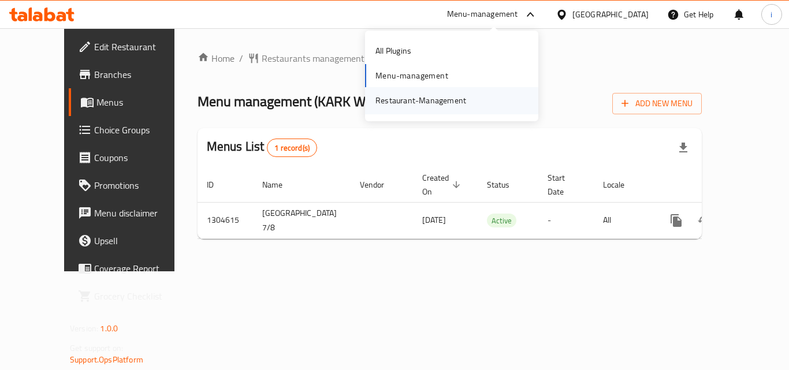
click at [454, 98] on div "Restaurant-Management" at bounding box center [420, 100] width 91 height 13
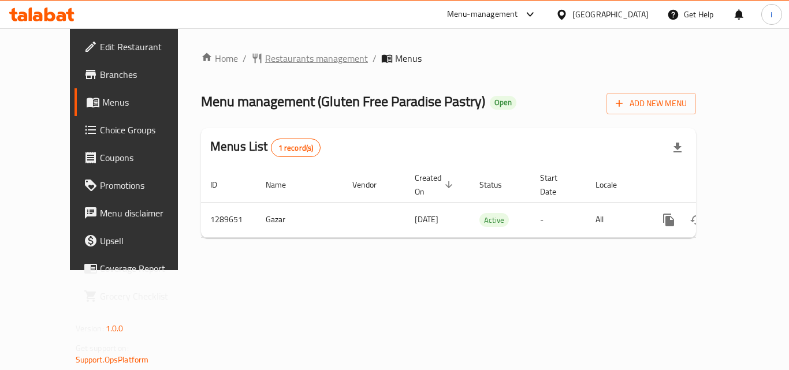
click at [265, 59] on span "Restaurants management" at bounding box center [316, 58] width 103 height 14
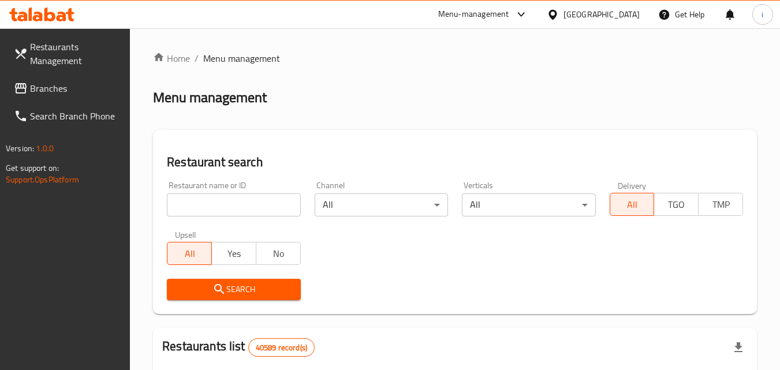
click at [244, 207] on input "search" at bounding box center [233, 204] width 133 height 23
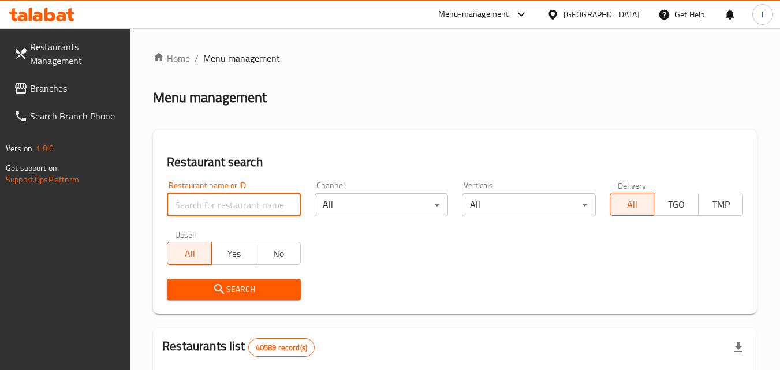
paste input "697765"
type input "697765"
click button "Search" at bounding box center [233, 289] width 133 height 21
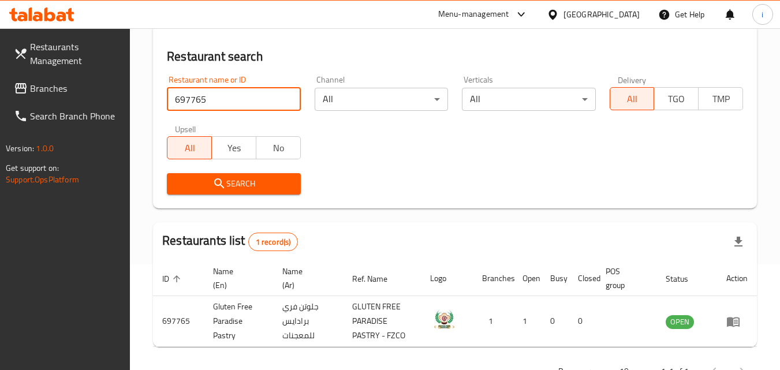
scroll to position [145, 0]
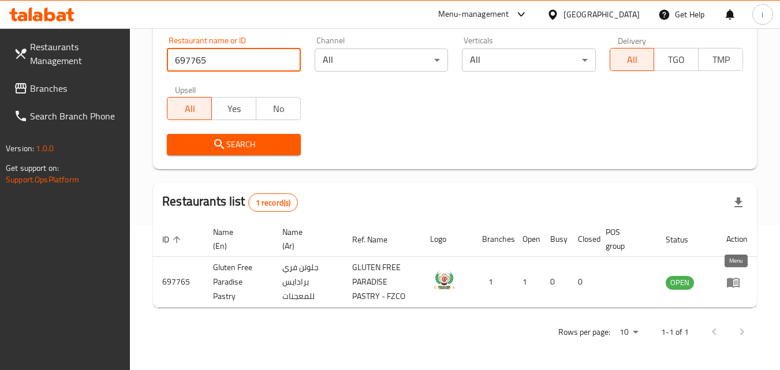
drag, startPoint x: 734, startPoint y: 288, endPoint x: 715, endPoint y: 279, distance: 21.2
click at [735, 287] on icon "enhanced table" at bounding box center [733, 282] width 14 height 14
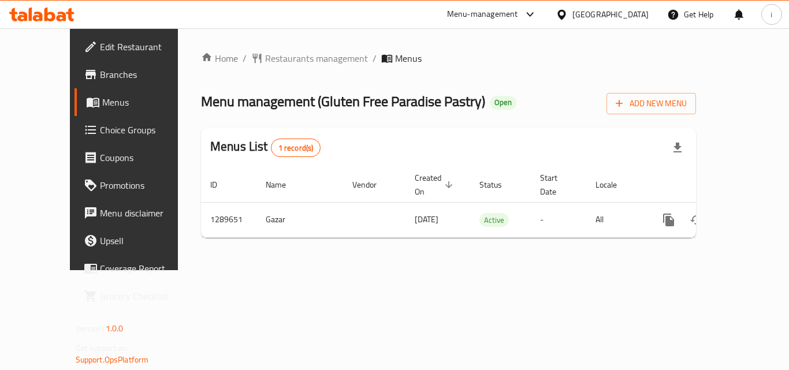
click at [508, 16] on div "Menu-management" at bounding box center [482, 15] width 71 height 14
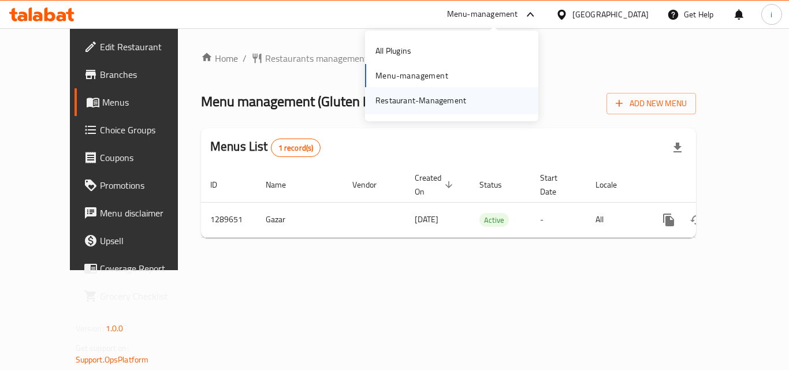
click at [443, 103] on div "Restaurant-Management" at bounding box center [420, 100] width 91 height 13
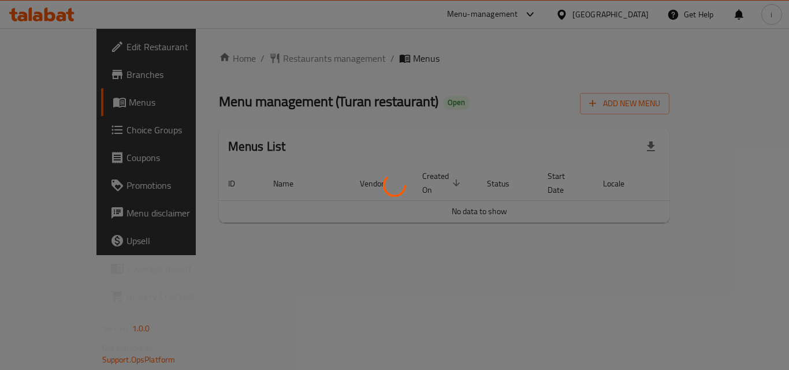
click at [273, 59] on div at bounding box center [394, 185] width 789 height 370
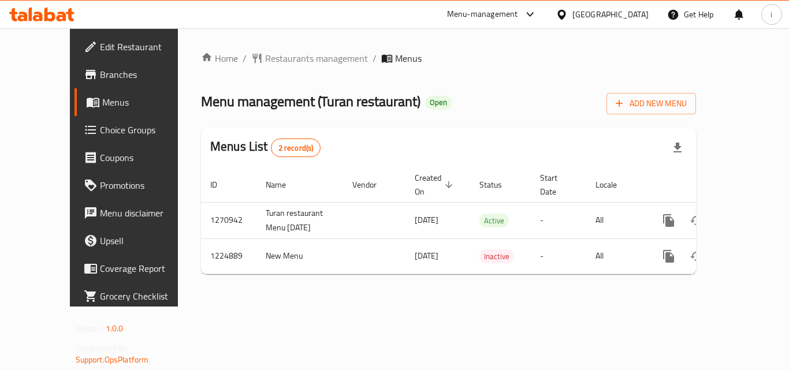
click at [631, 12] on div "[GEOGRAPHIC_DATA]" at bounding box center [610, 14] width 76 height 13
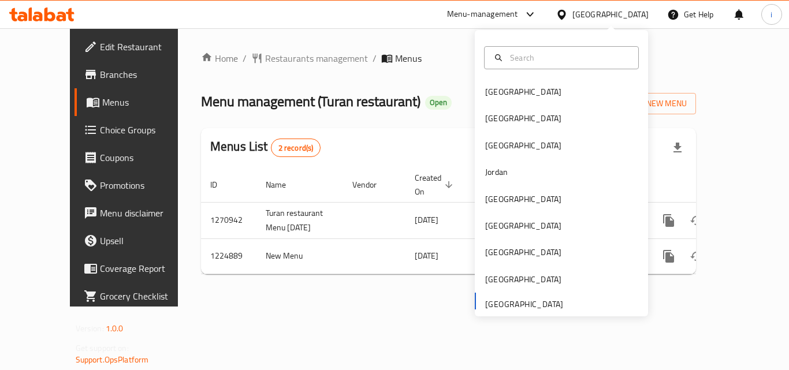
click at [497, 15] on div "Menu-management" at bounding box center [482, 15] width 71 height 14
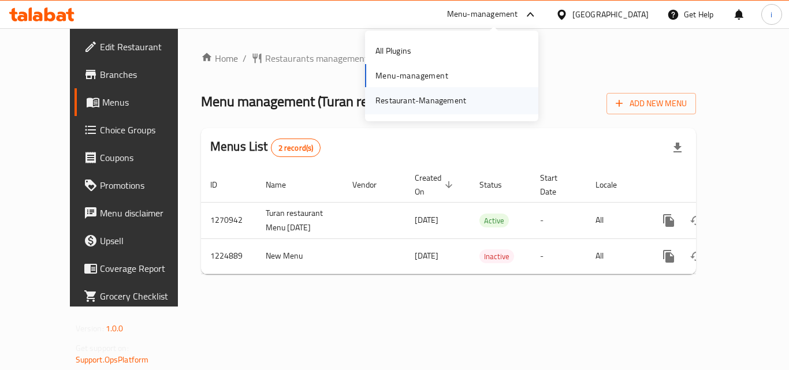
click at [453, 105] on div "Restaurant-Management" at bounding box center [420, 100] width 91 height 13
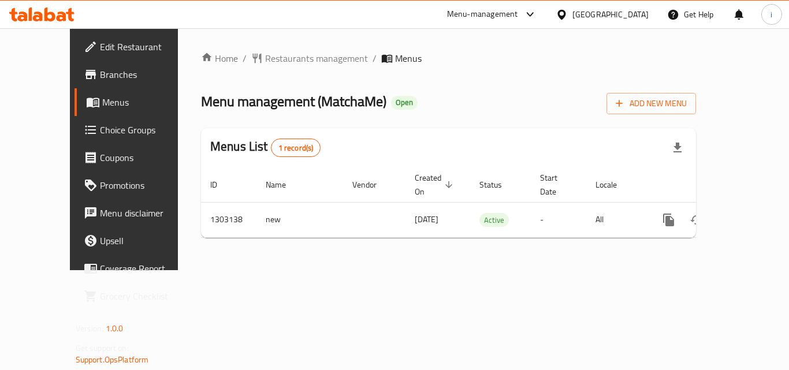
click at [275, 58] on span "Restaurants management" at bounding box center [316, 58] width 103 height 14
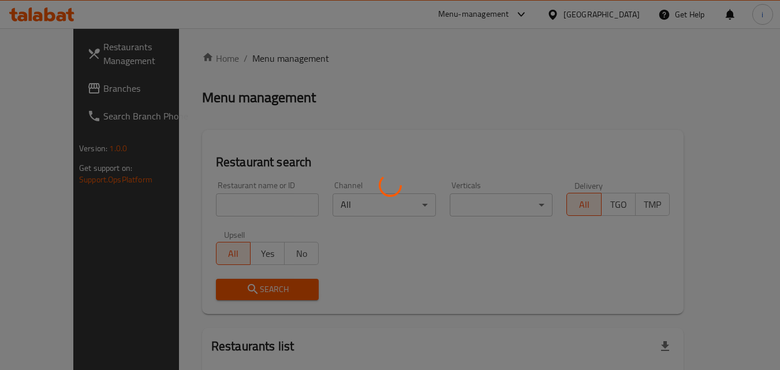
click at [248, 206] on div at bounding box center [390, 185] width 780 height 370
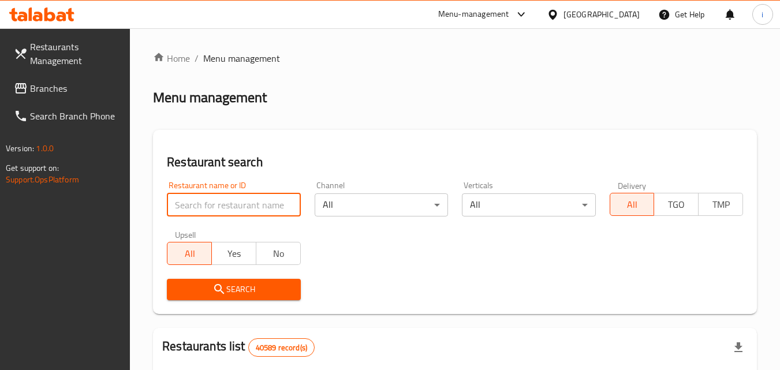
click at [248, 206] on input "search" at bounding box center [233, 204] width 133 height 23
paste input "702705"
type input "702705"
click button "Search" at bounding box center [233, 289] width 133 height 21
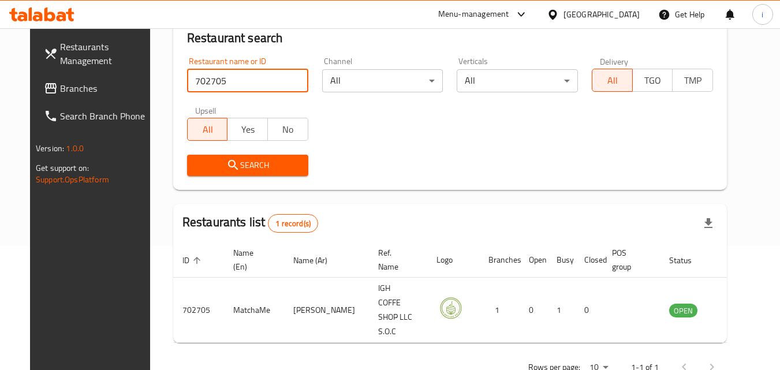
scroll to position [135, 0]
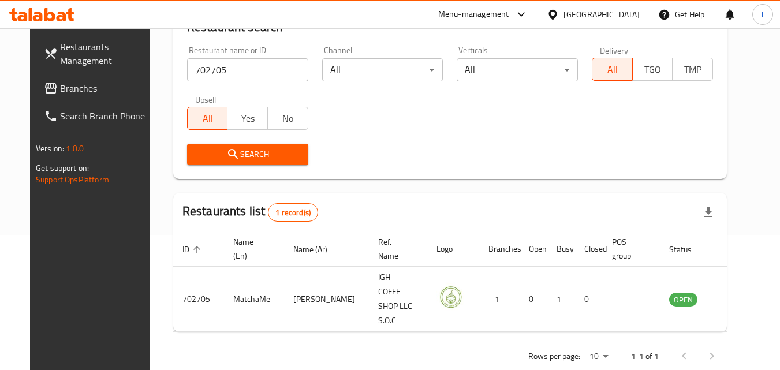
click at [603, 16] on div "[GEOGRAPHIC_DATA]" at bounding box center [602, 14] width 76 height 13
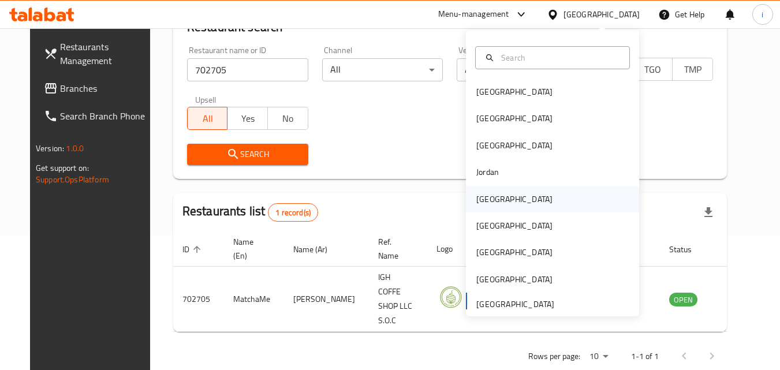
click at [486, 196] on div "[GEOGRAPHIC_DATA]" at bounding box center [514, 199] width 76 height 13
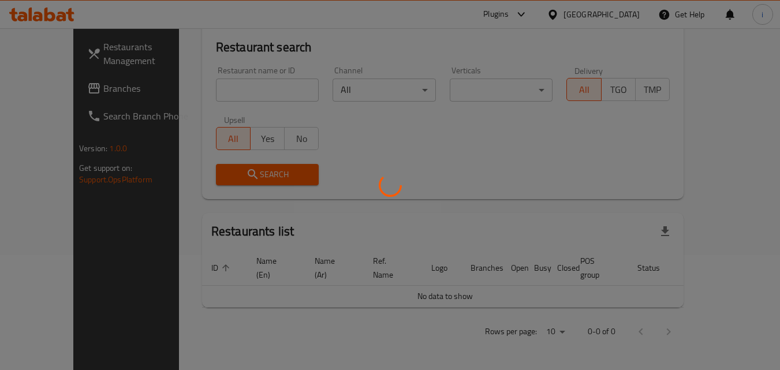
scroll to position [102, 0]
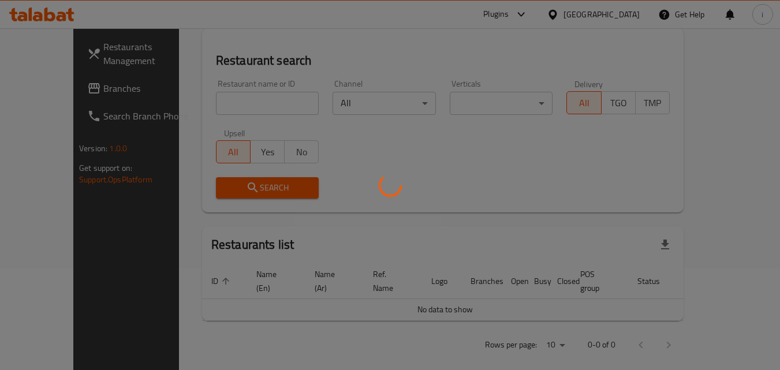
click at [43, 88] on div at bounding box center [390, 185] width 780 height 370
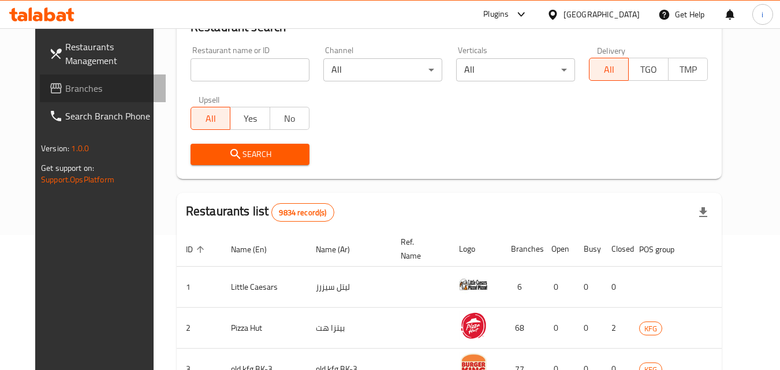
click at [65, 88] on span "Branches" at bounding box center [110, 88] width 91 height 14
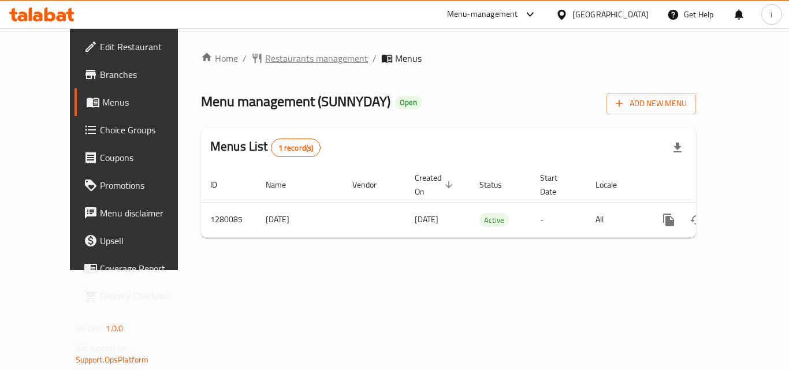
click at [283, 61] on span "Restaurants management" at bounding box center [316, 58] width 103 height 14
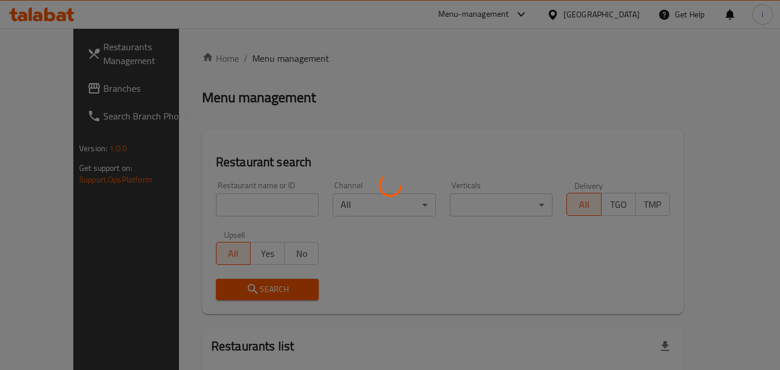
click at [212, 207] on div at bounding box center [390, 185] width 780 height 370
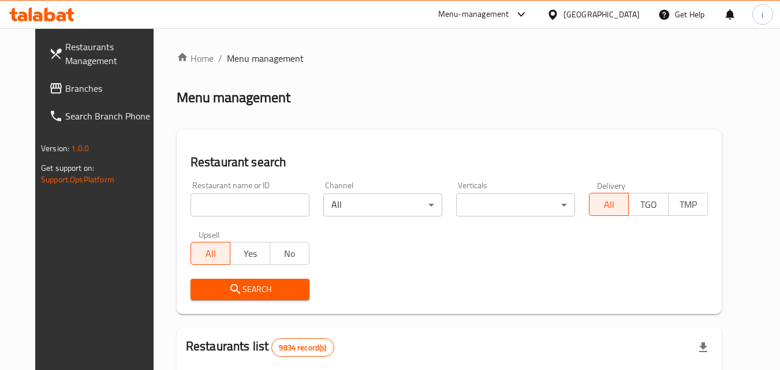
click at [212, 207] on input "search" at bounding box center [250, 204] width 119 height 23
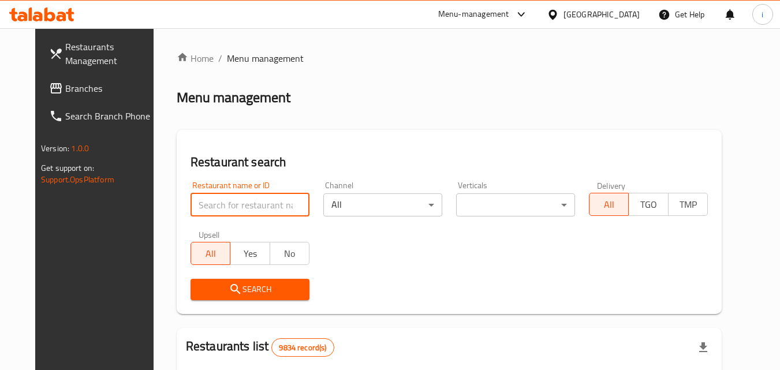
paste input "693613"
type input "693613"
click button "Search" at bounding box center [250, 289] width 119 height 21
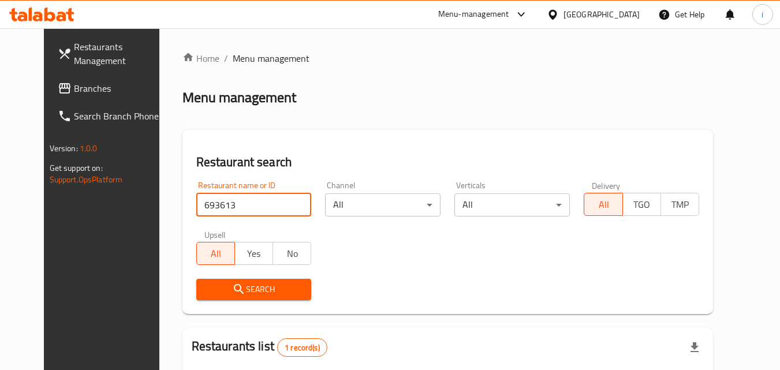
scroll to position [135, 0]
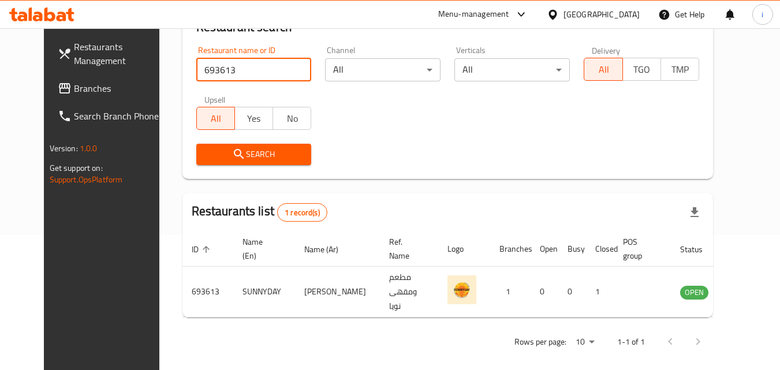
click at [598, 17] on div "Kuwait" at bounding box center [593, 15] width 111 height 28
click at [559, 17] on icon at bounding box center [553, 15] width 12 height 12
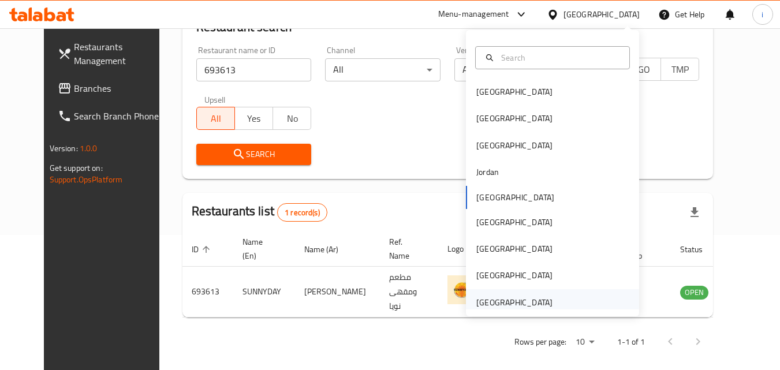
click at [528, 305] on div "United Arab Emirates" at bounding box center [514, 302] width 76 height 13
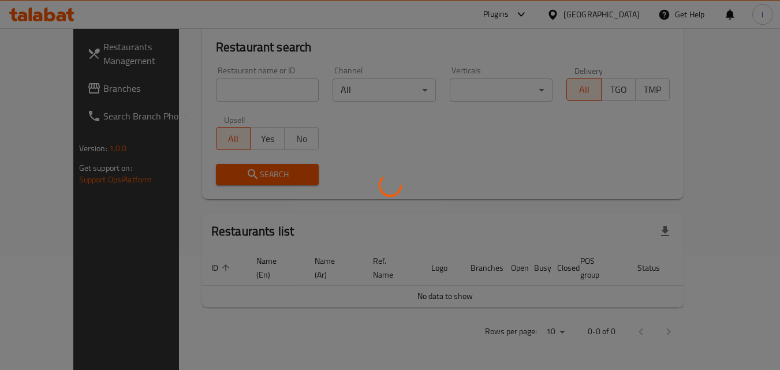
scroll to position [102, 0]
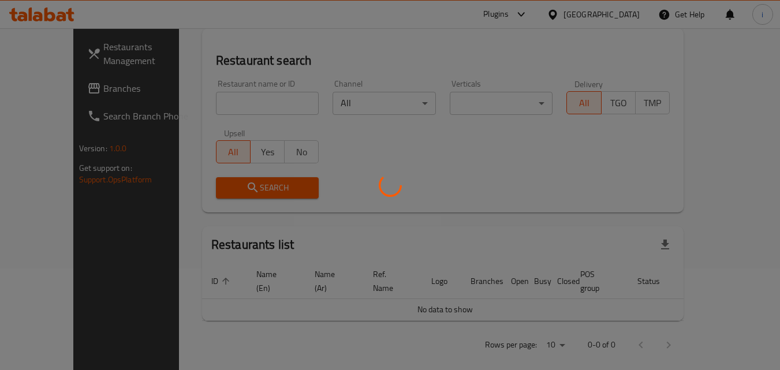
click at [70, 91] on div at bounding box center [390, 185] width 780 height 370
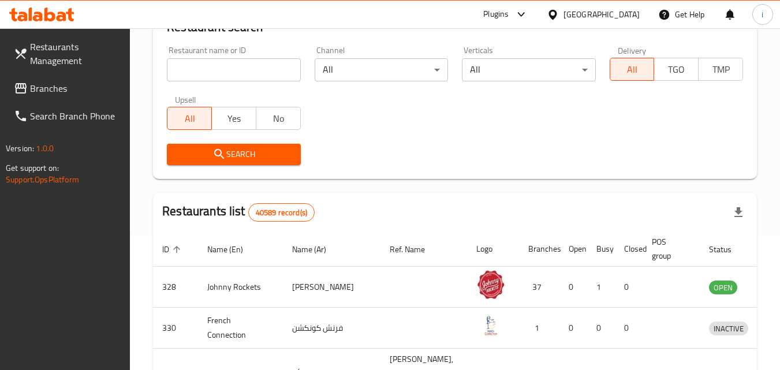
click at [69, 90] on span "Branches" at bounding box center [75, 88] width 91 height 14
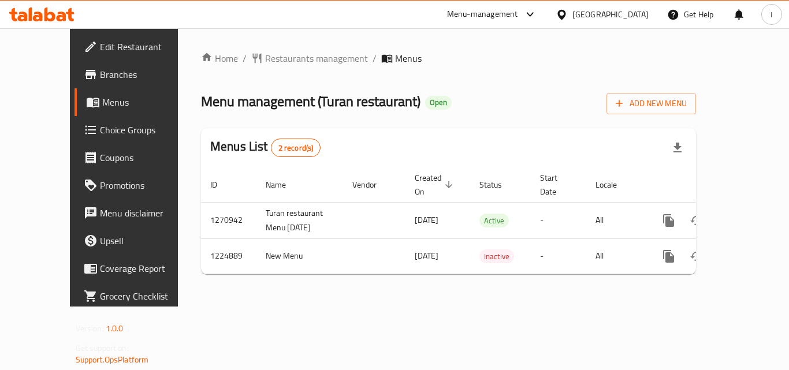
click at [265, 61] on span "Restaurants management" at bounding box center [316, 58] width 103 height 14
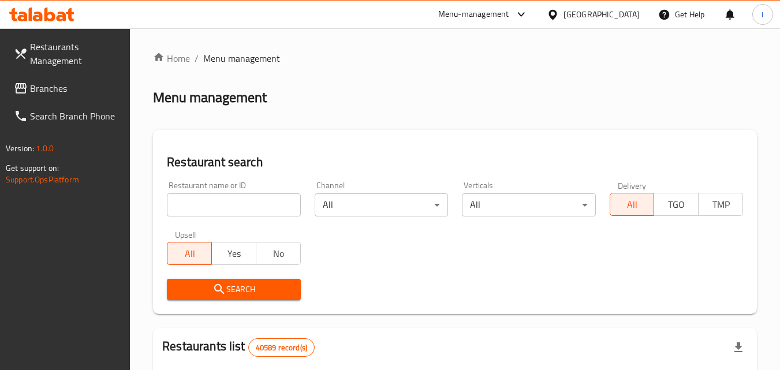
click at [209, 205] on input "search" at bounding box center [233, 204] width 133 height 23
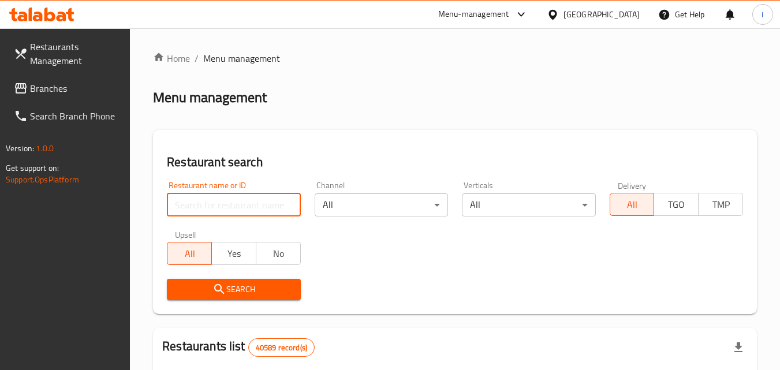
paste input "675124"
type input "675124"
click button "Search" at bounding box center [233, 289] width 133 height 21
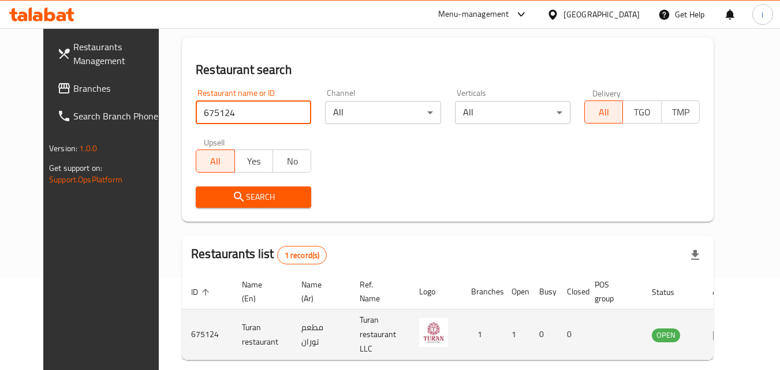
scroll to position [135, 0]
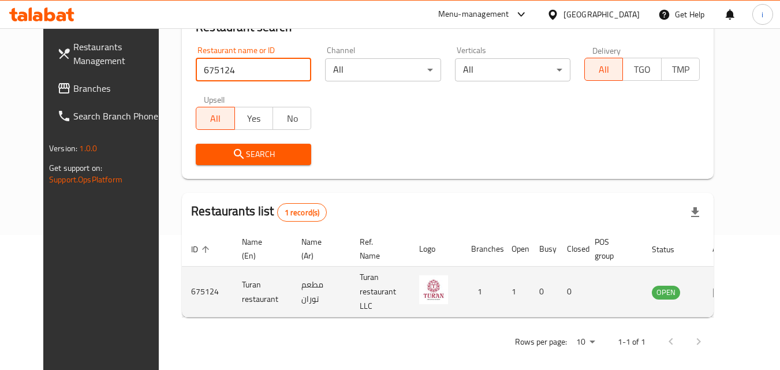
click at [726, 288] on icon "enhanced table" at bounding box center [719, 293] width 13 height 10
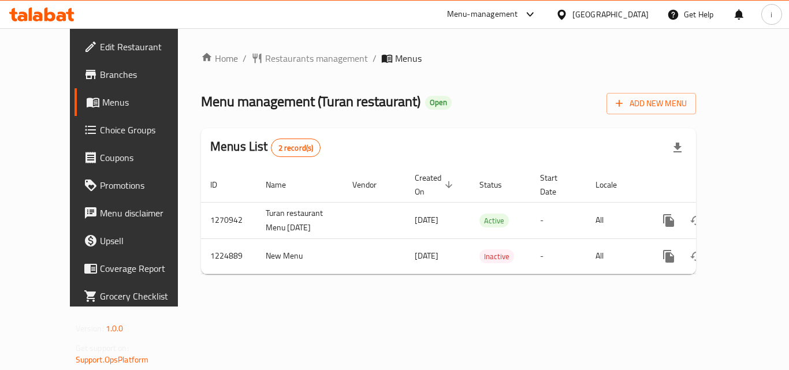
click at [594, 16] on div "[GEOGRAPHIC_DATA]" at bounding box center [610, 14] width 76 height 13
click at [510, 20] on div "Menu-management" at bounding box center [482, 15] width 71 height 14
click at [483, 107] on div "Restaurant-Management" at bounding box center [451, 100] width 173 height 27
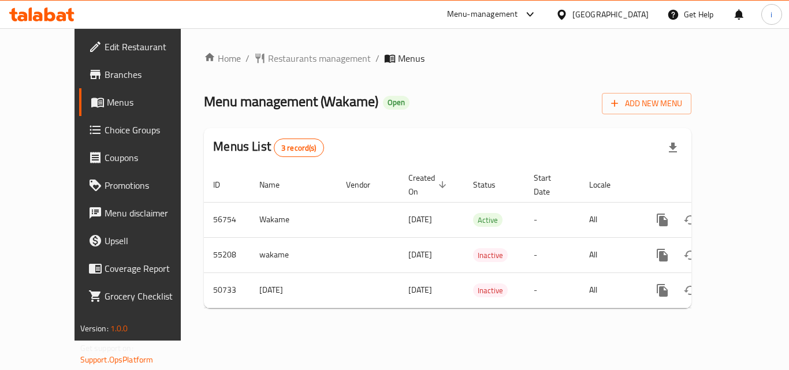
click at [577, 15] on div "[GEOGRAPHIC_DATA]" at bounding box center [610, 14] width 76 height 13
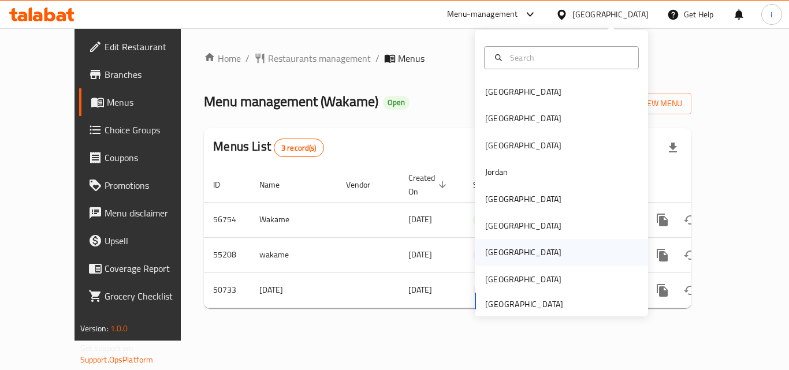
click at [494, 251] on div "[GEOGRAPHIC_DATA]" at bounding box center [523, 252] width 76 height 13
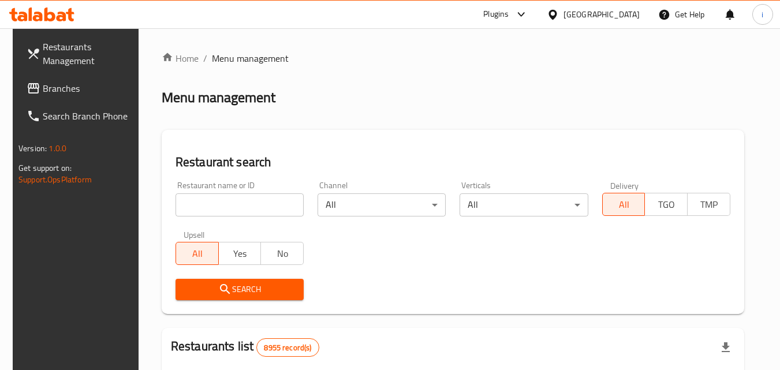
click at [70, 90] on span "Branches" at bounding box center [88, 88] width 91 height 14
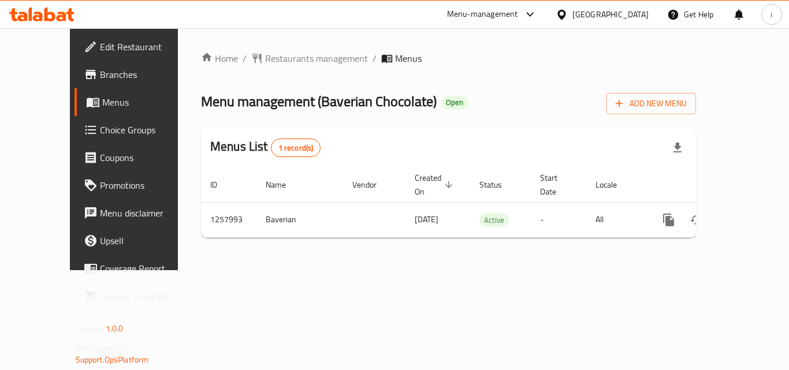
click at [664, 10] on div "Get Help" at bounding box center [690, 15] width 65 height 28
click at [568, 16] on icon at bounding box center [561, 15] width 12 height 12
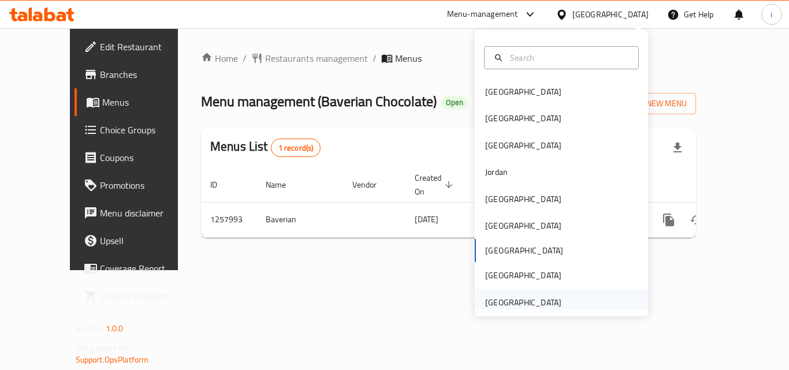
click at [522, 304] on div "United Arab Emirates" at bounding box center [523, 302] width 76 height 13
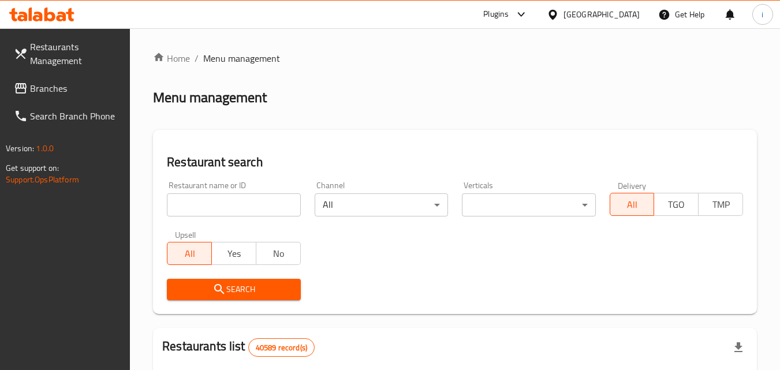
click at [76, 92] on div at bounding box center [390, 185] width 780 height 370
click at [76, 92] on span "Branches" at bounding box center [75, 88] width 91 height 14
